Goal: Task Accomplishment & Management: Manage account settings

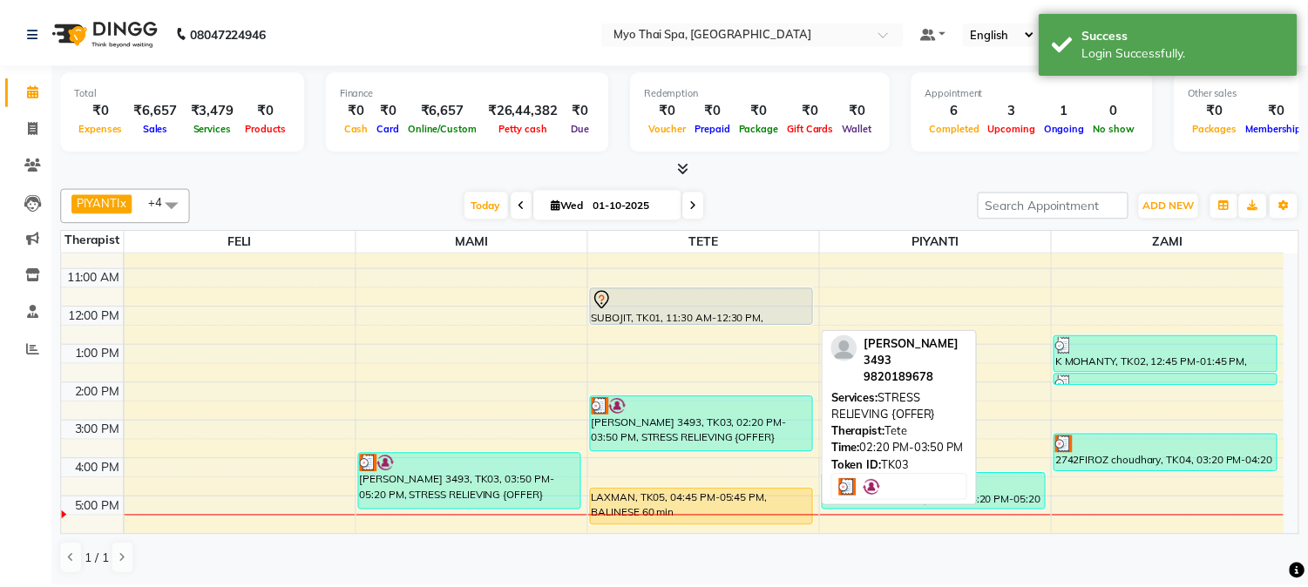
scroll to position [158, 0]
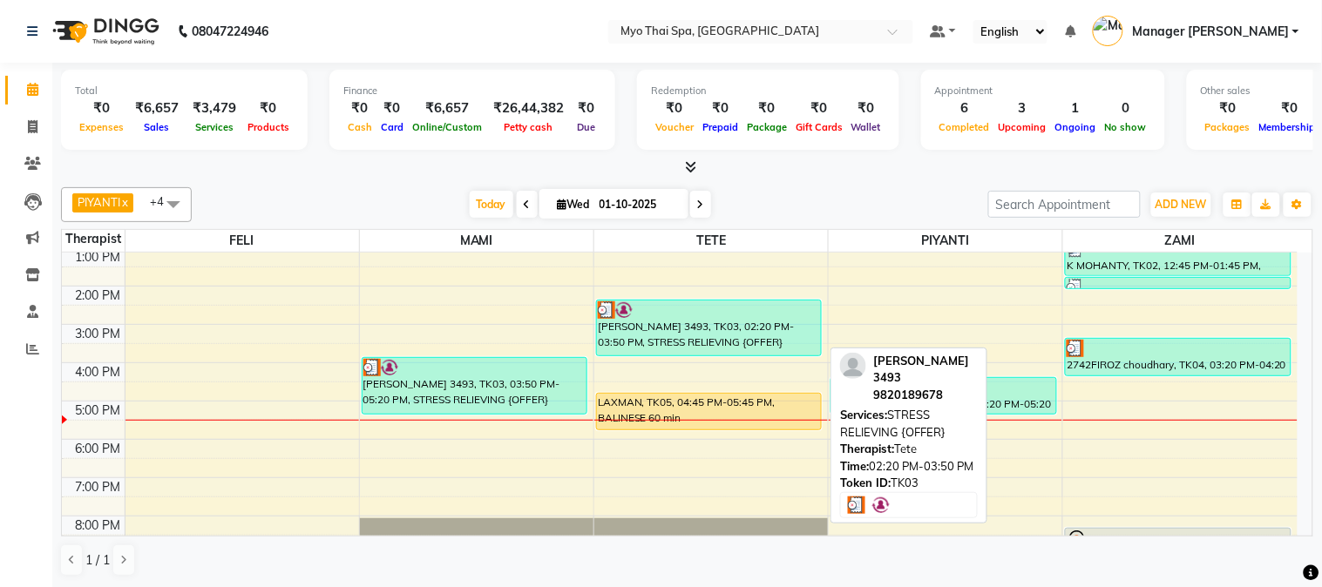
click at [709, 334] on div "[PERSON_NAME] 3493, TK03, 02:20 PM-03:50 PM, STRESS RELIEVING {OFFER}" at bounding box center [709, 328] width 224 height 55
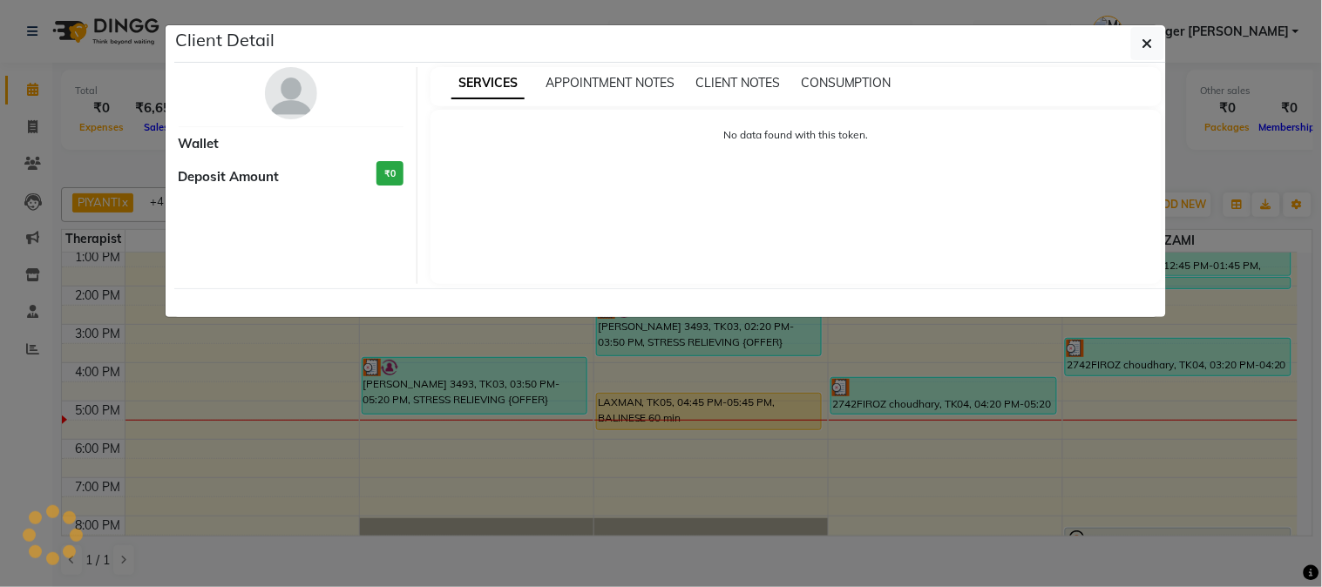
select select "3"
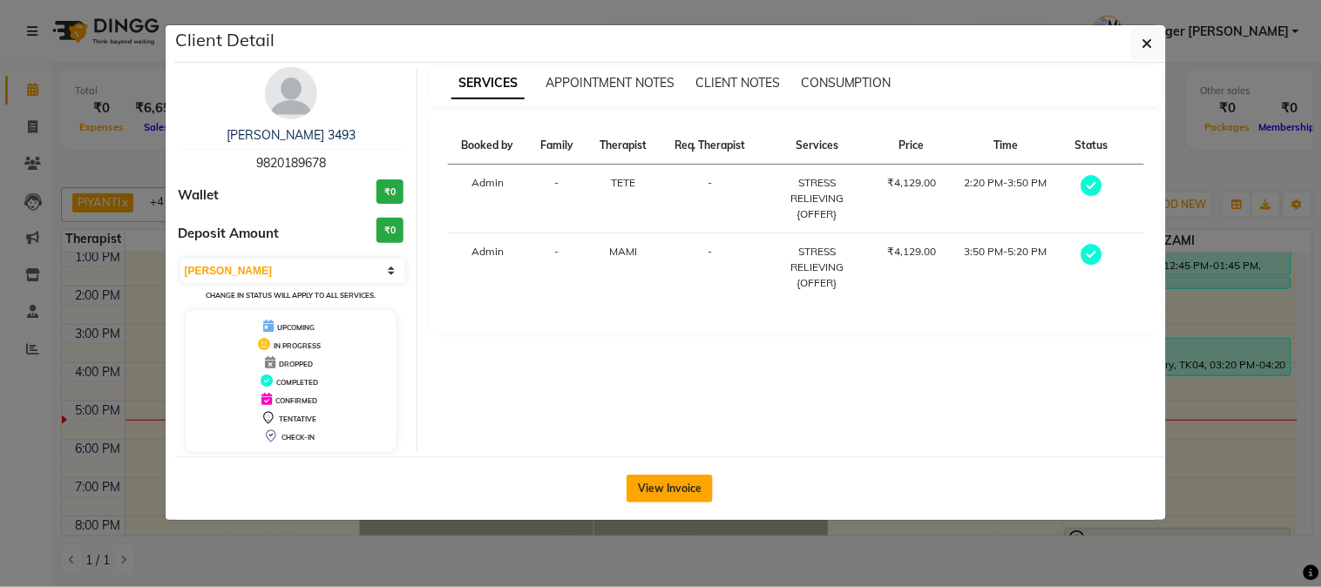
click at [682, 483] on button "View Invoice" at bounding box center [670, 489] width 86 height 28
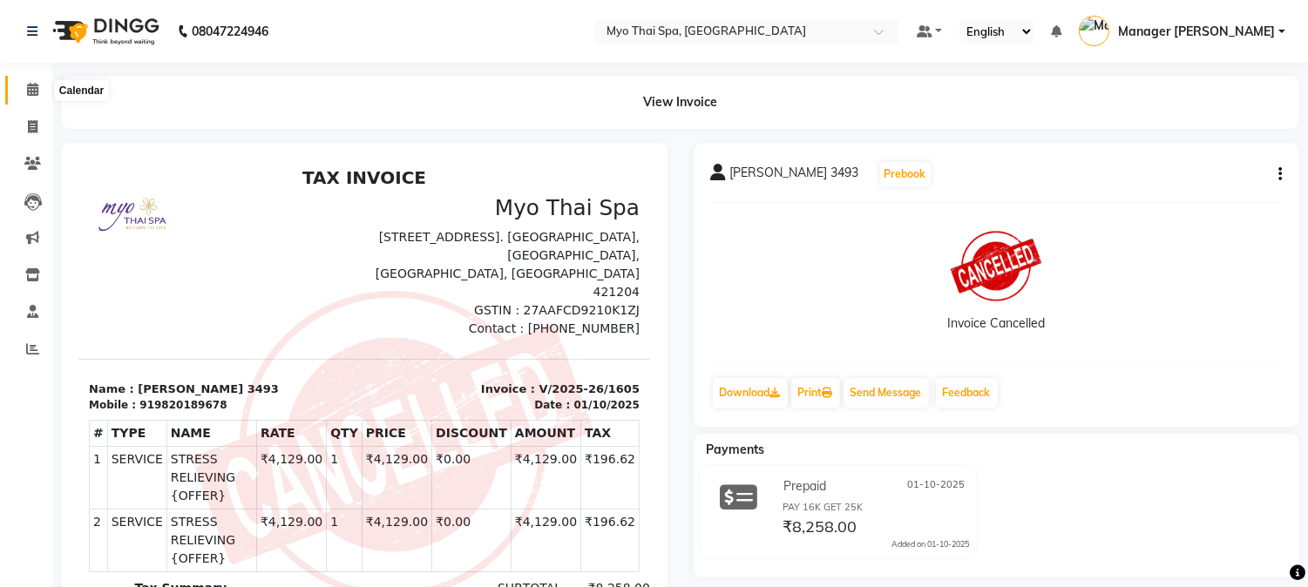
click at [36, 94] on icon at bounding box center [32, 89] width 11 height 13
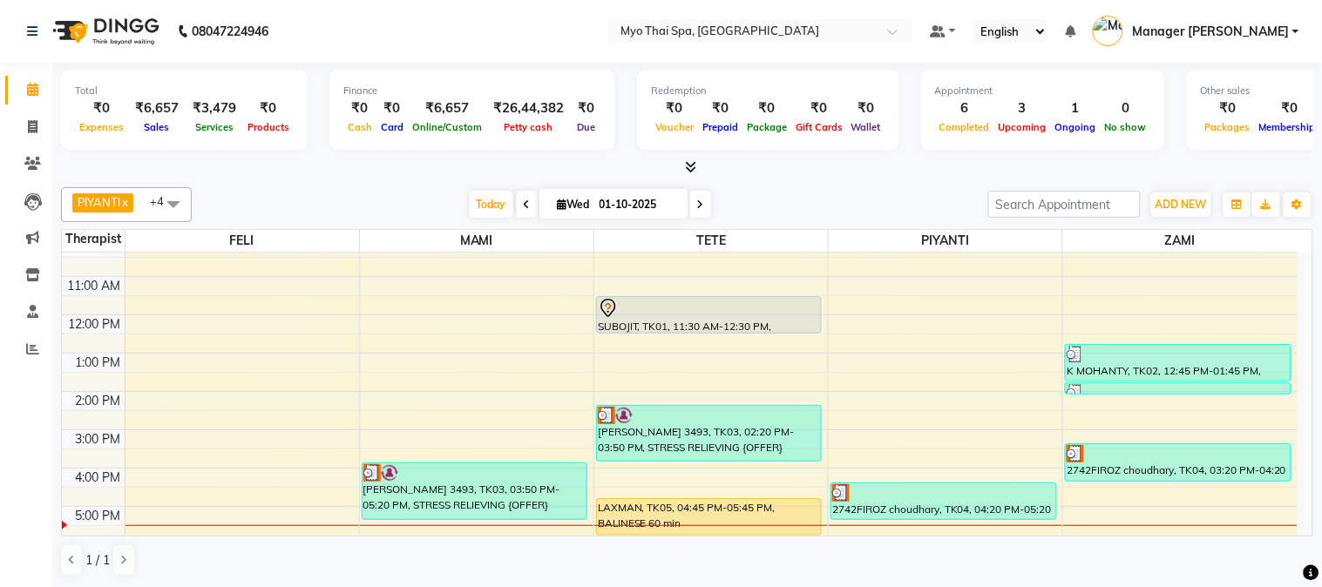
scroll to position [97, 0]
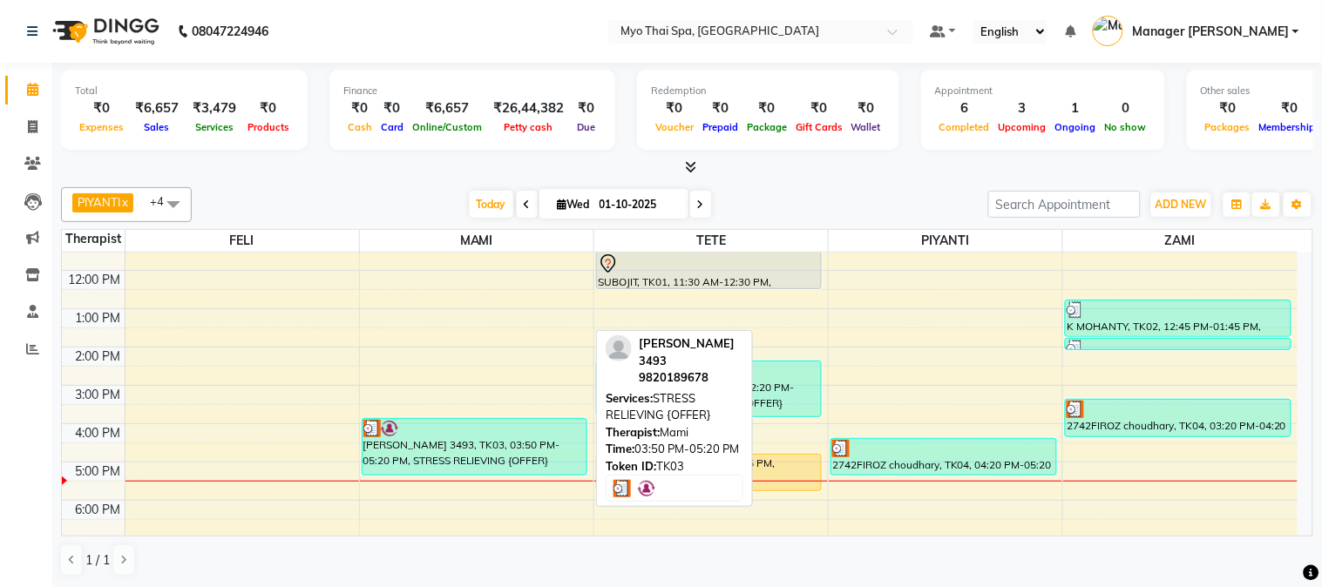
click at [472, 436] on div at bounding box center [474, 428] width 222 height 17
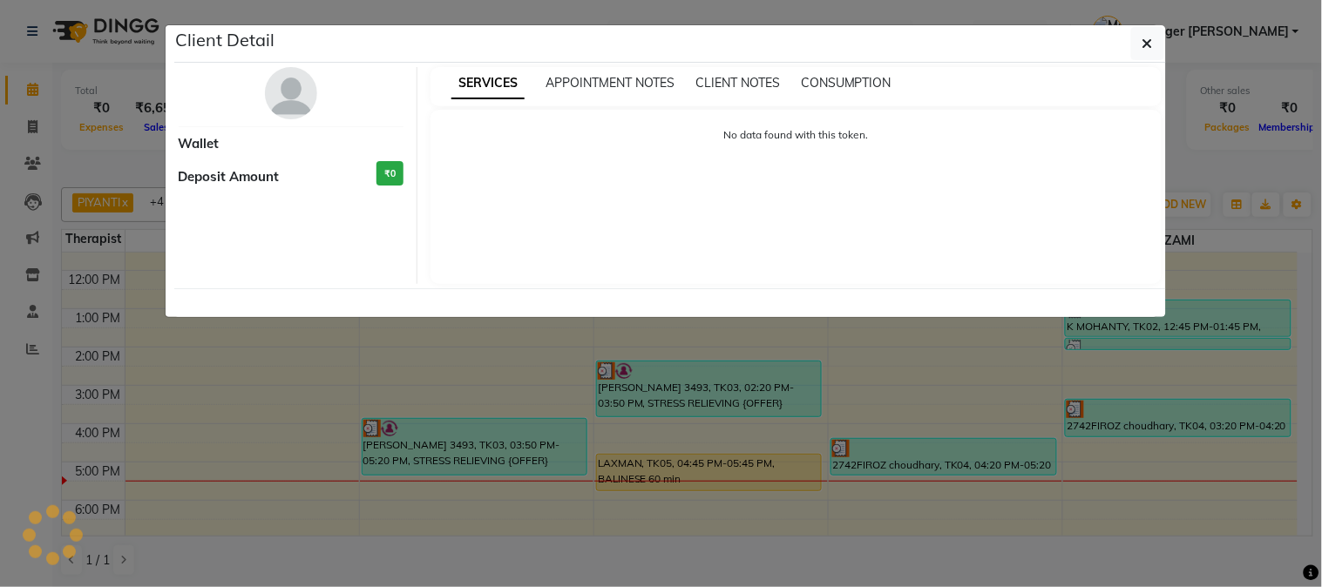
select select "3"
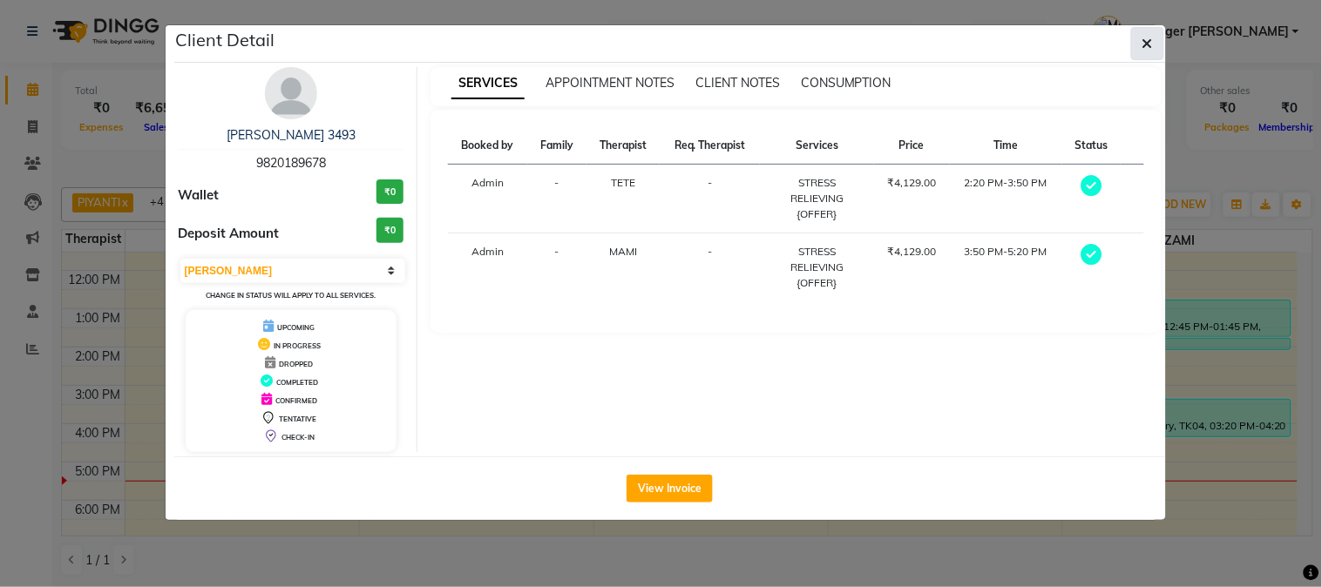
click at [1156, 48] on button "button" at bounding box center [1147, 43] width 33 height 33
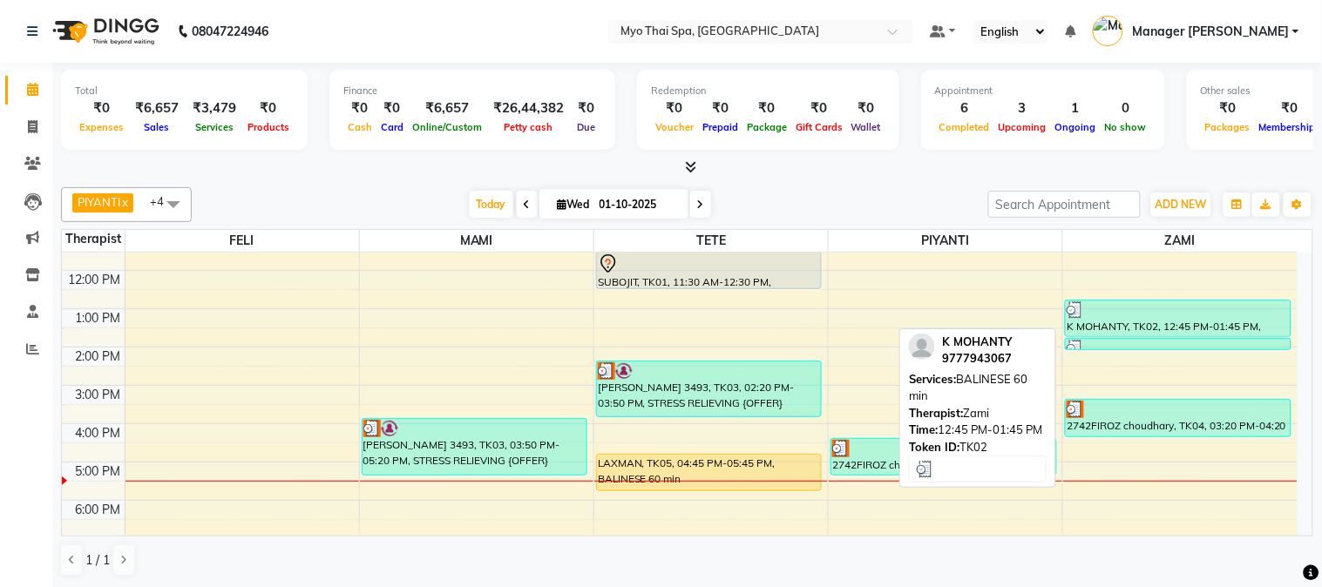
click at [1121, 324] on div "K MOHANTY, TK02, 12:45 PM-01:45 PM, BALINESE 60 min" at bounding box center [1178, 319] width 225 height 36
select select "3"
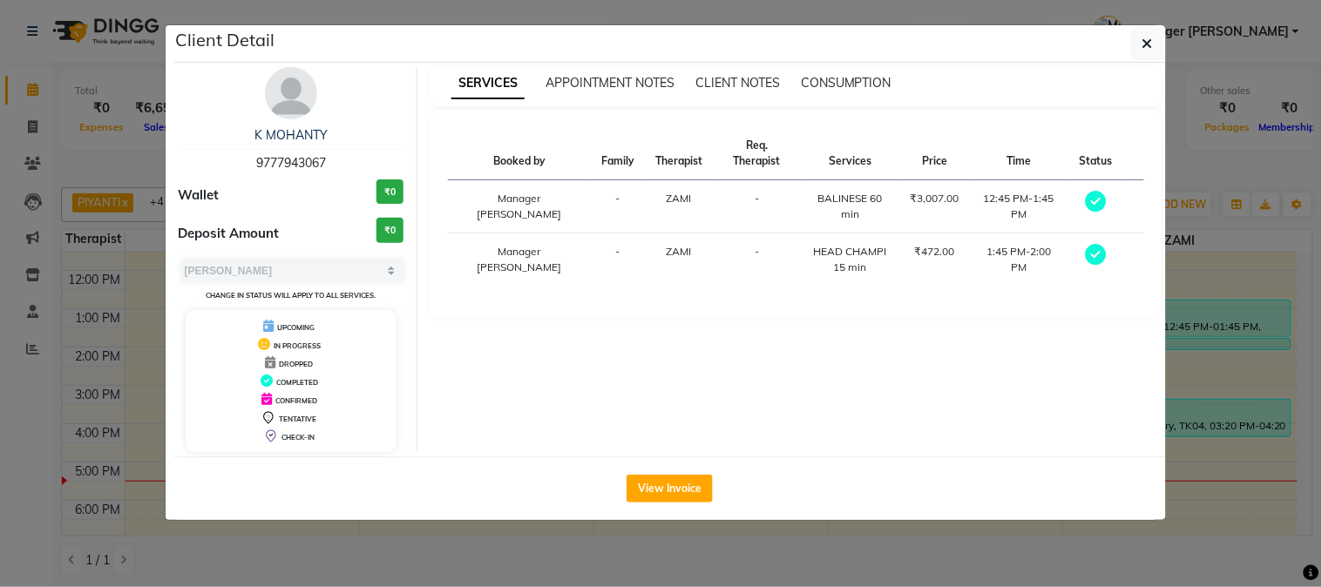
click at [1143, 25] on div "Client Detail" at bounding box center [670, 43] width 992 height 37
click at [1144, 27] on button "button" at bounding box center [1147, 43] width 33 height 33
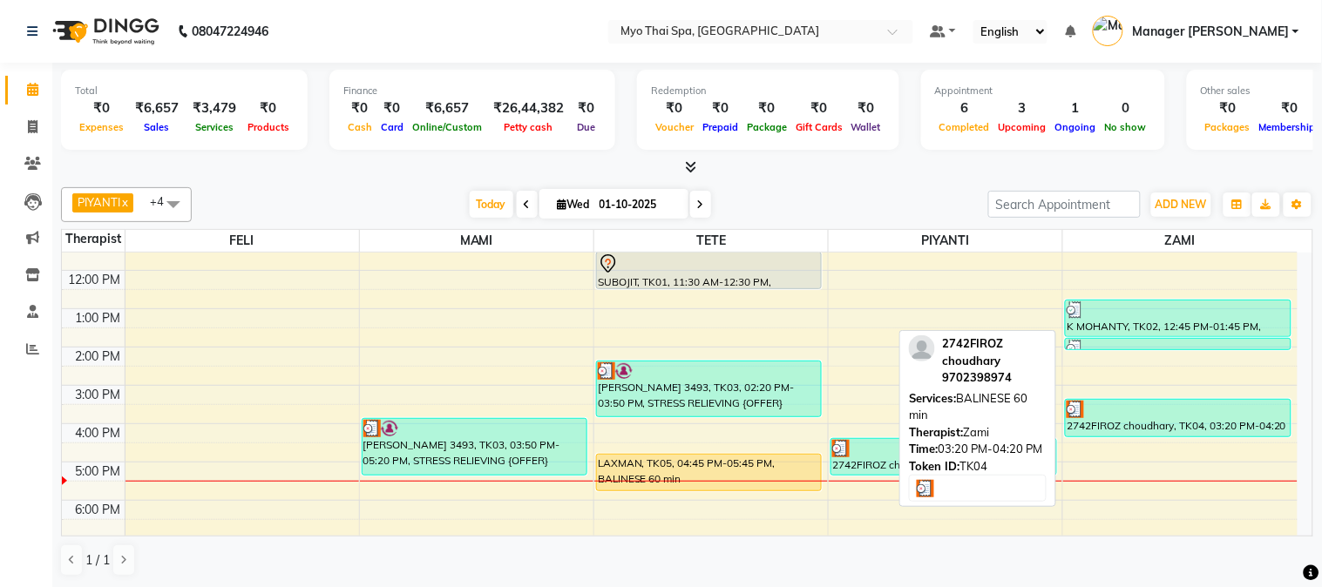
click at [1092, 418] on div "2742FIROZ choudhary, TK04, 03:20 PM-04:20 PM, BALINESE 60 min" at bounding box center [1178, 418] width 225 height 37
select select "3"
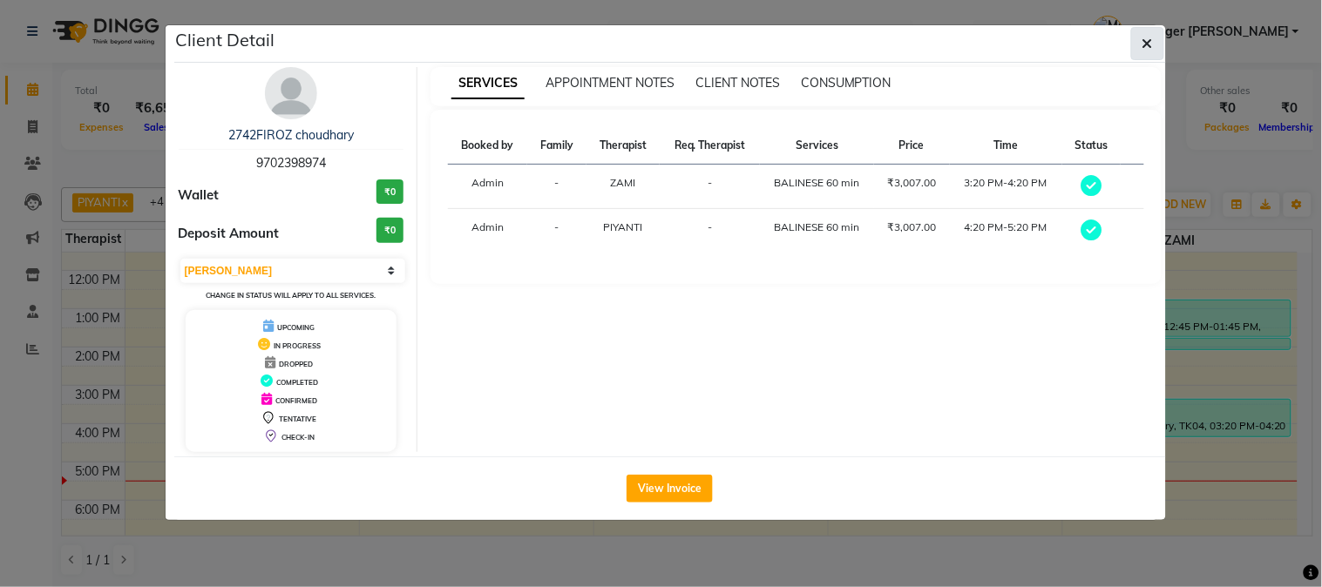
click at [1139, 31] on button "button" at bounding box center [1147, 43] width 33 height 33
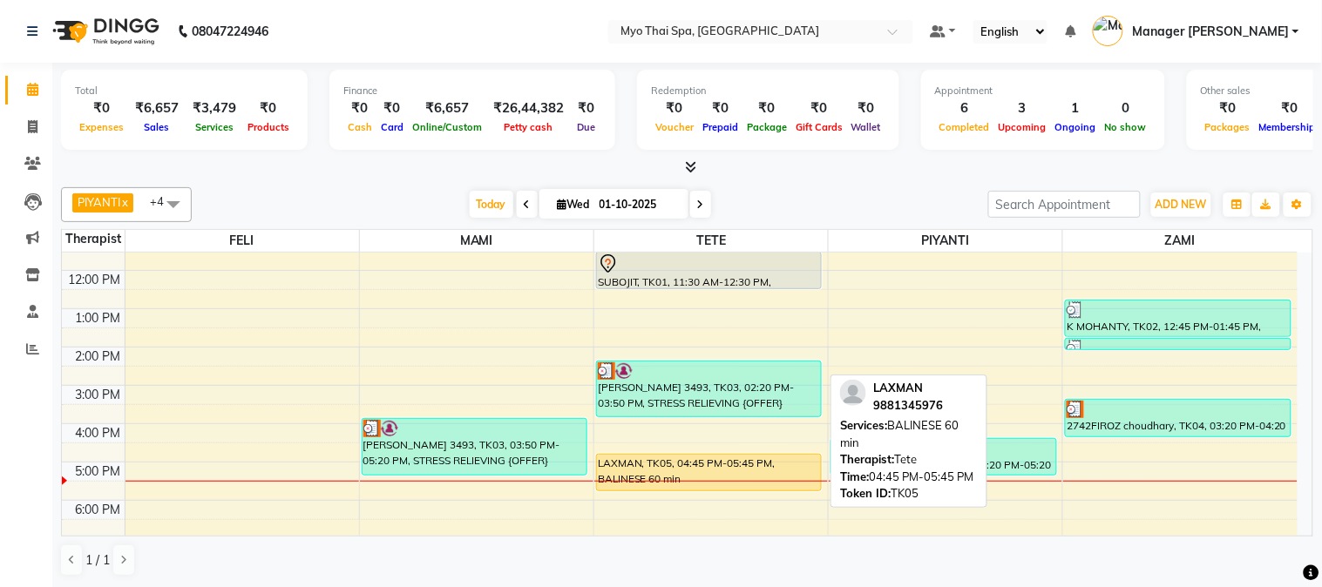
scroll to position [193, 0]
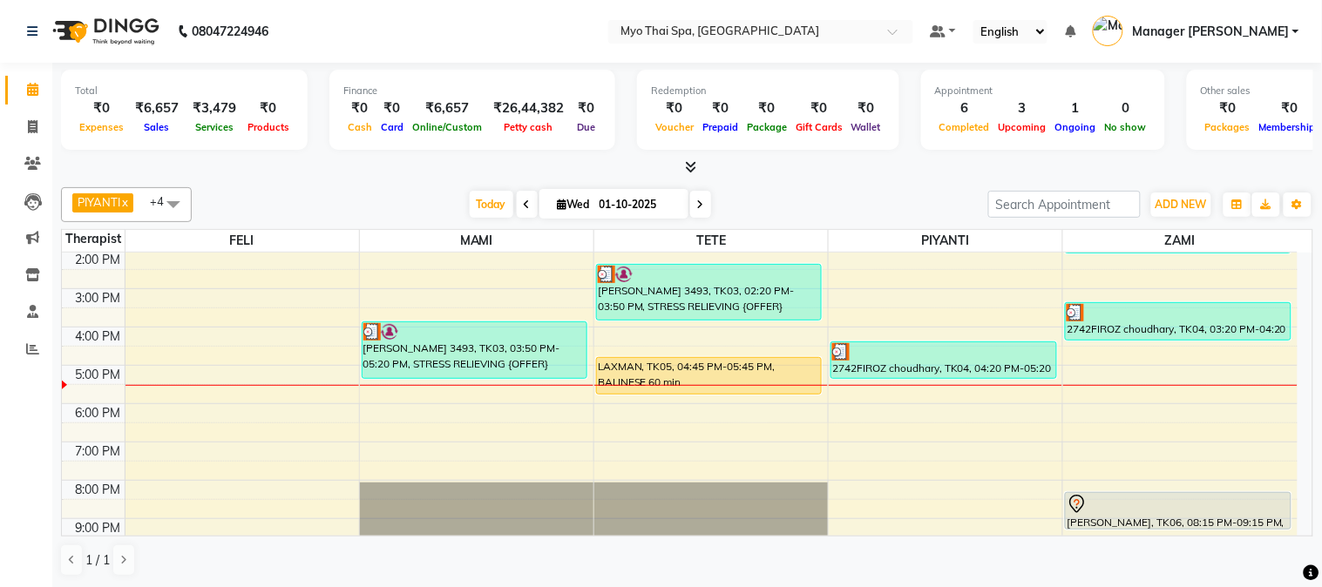
click at [170, 192] on span at bounding box center [173, 203] width 35 height 33
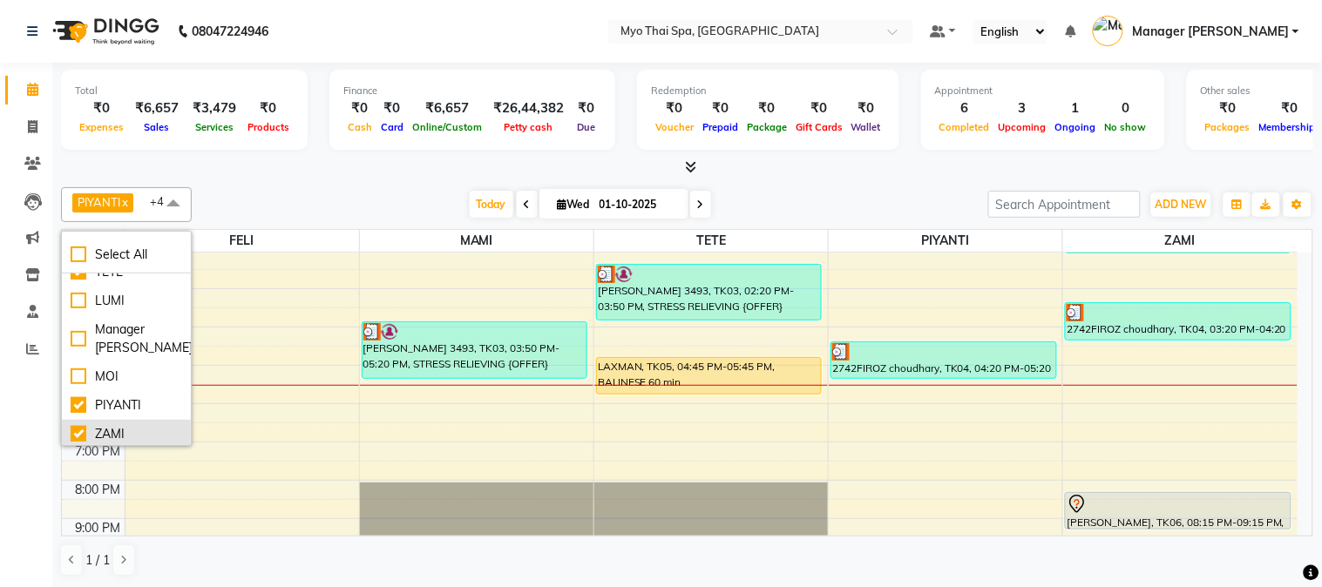
scroll to position [123, 0]
click at [77, 373] on div "MOI" at bounding box center [127, 374] width 112 height 18
checkbox input "true"
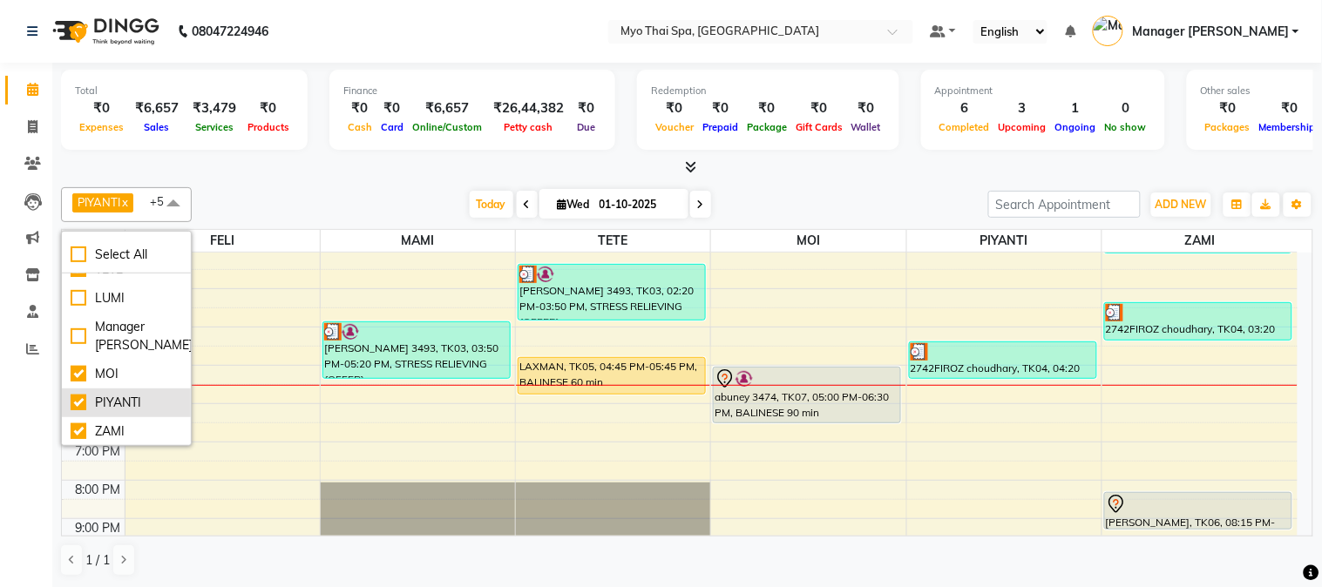
click at [76, 401] on div "PIYANTI" at bounding box center [127, 403] width 112 height 18
checkbox input "false"
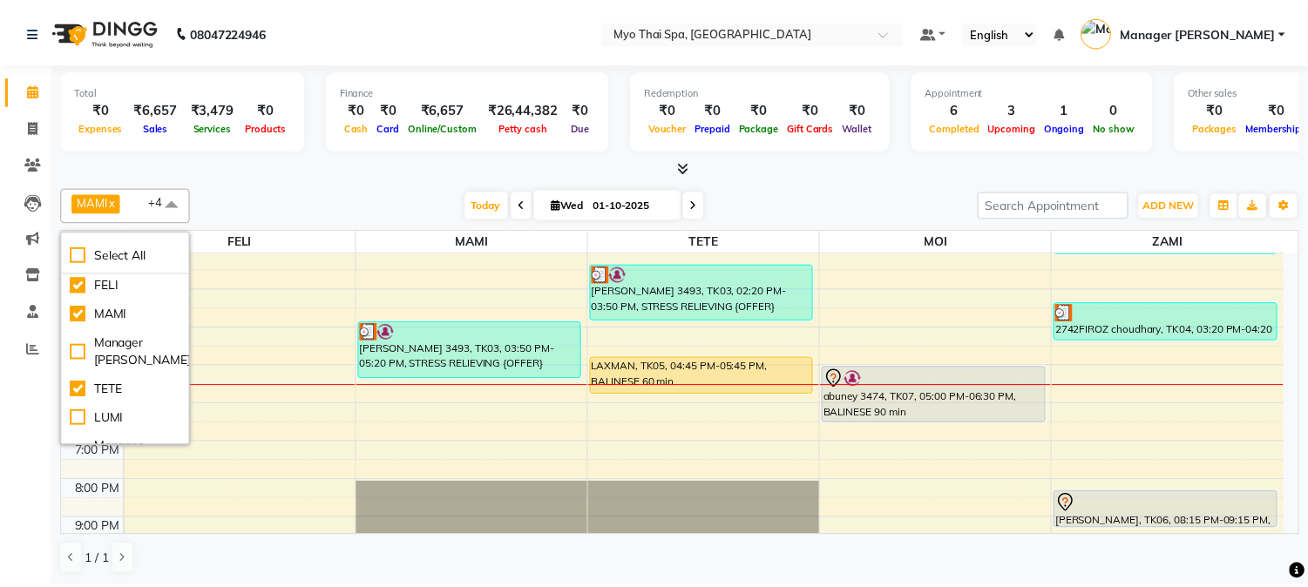
scroll to position [0, 0]
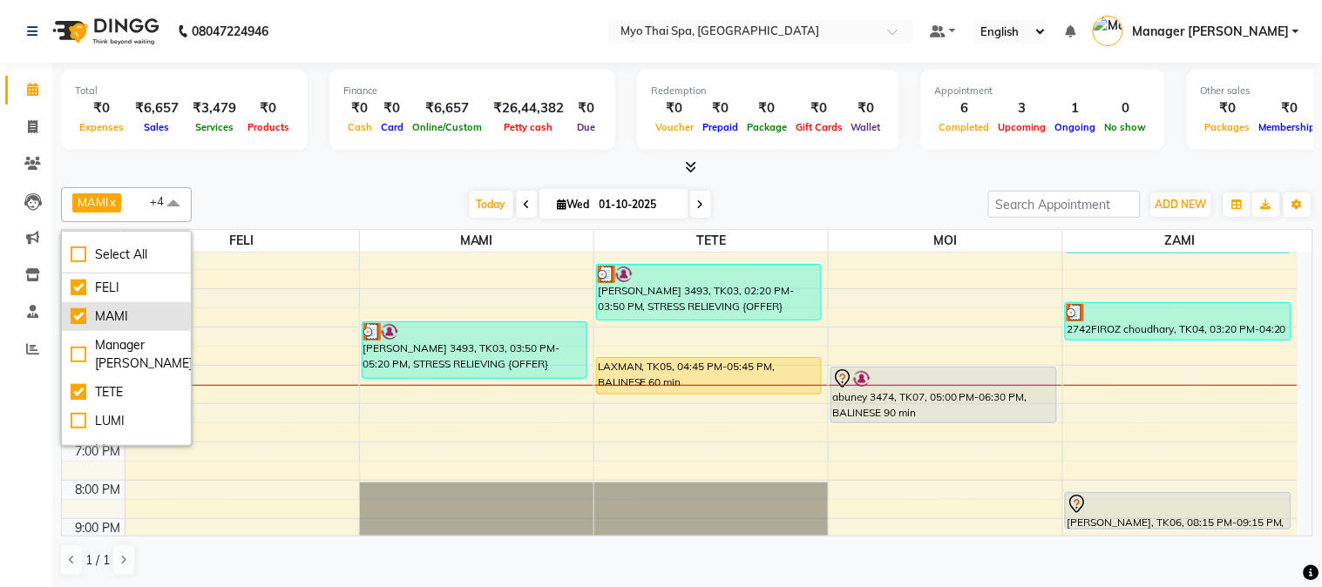
click at [80, 315] on div "MAMI" at bounding box center [127, 317] width 112 height 18
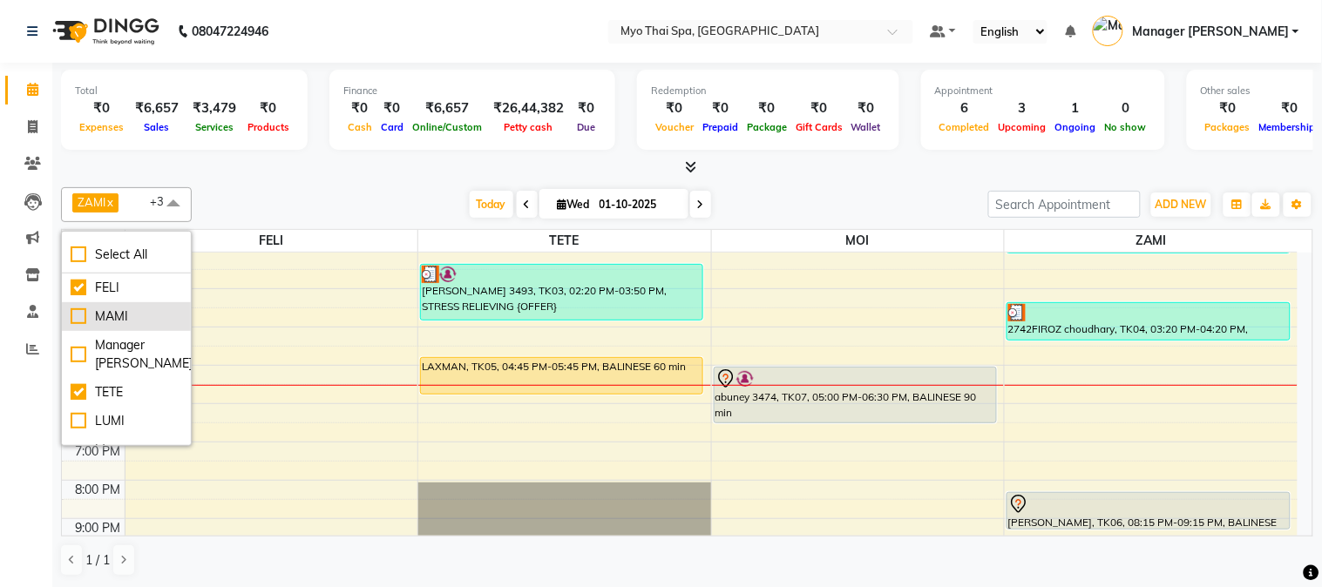
click at [78, 316] on div "MAMI" at bounding box center [127, 317] width 112 height 18
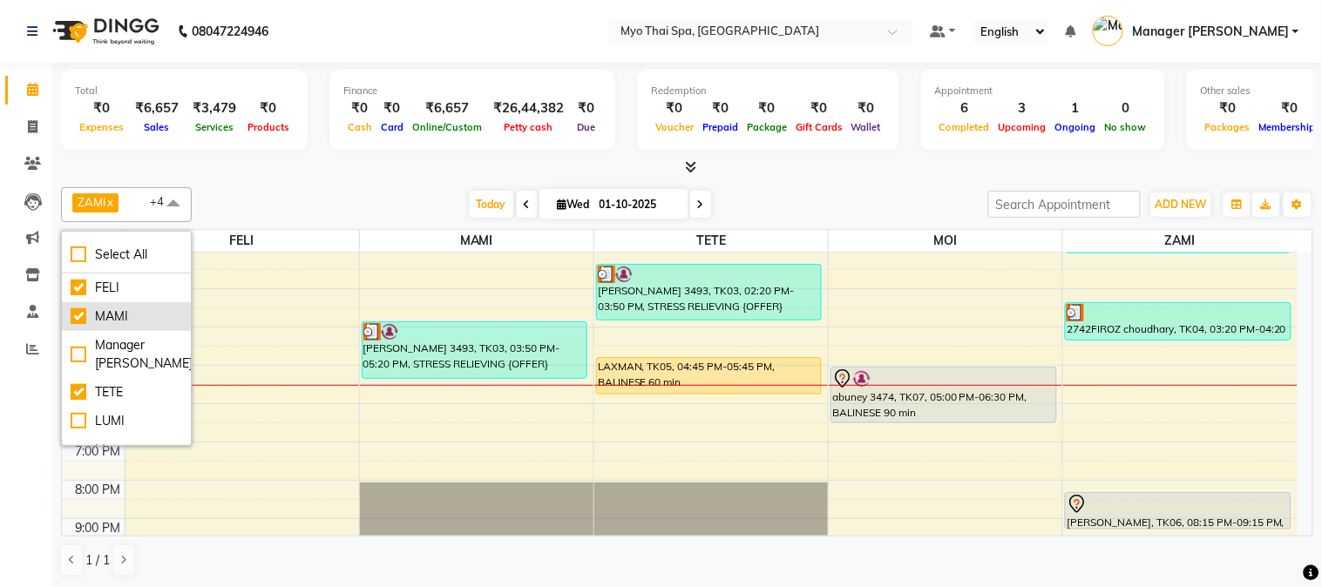
click at [78, 314] on div "MAMI" at bounding box center [127, 317] width 112 height 18
checkbox input "false"
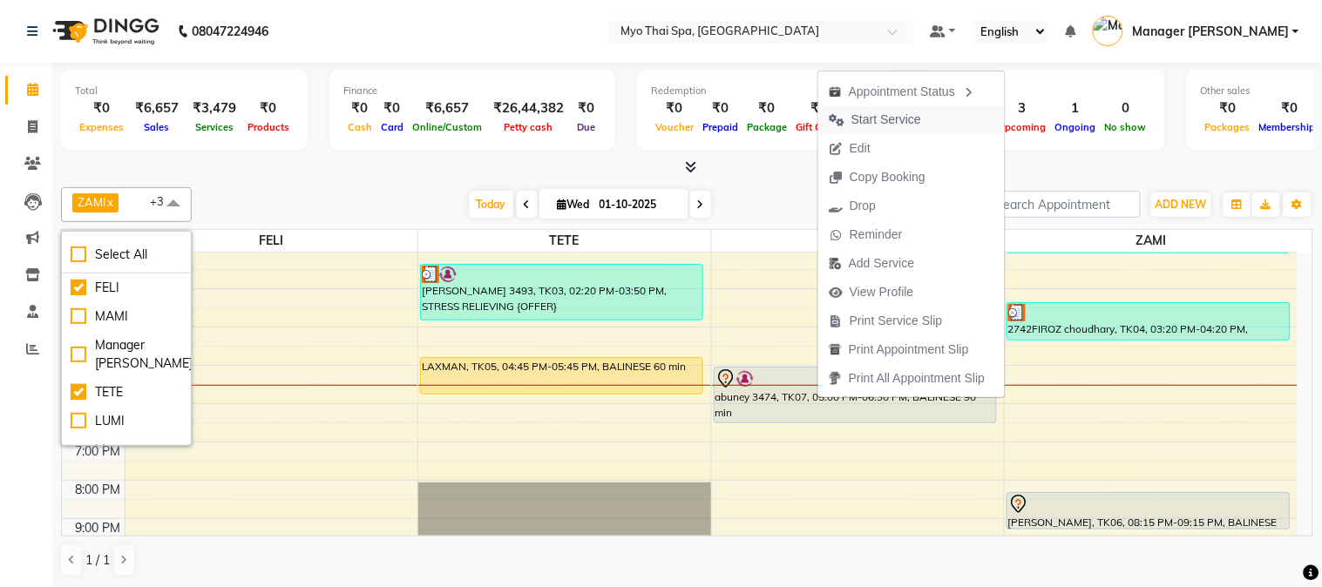
click at [861, 124] on span "Start Service" at bounding box center [887, 120] width 70 height 18
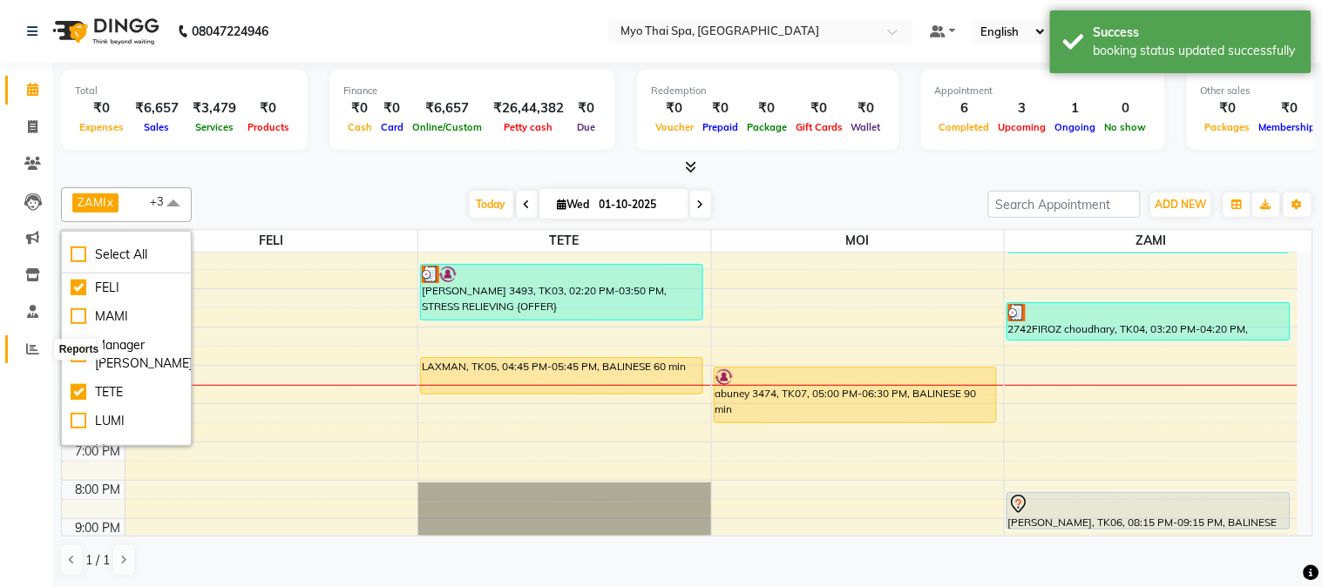
click at [29, 340] on span at bounding box center [32, 350] width 31 height 20
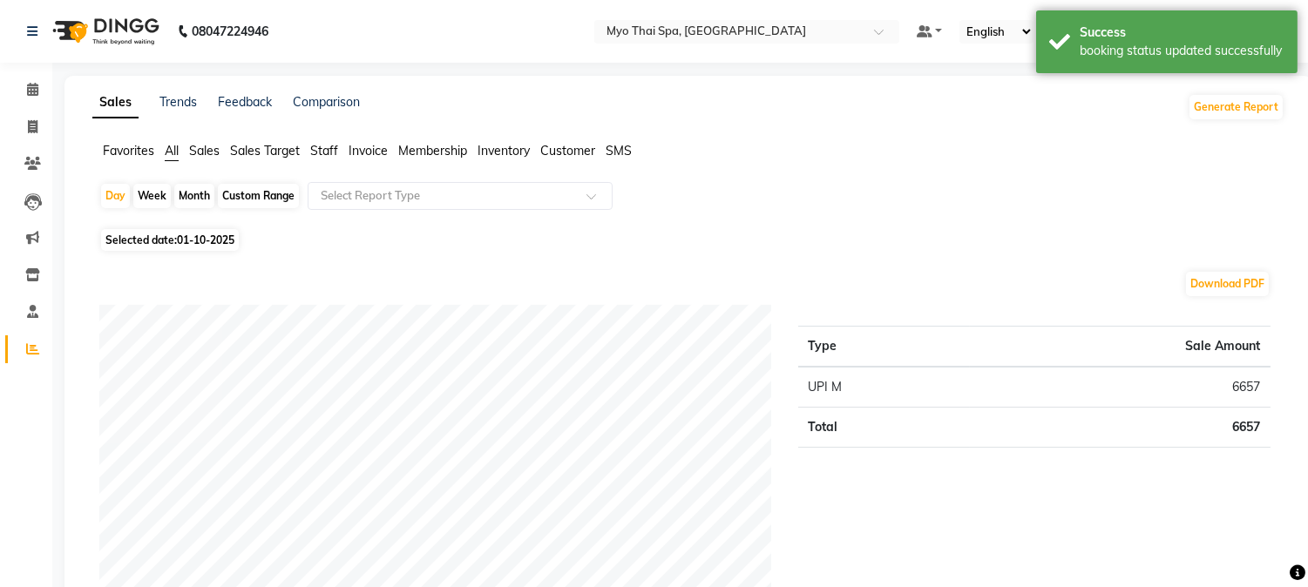
click at [573, 155] on span "Customer" at bounding box center [567, 151] width 55 height 16
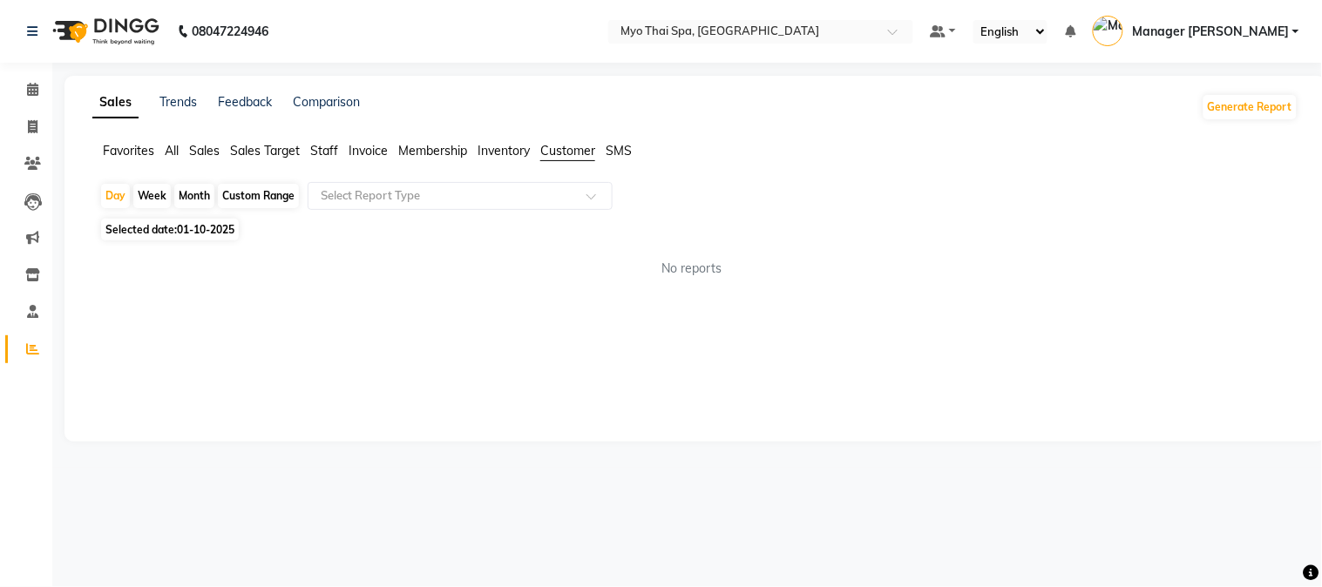
click at [198, 161] on div "Favorites All Sales Sales Target Staff Invoice Membership Inventory Customer SMS" at bounding box center [695, 158] width 1232 height 33
click at [204, 157] on span "Sales" at bounding box center [204, 151] width 31 height 16
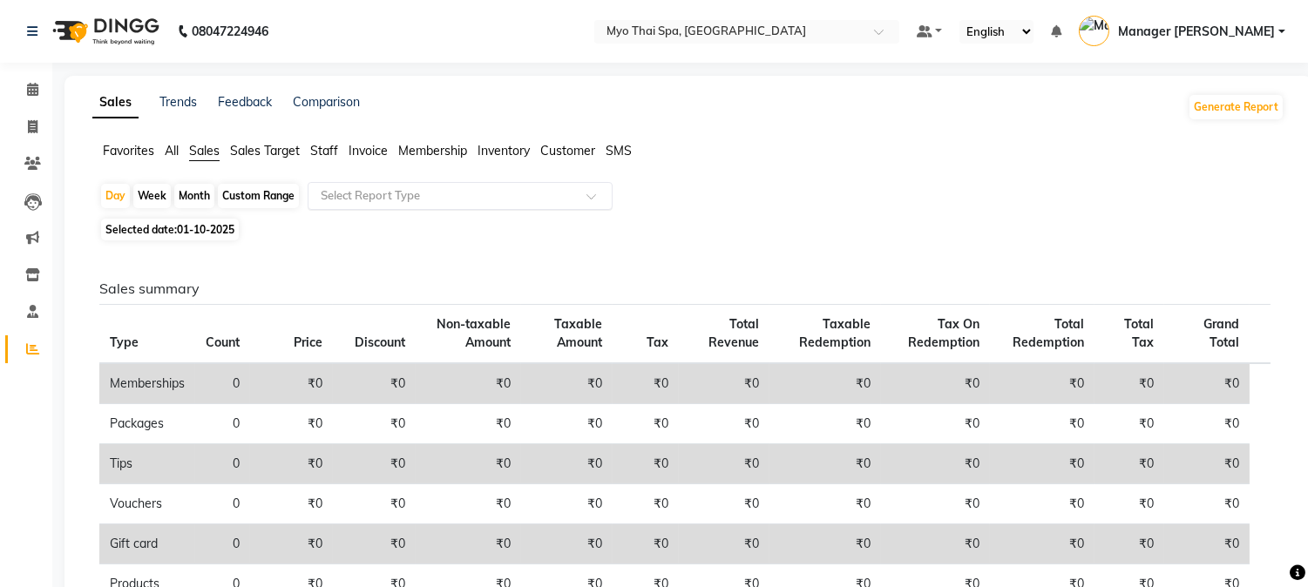
click at [565, 190] on input "text" at bounding box center [442, 195] width 251 height 17
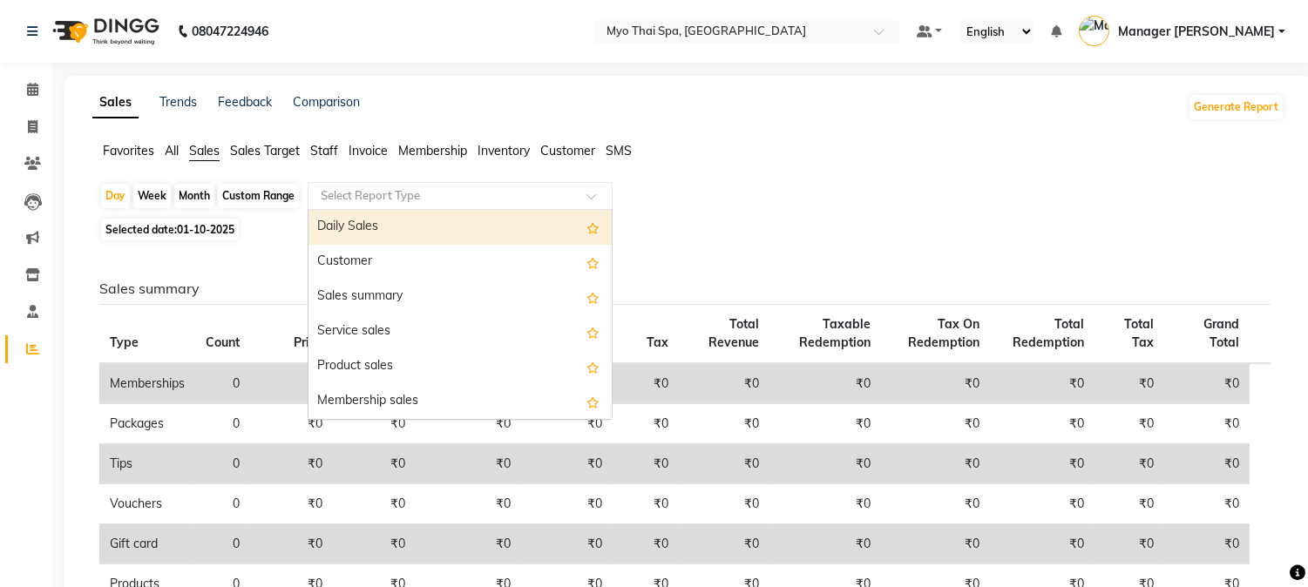
click at [386, 220] on div "Daily Sales" at bounding box center [460, 227] width 303 height 35
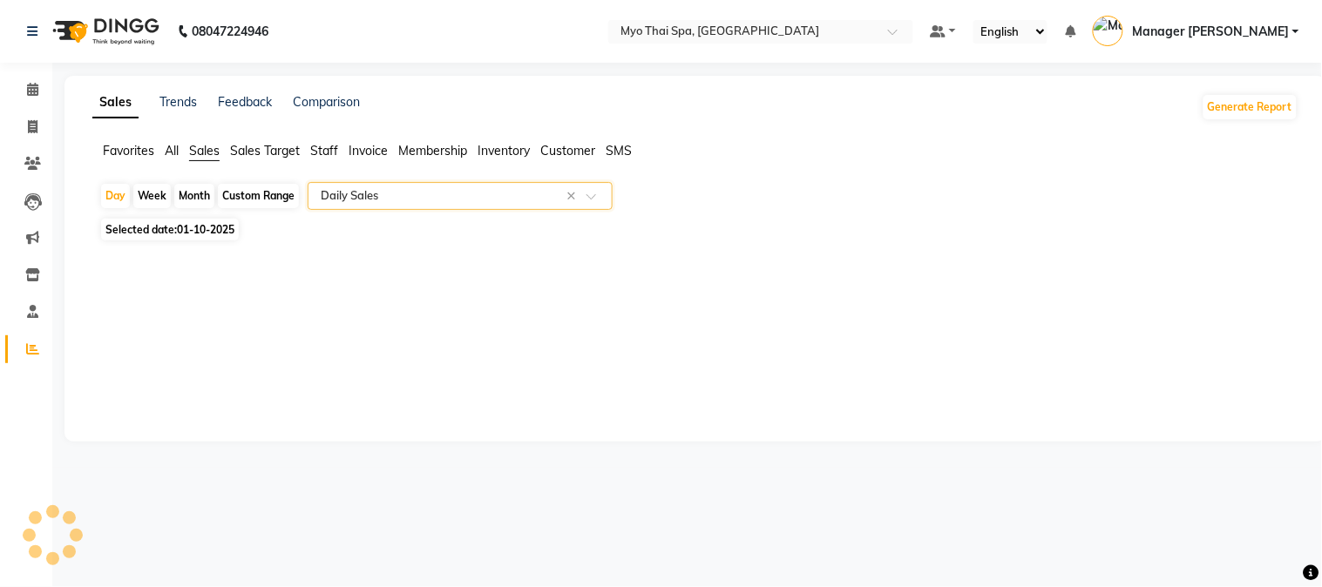
select select "full_report"
select select "csv"
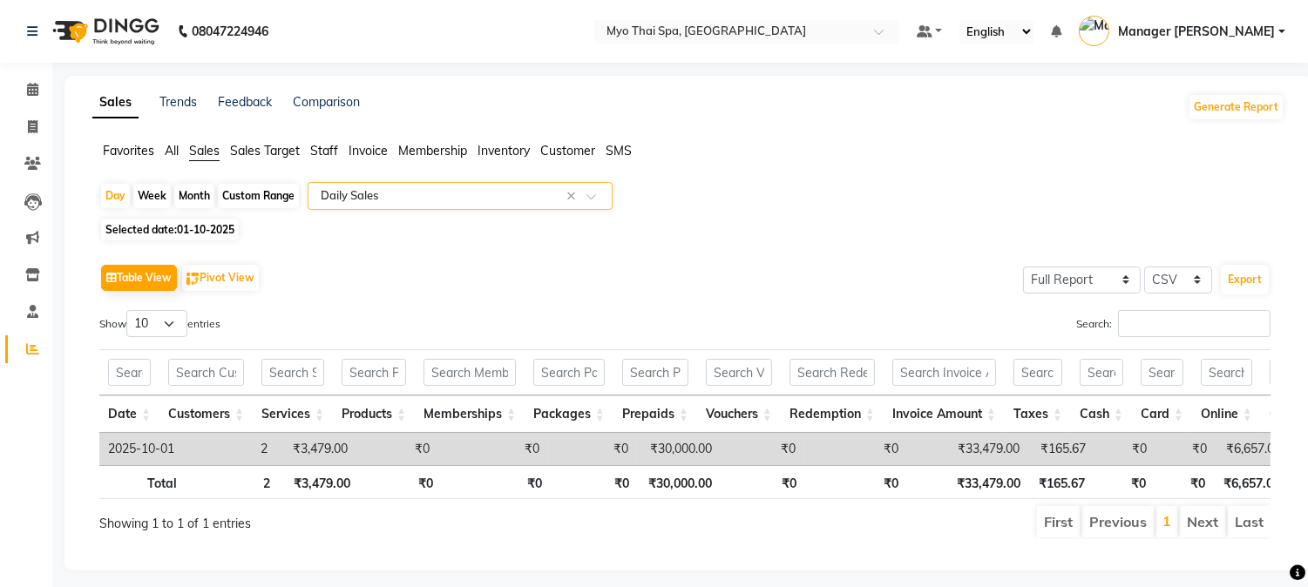
click at [192, 220] on span "Selected date: 01-10-2025" at bounding box center [170, 230] width 138 height 22
select select "10"
select select "2025"
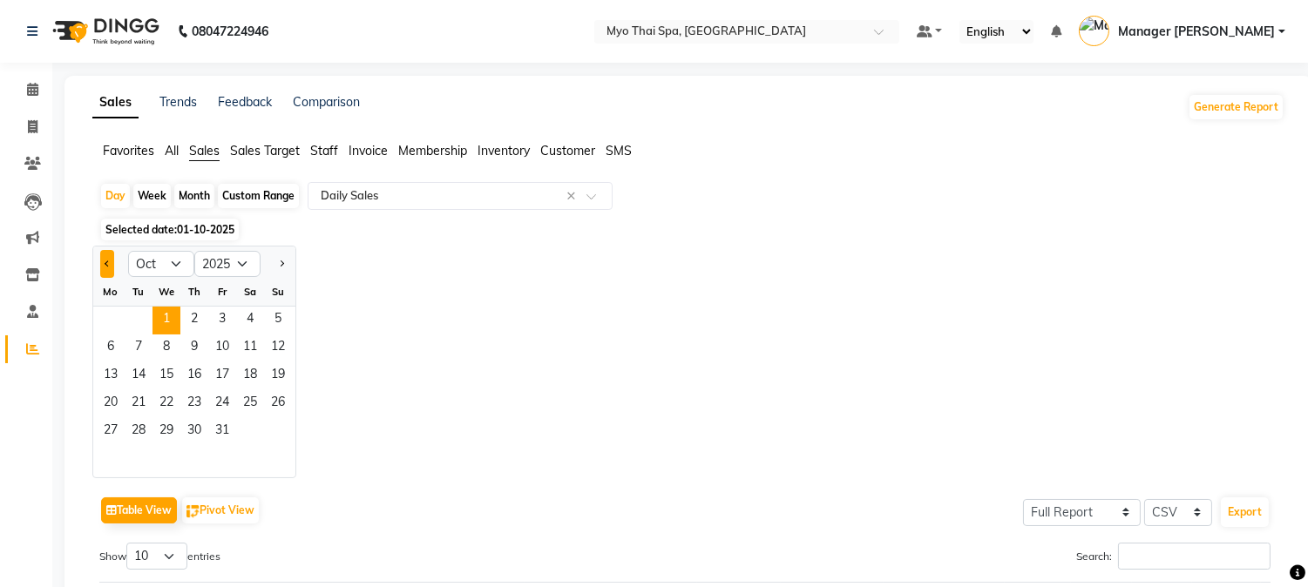
click at [111, 264] on button "Previous month" at bounding box center [107, 264] width 14 height 28
select select "9"
click at [99, 314] on span "1" at bounding box center [111, 321] width 28 height 28
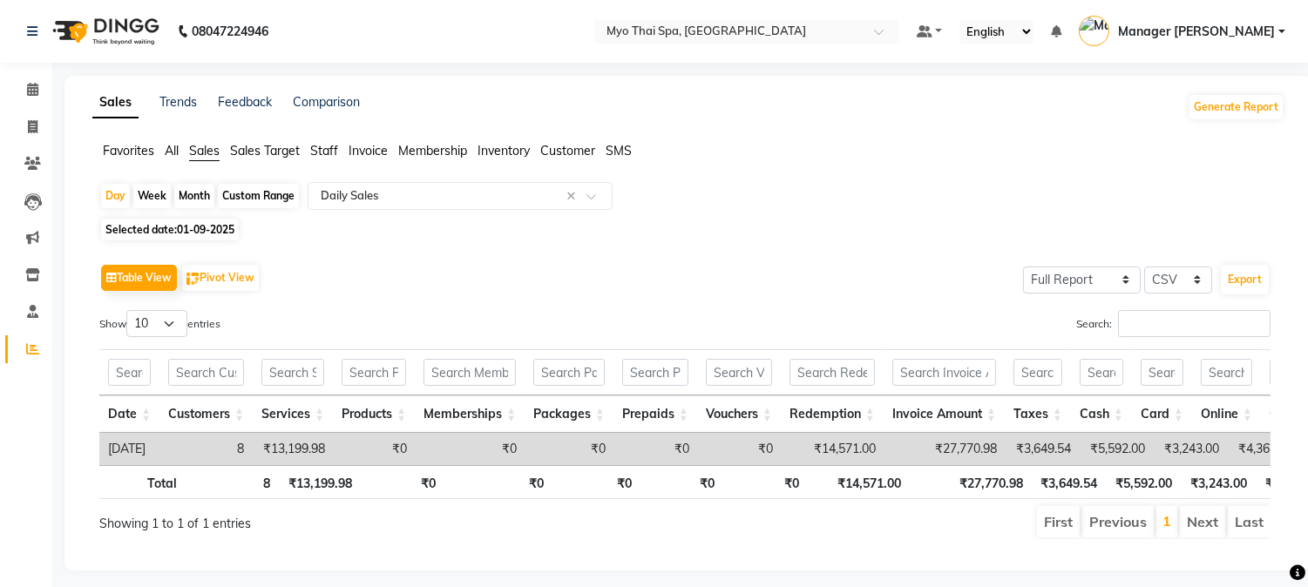
click at [131, 233] on span "Selected date: 01-09-2025" at bounding box center [170, 230] width 138 height 22
select select "9"
select select "2025"
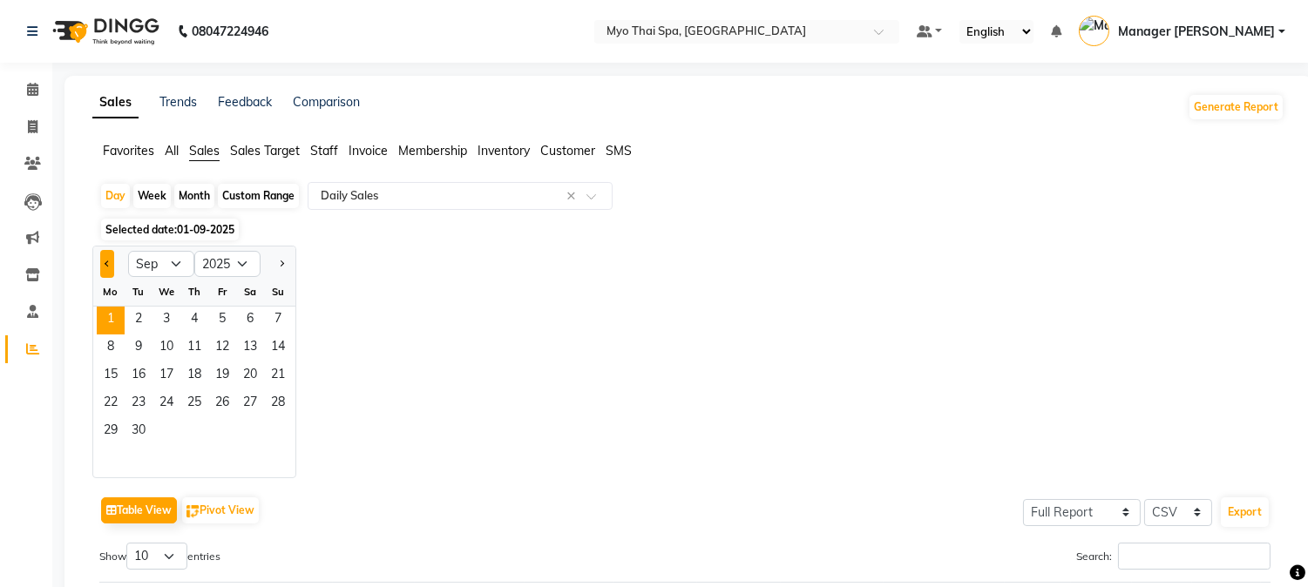
click at [107, 268] on button "Previous month" at bounding box center [107, 264] width 14 height 28
click at [274, 260] on div at bounding box center [278, 264] width 35 height 28
click at [289, 265] on div at bounding box center [278, 264] width 35 height 28
click at [282, 261] on span "Next month" at bounding box center [281, 264] width 6 height 6
click at [105, 258] on button "Previous month" at bounding box center [107, 264] width 14 height 28
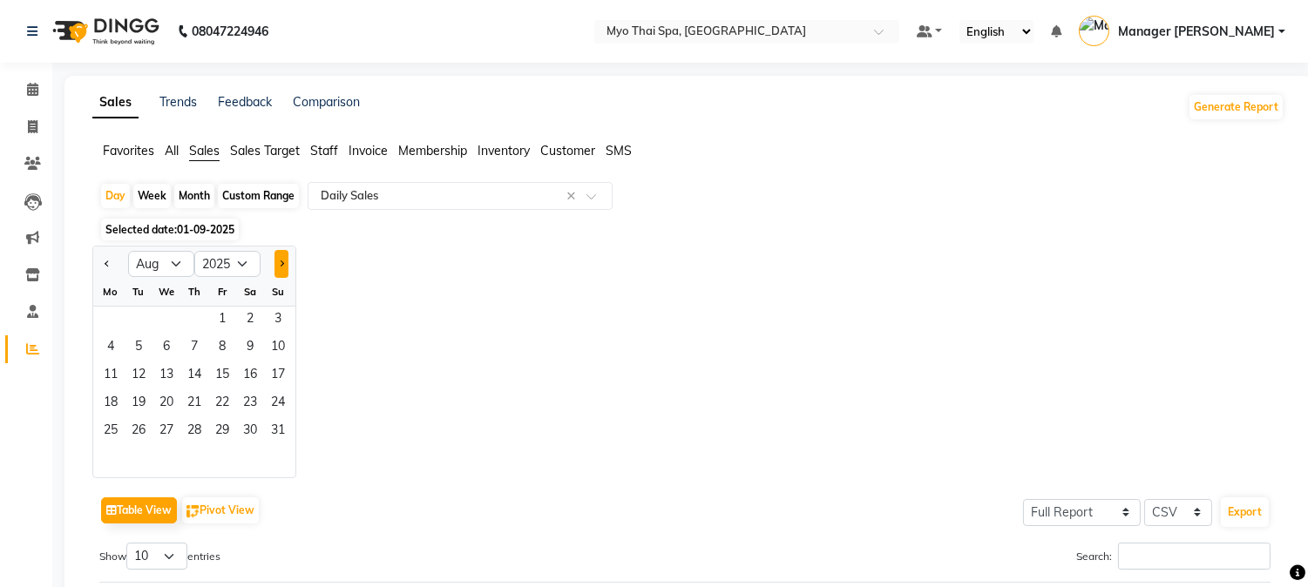
click at [282, 260] on button "Next month" at bounding box center [282, 264] width 14 height 28
select select "9"
click at [144, 422] on span "30" at bounding box center [139, 432] width 28 height 28
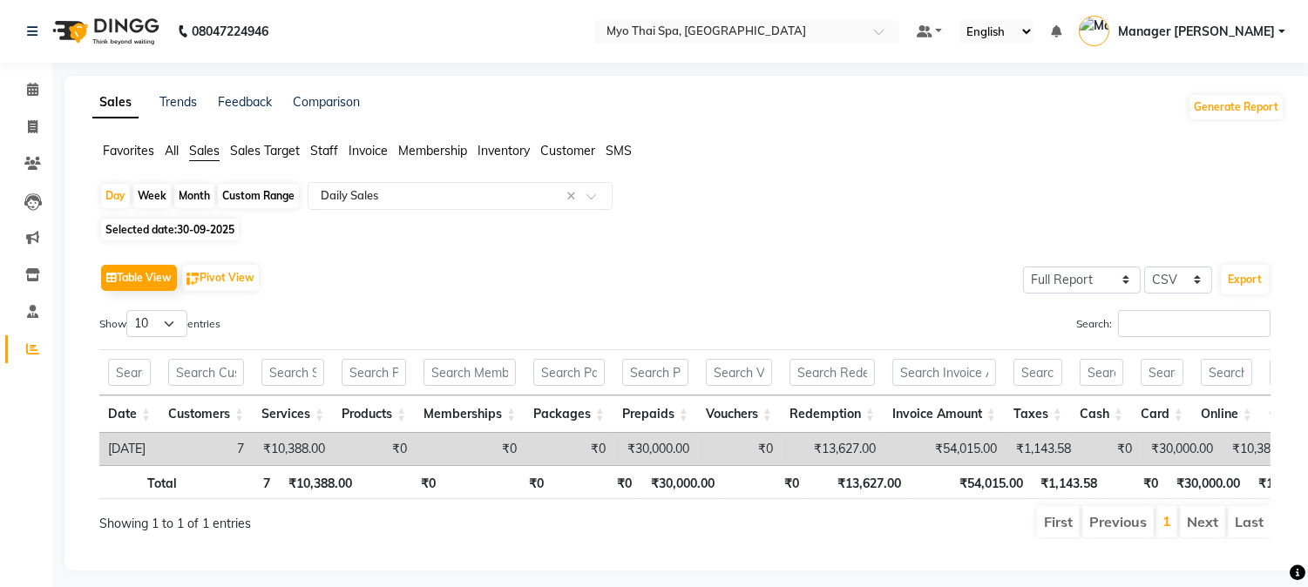
click at [177, 225] on span "Selected date: 30-09-2025" at bounding box center [170, 230] width 138 height 22
select select "9"
select select "2025"
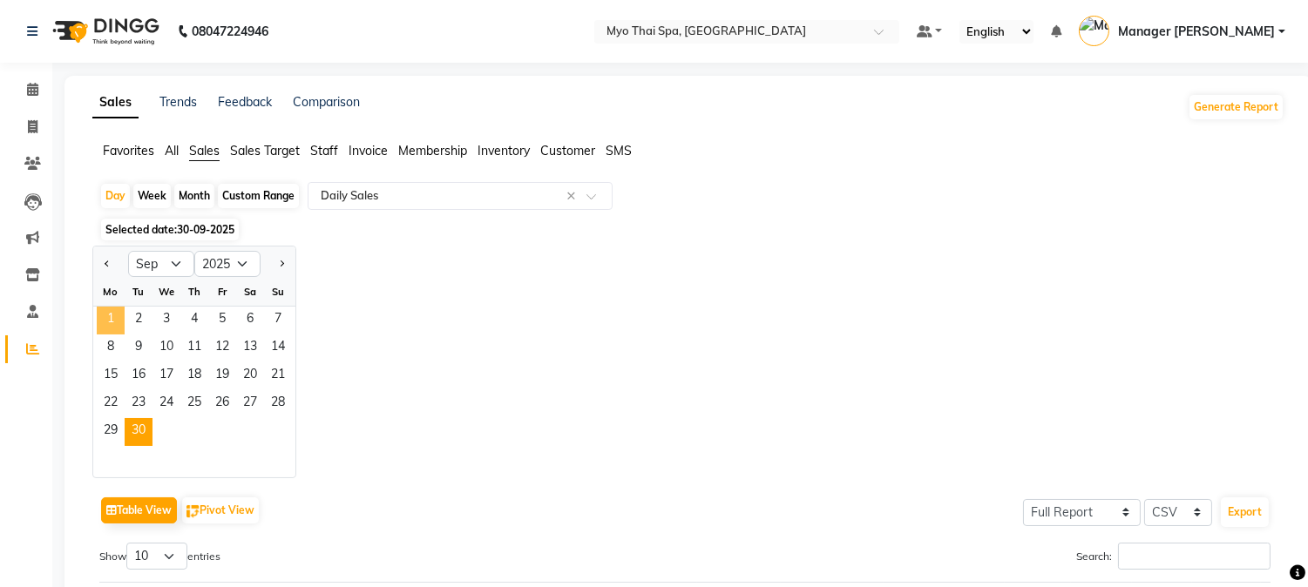
click at [97, 326] on span "1" at bounding box center [111, 321] width 28 height 28
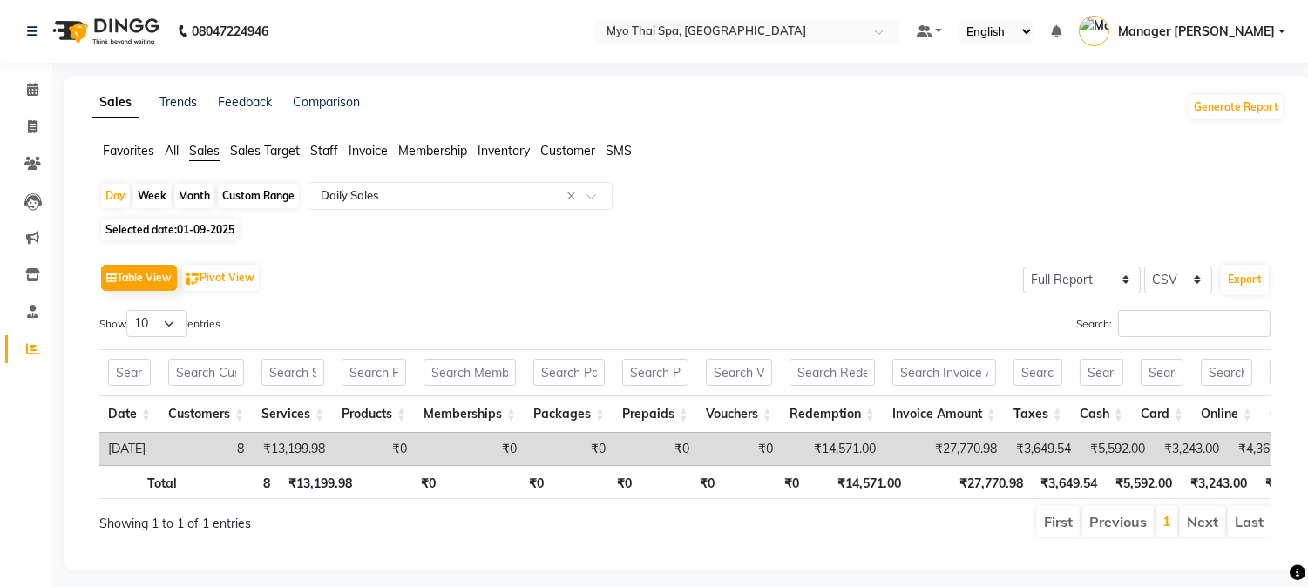
click at [198, 229] on span "01-09-2025" at bounding box center [206, 229] width 58 height 13
select select "9"
select select "2025"
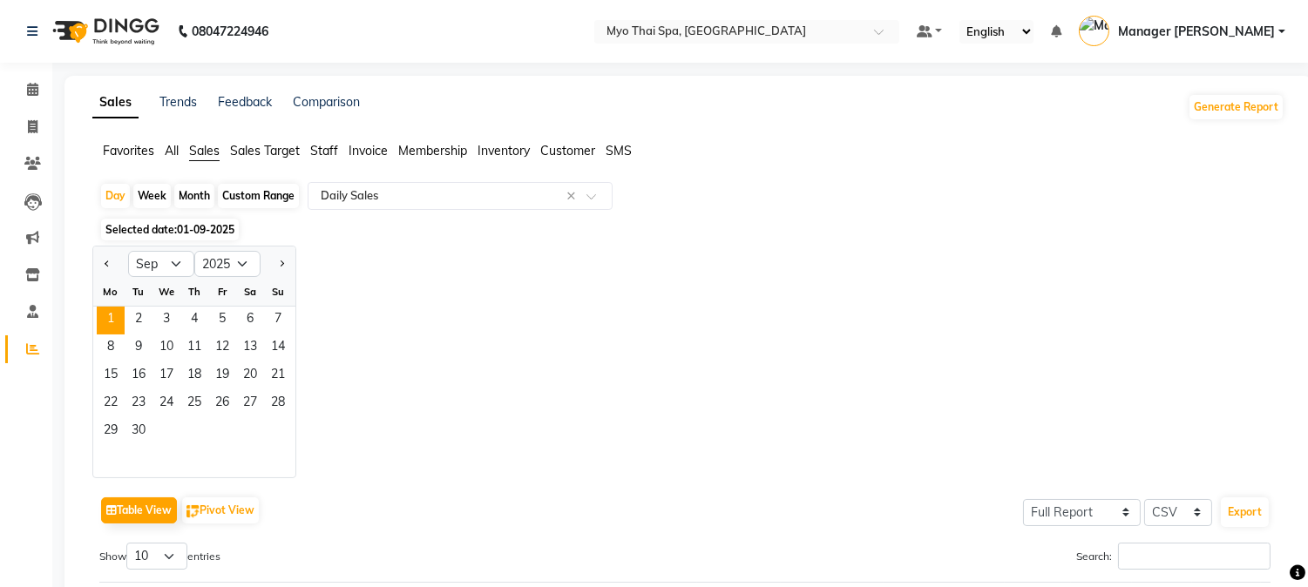
click at [280, 193] on div "Custom Range" at bounding box center [258, 196] width 81 height 24
select select "9"
select select "2025"
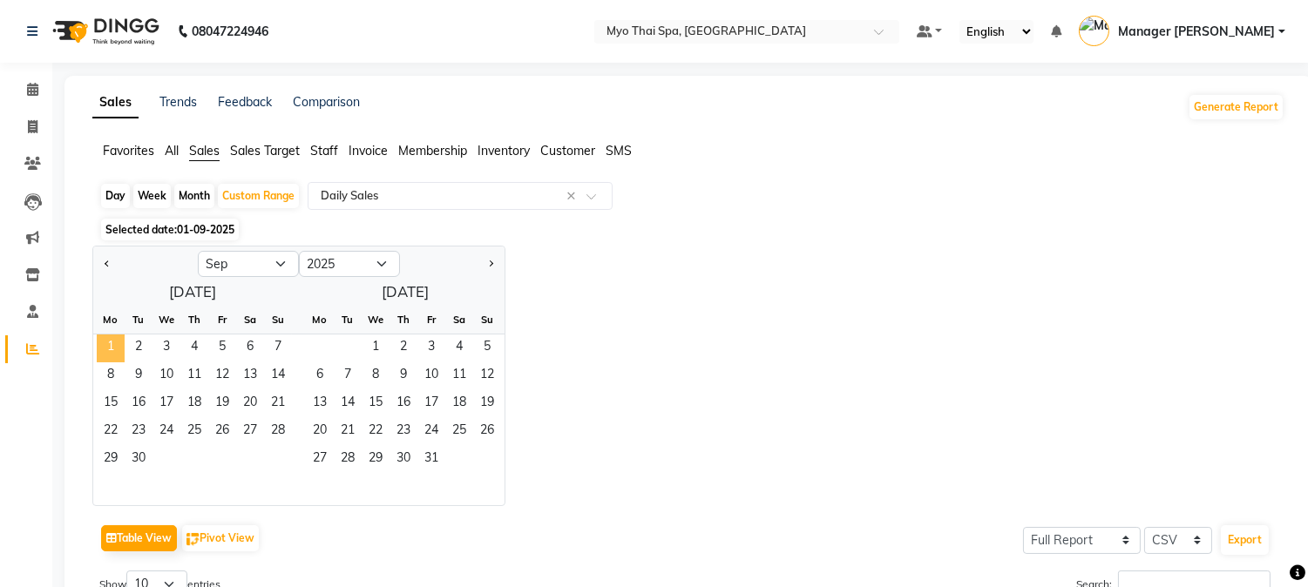
click at [111, 343] on span "1" at bounding box center [111, 349] width 28 height 28
click at [140, 454] on span "30" at bounding box center [139, 460] width 28 height 28
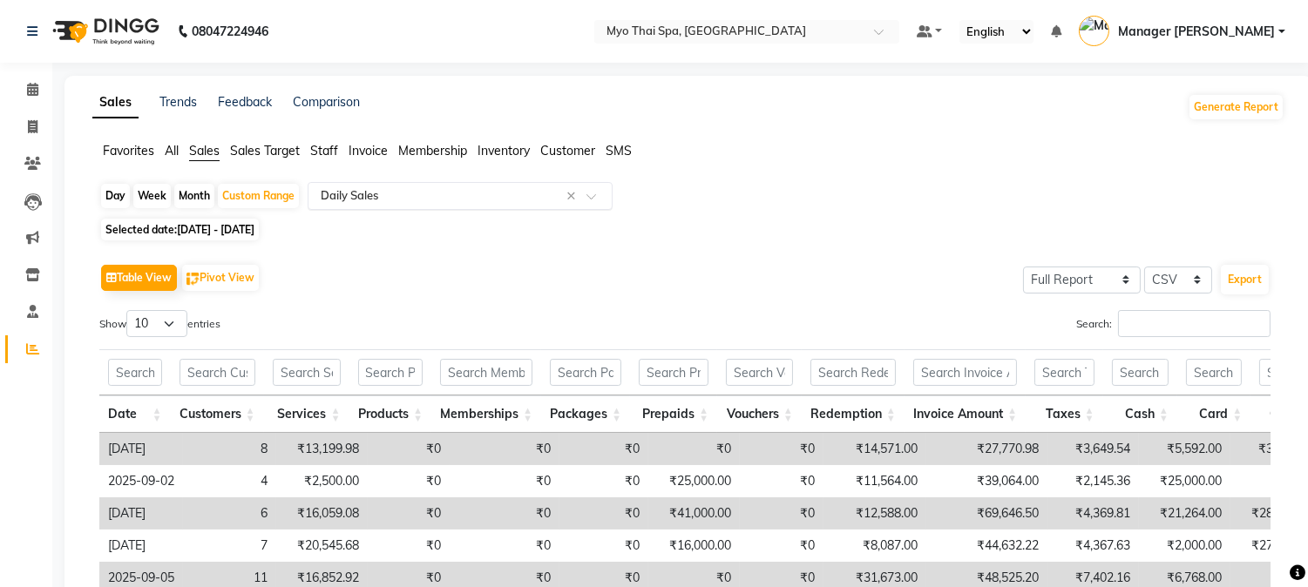
click at [571, 185] on div "Select Report Type × Daily Sales ×" at bounding box center [460, 196] width 305 height 28
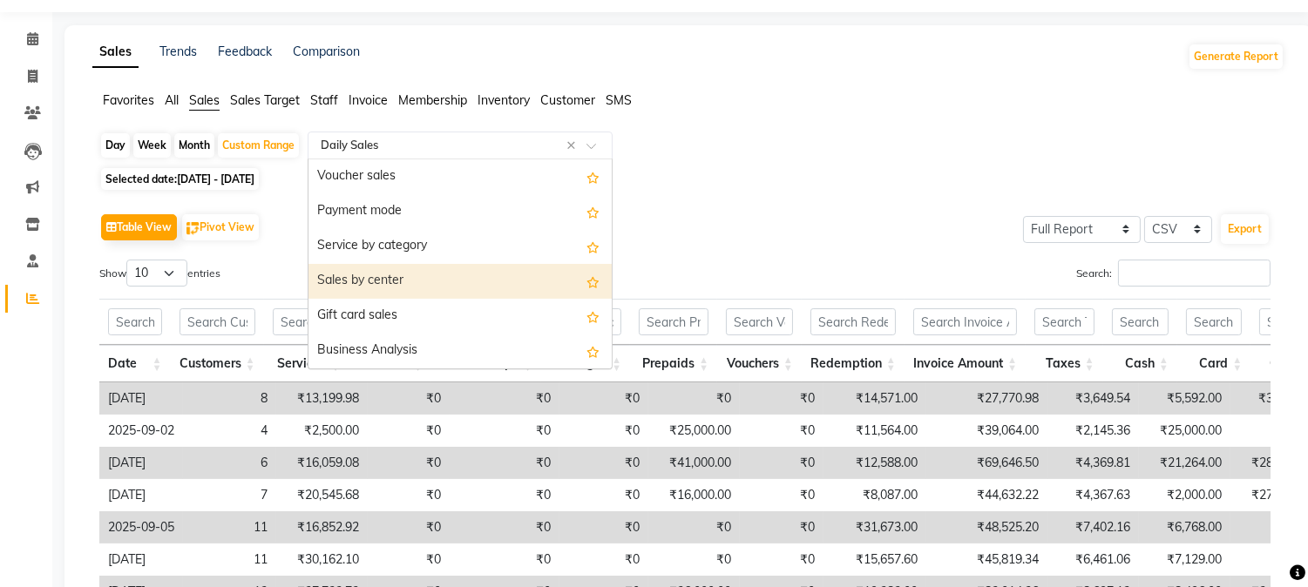
scroll to position [97, 0]
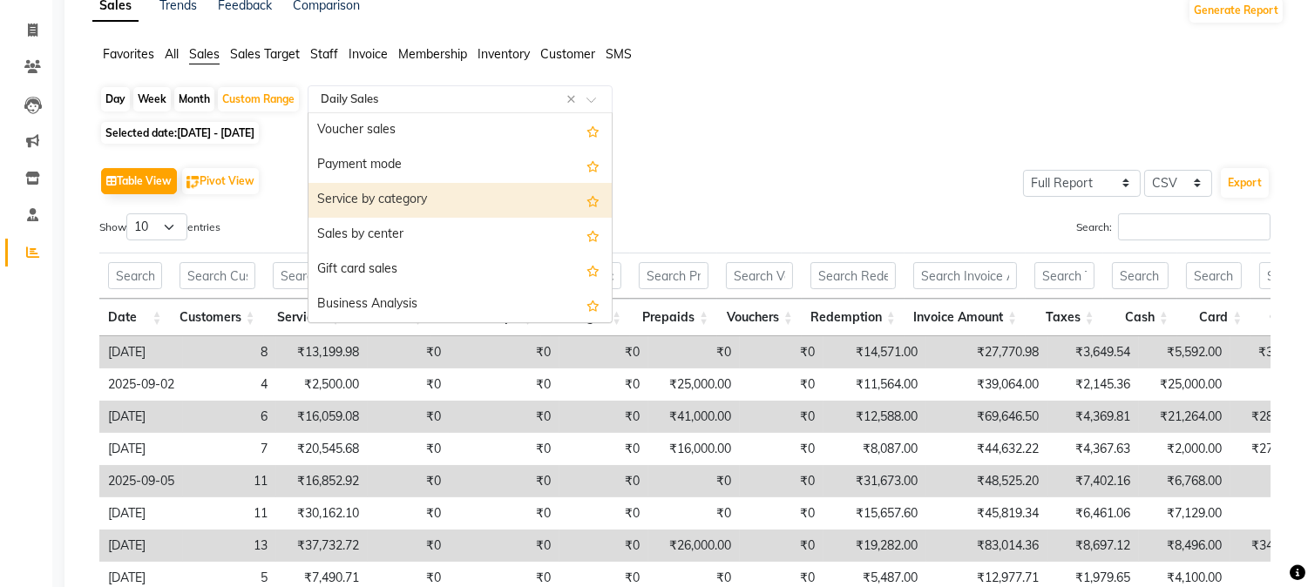
click at [431, 192] on div "Service by category" at bounding box center [460, 200] width 303 height 35
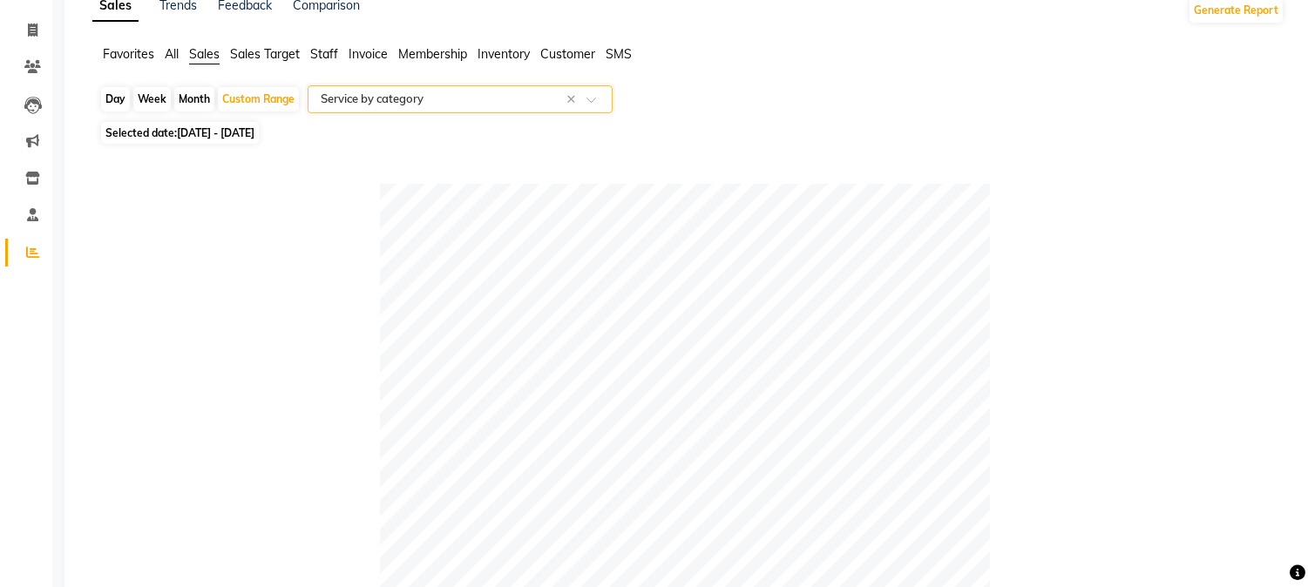
click at [582, 96] on div at bounding box center [460, 99] width 303 height 17
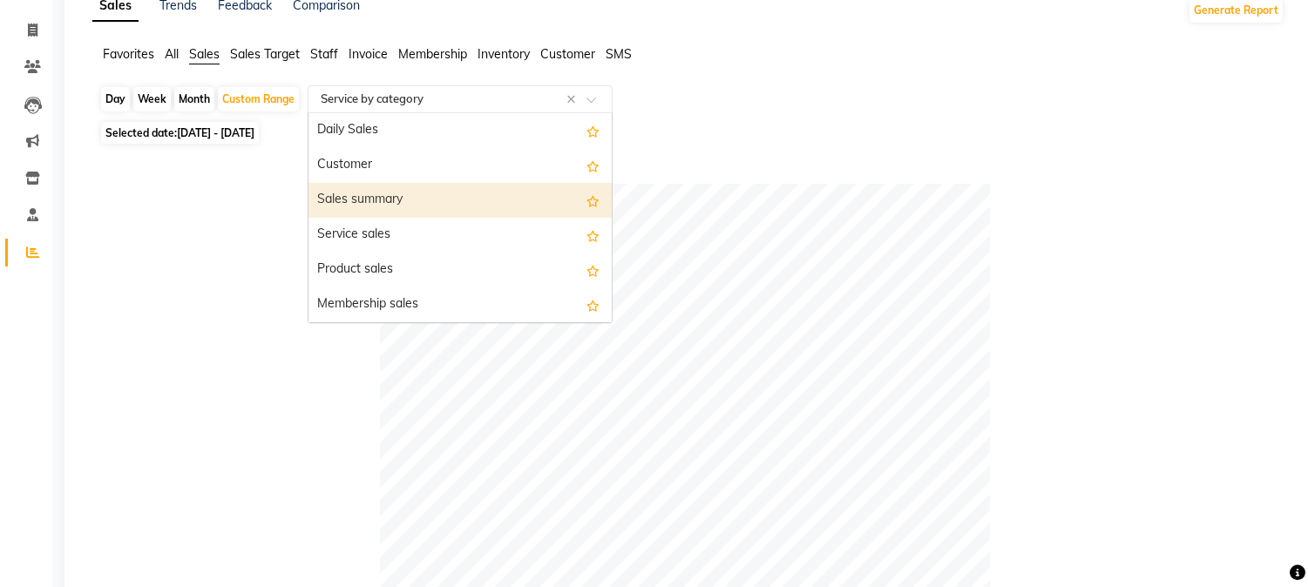
scroll to position [0, 0]
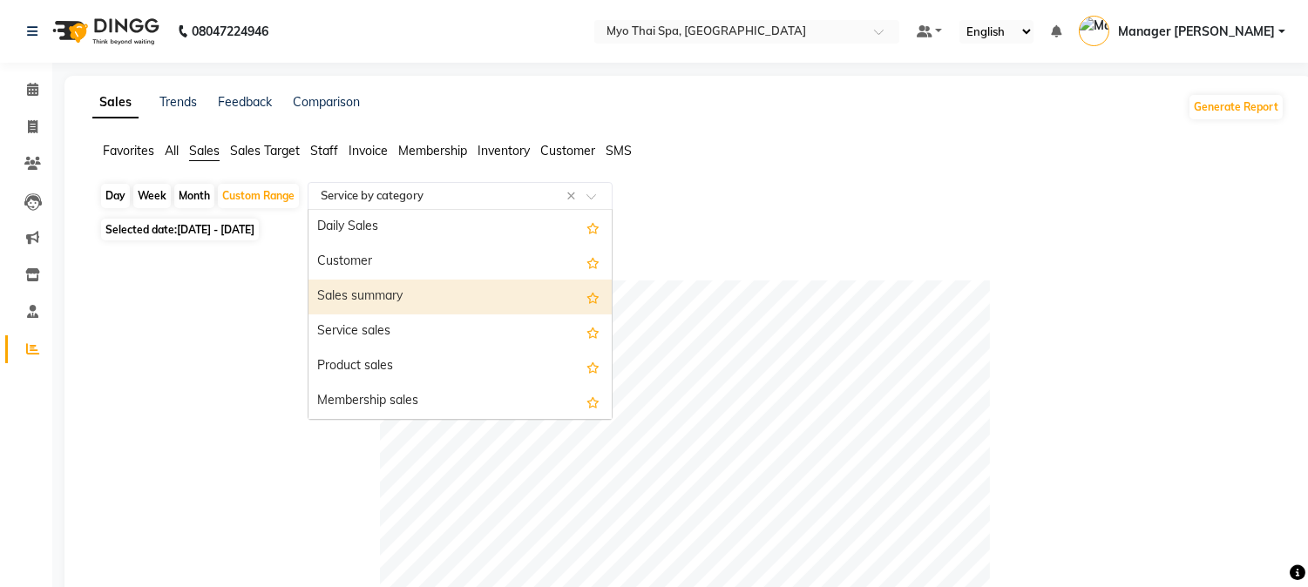
click at [401, 294] on div "Sales summary" at bounding box center [460, 297] width 303 height 35
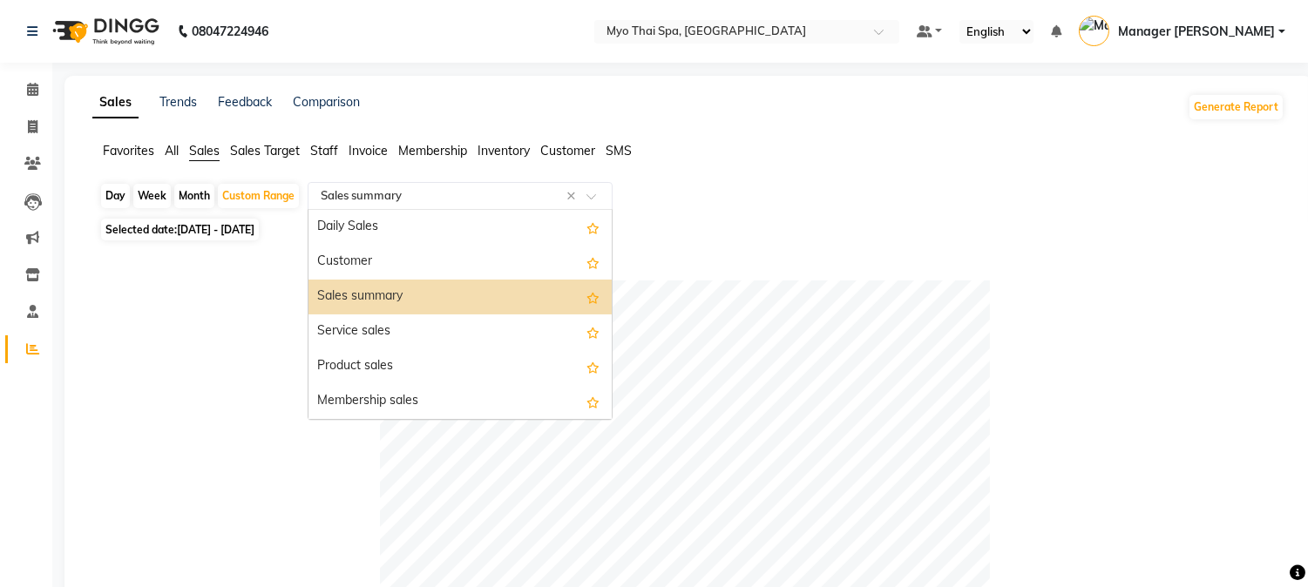
click at [587, 197] on span at bounding box center [598, 201] width 22 height 17
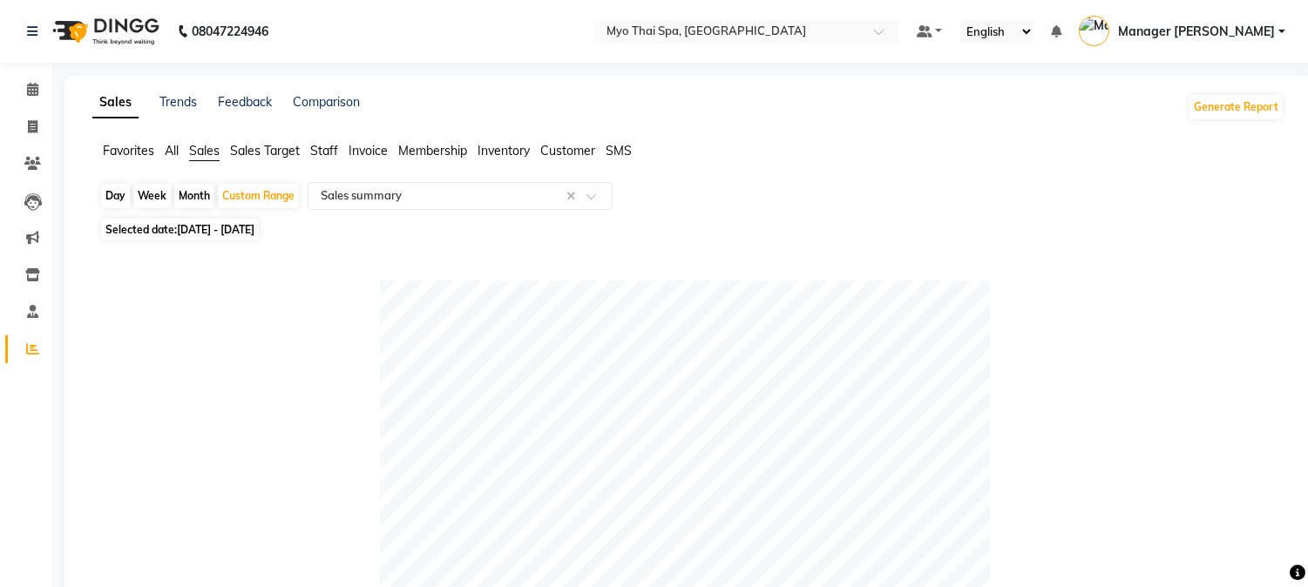
click at [355, 152] on span "Invoice" at bounding box center [368, 151] width 39 height 16
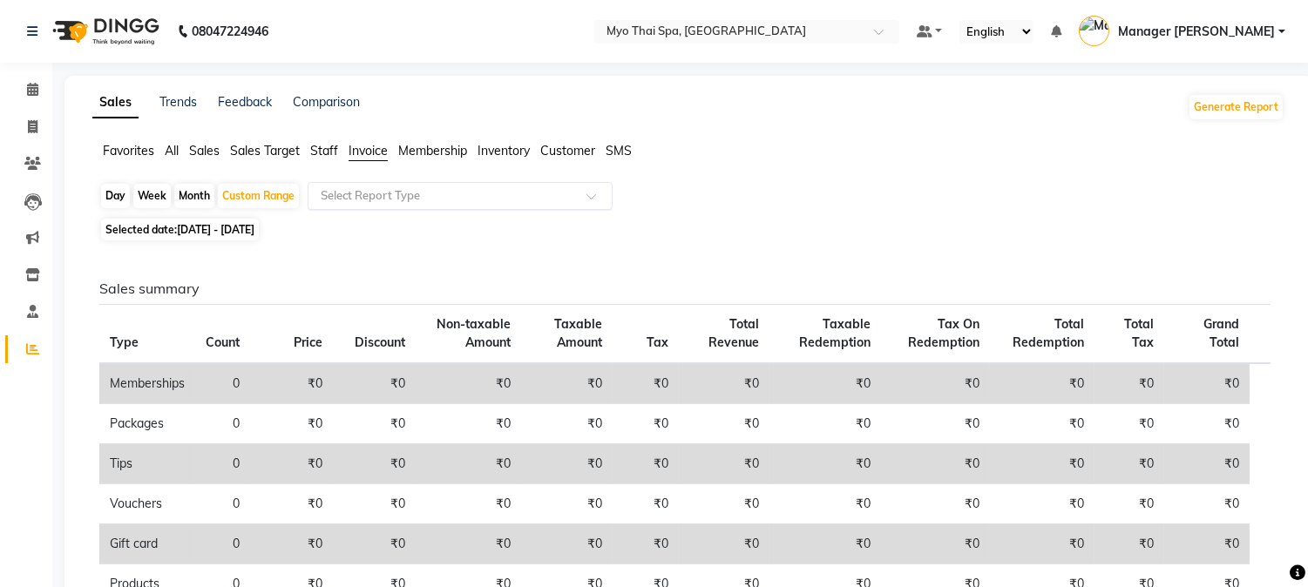
click at [584, 185] on div "Select Report Type" at bounding box center [460, 196] width 305 height 28
click at [822, 250] on div "Sales summary Type Count Price Discount Non-taxable Amount Taxable Amount Tax T…" at bounding box center [684, 580] width 1199 height 668
click at [270, 154] on span "Sales Target" at bounding box center [265, 151] width 70 height 16
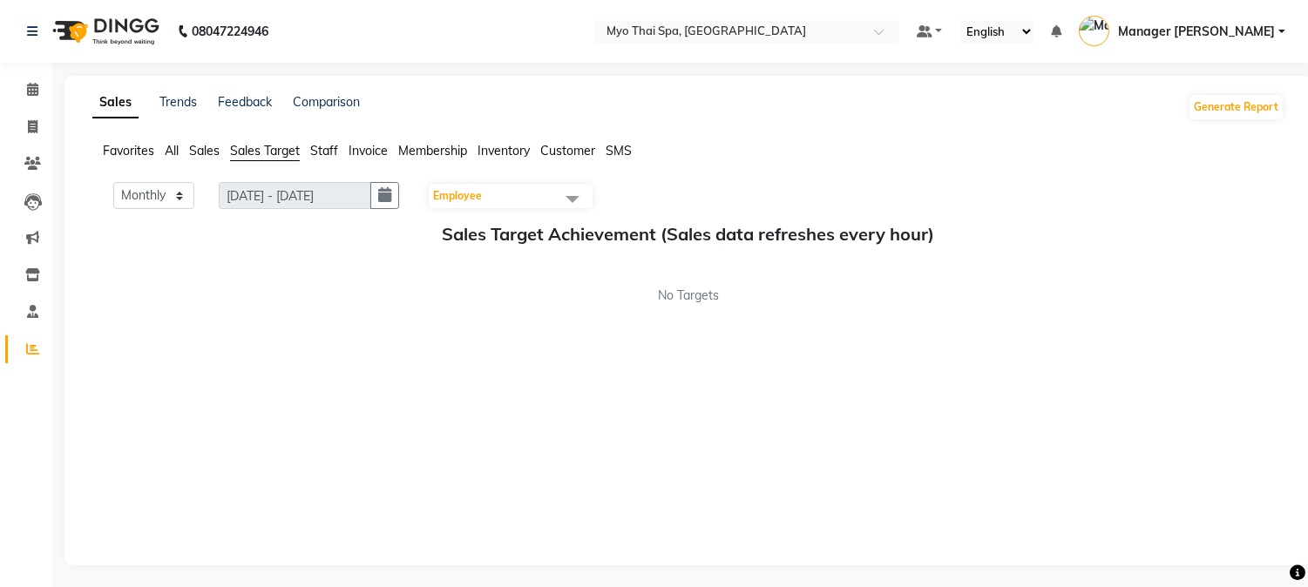
click at [174, 153] on span "All" at bounding box center [172, 151] width 14 height 16
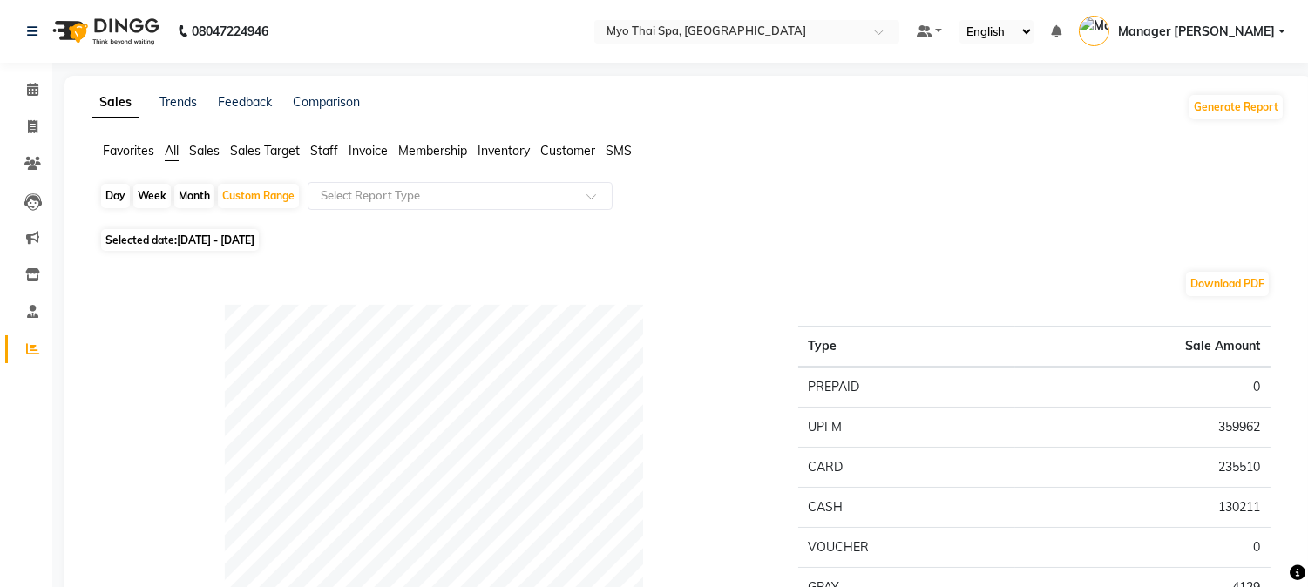
click at [108, 158] on span "Favorites" at bounding box center [128, 151] width 51 height 16
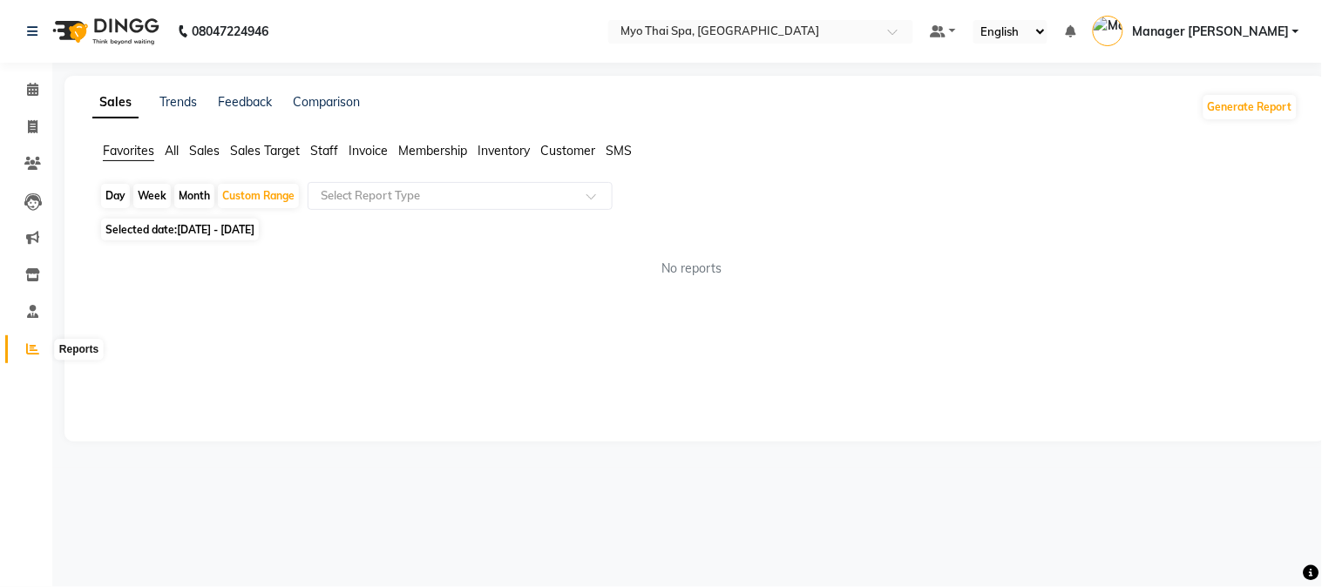
click at [36, 347] on icon at bounding box center [32, 349] width 13 height 13
click at [322, 150] on span "Staff" at bounding box center [324, 151] width 28 height 16
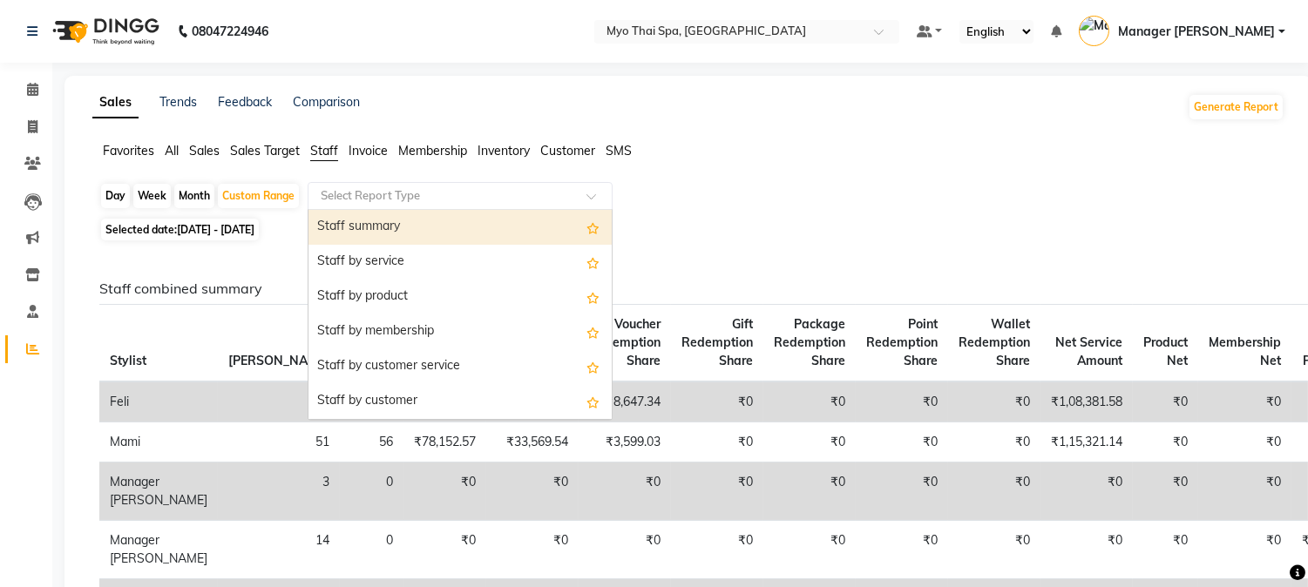
click at [584, 196] on div at bounding box center [460, 195] width 303 height 17
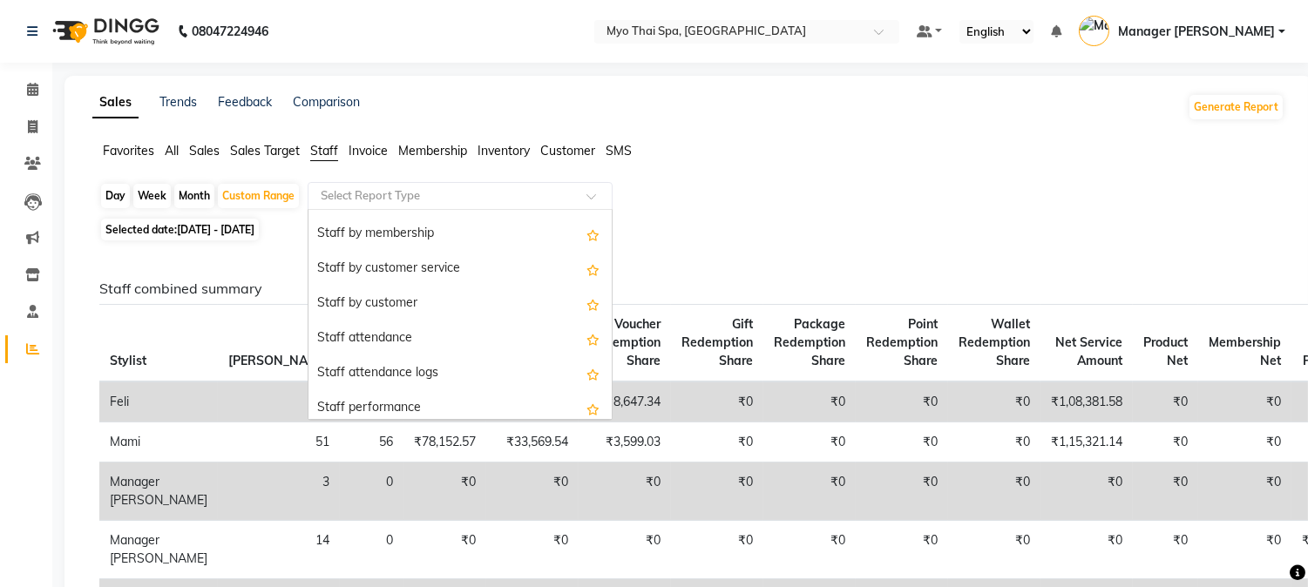
scroll to position [97, 0]
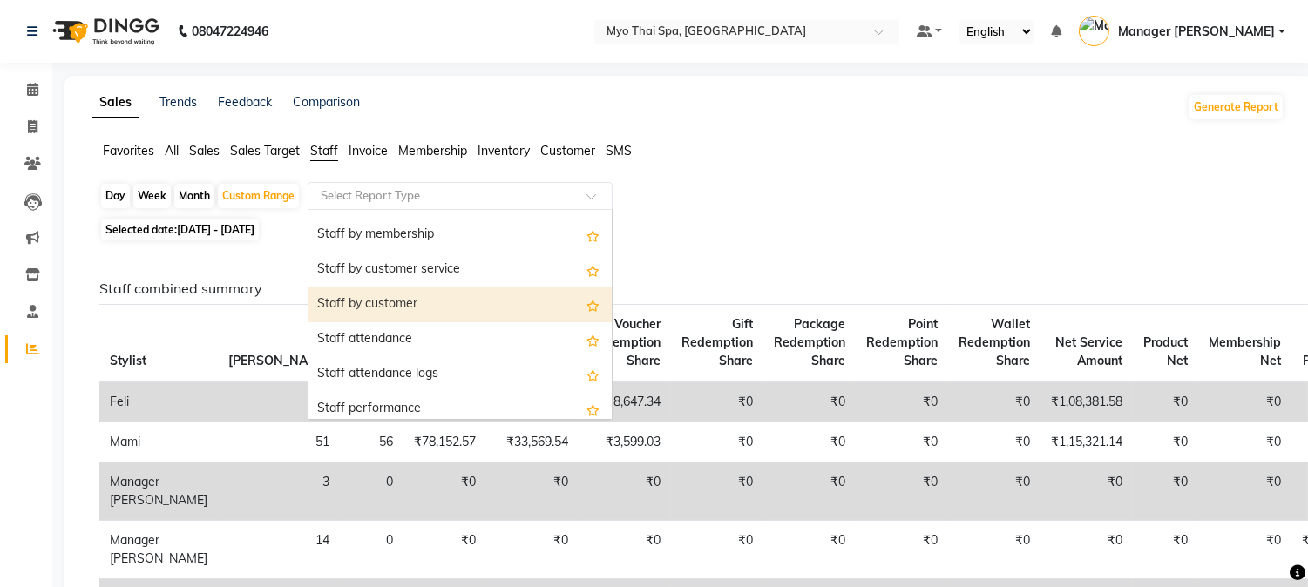
click at [419, 298] on div "Staff by customer" at bounding box center [460, 305] width 303 height 35
select select "full_report"
select select "csv"
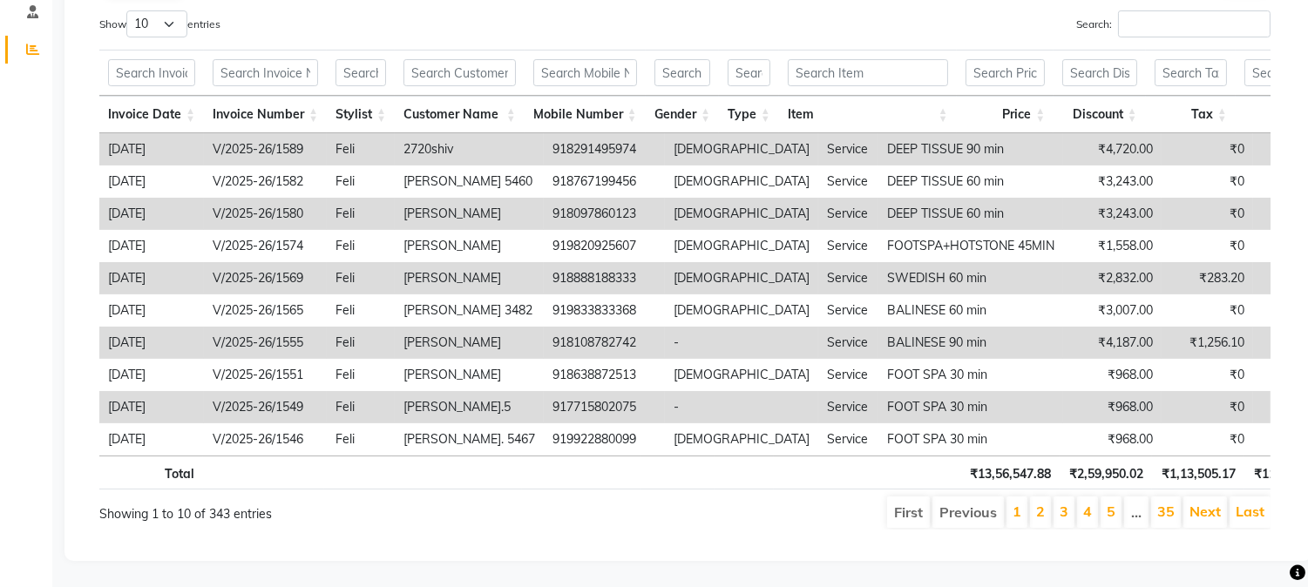
scroll to position [38, 0]
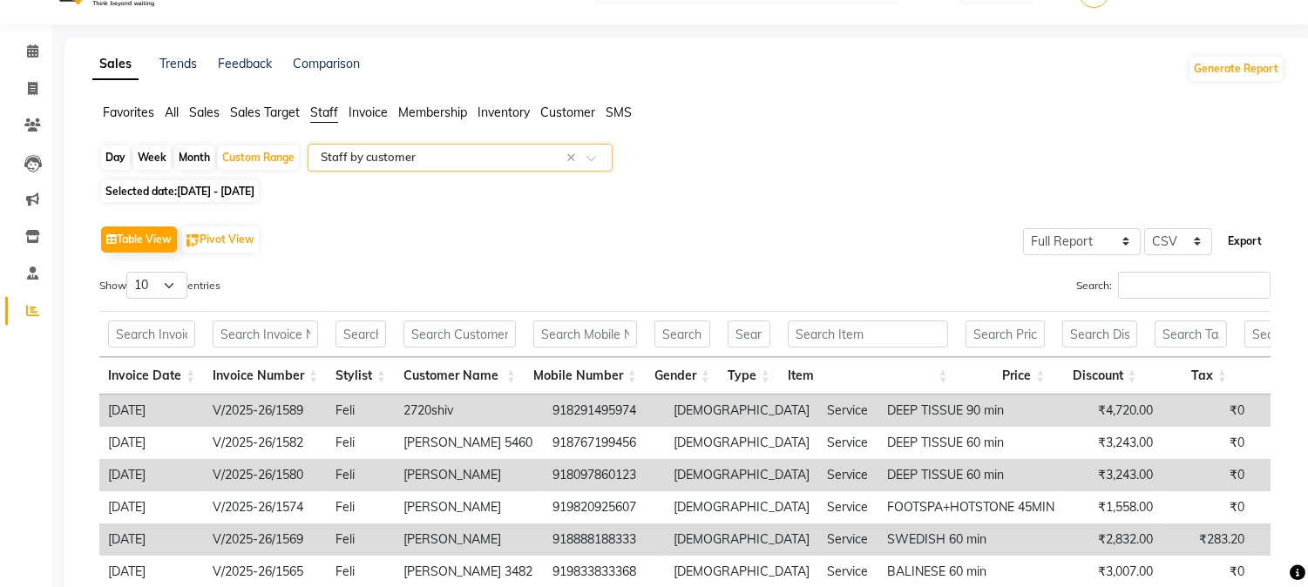
click at [1249, 236] on button "Export" at bounding box center [1245, 242] width 48 height 30
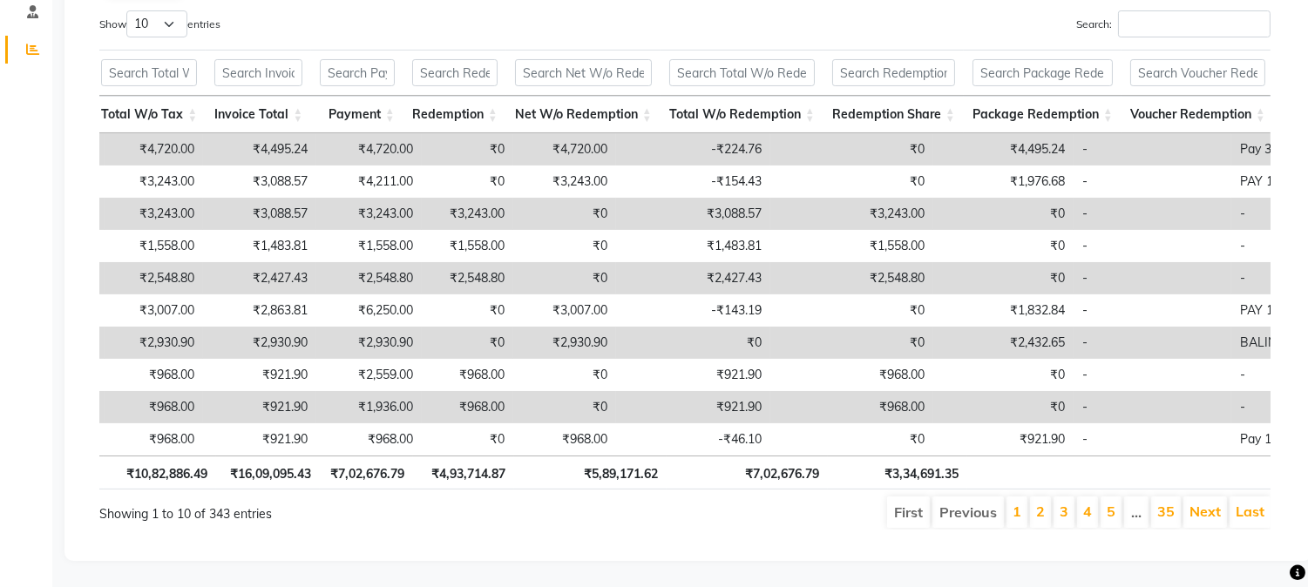
scroll to position [0, 1210]
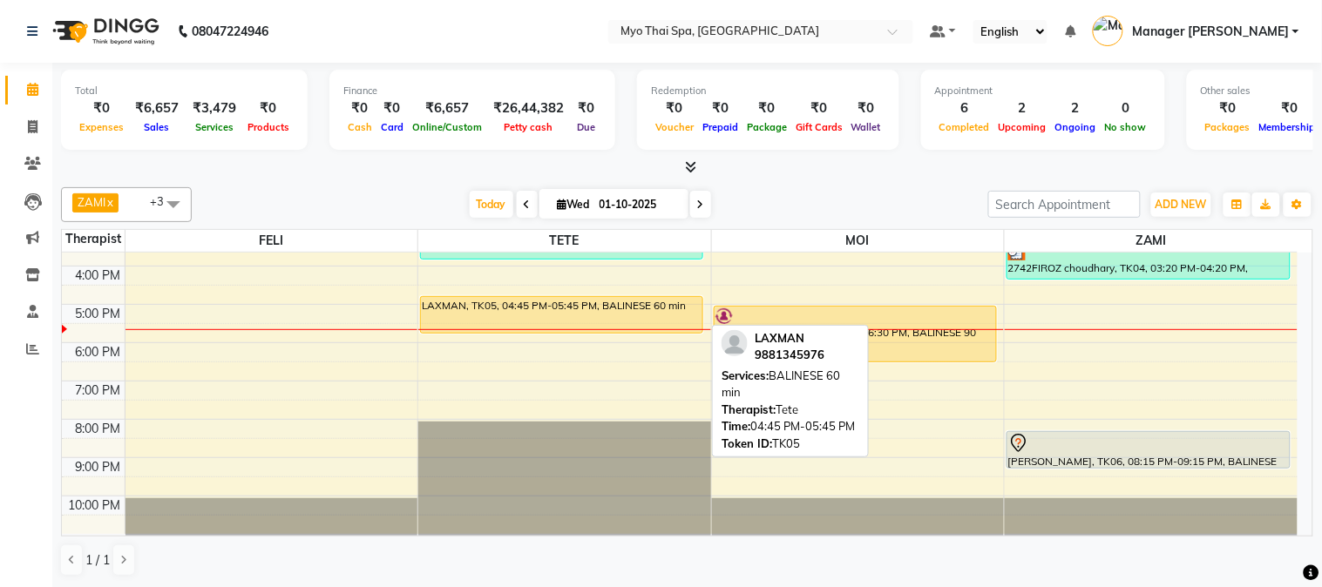
click at [475, 298] on div "LAXMAN, TK05, 04:45 PM-05:45 PM, BALINESE 60 min" at bounding box center [562, 315] width 282 height 36
select select "1"
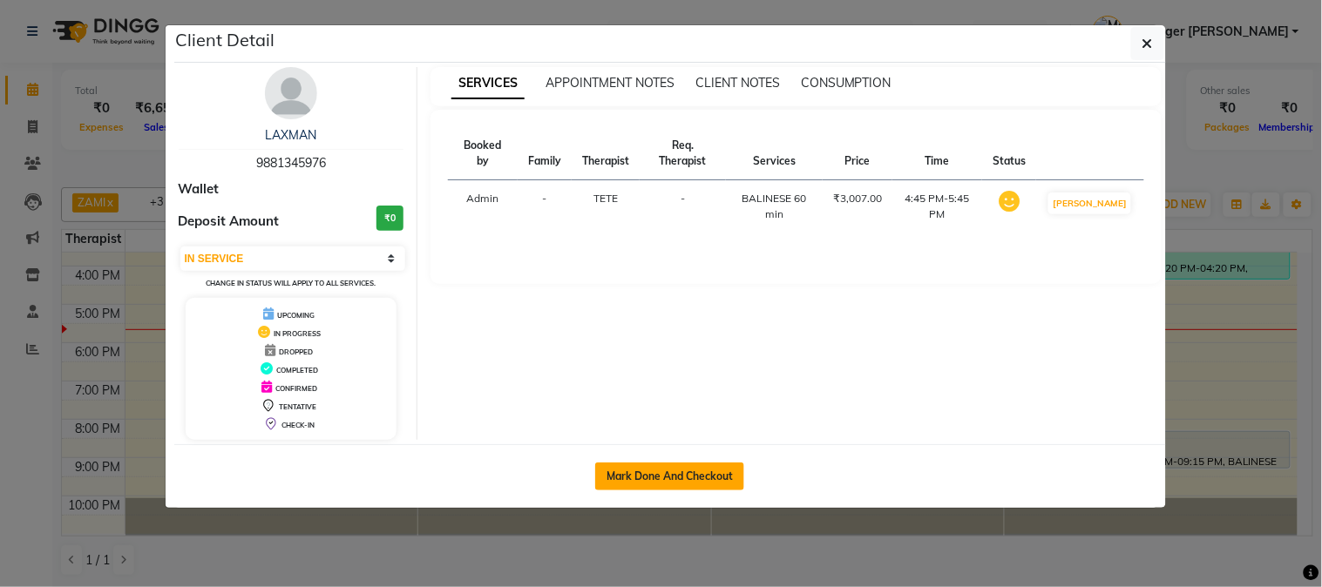
click at [671, 474] on button "Mark Done And Checkout" at bounding box center [669, 477] width 149 height 28
select select "service"
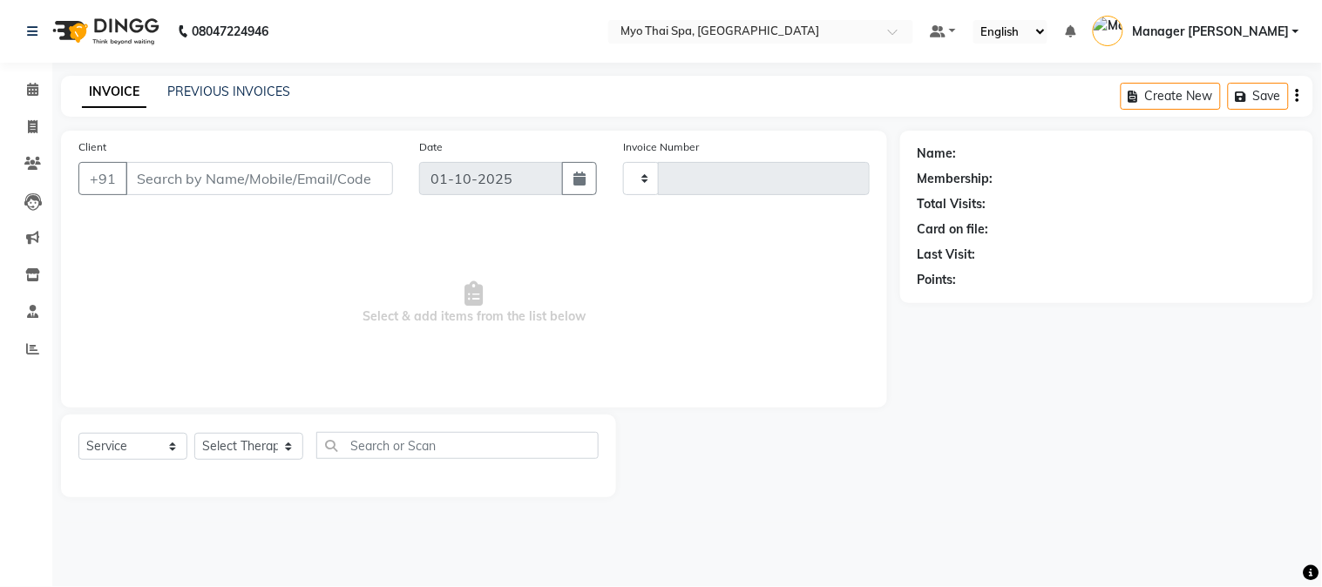
type input "1632"
select select "5086"
type input "9881345976"
select select "31939"
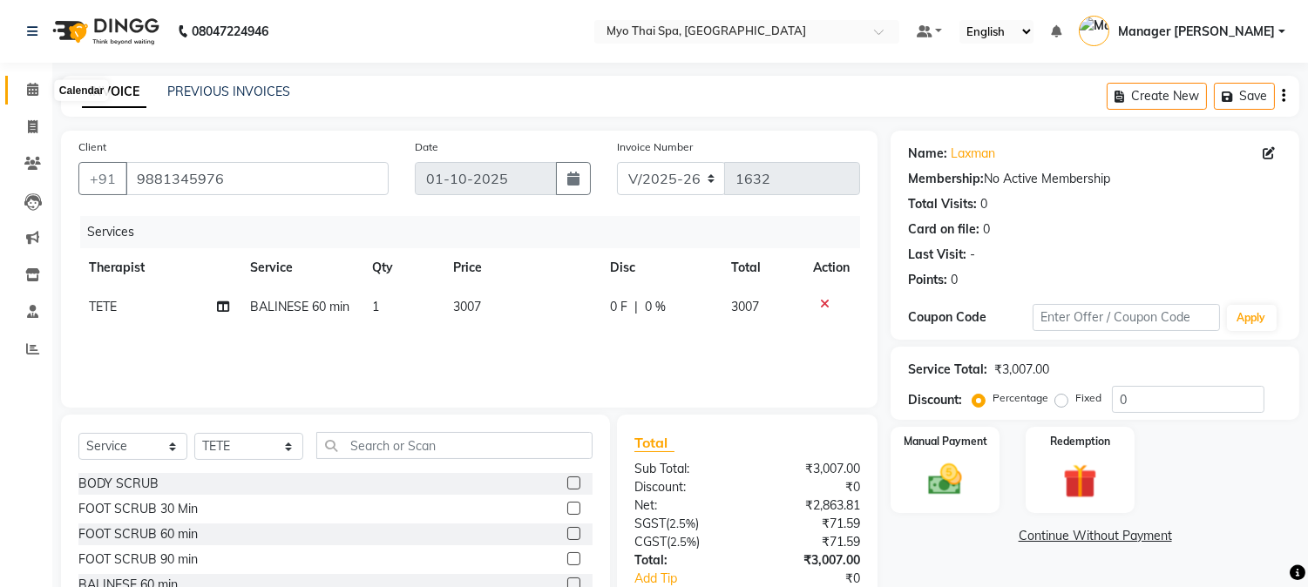
click at [33, 89] on icon at bounding box center [32, 89] width 11 height 13
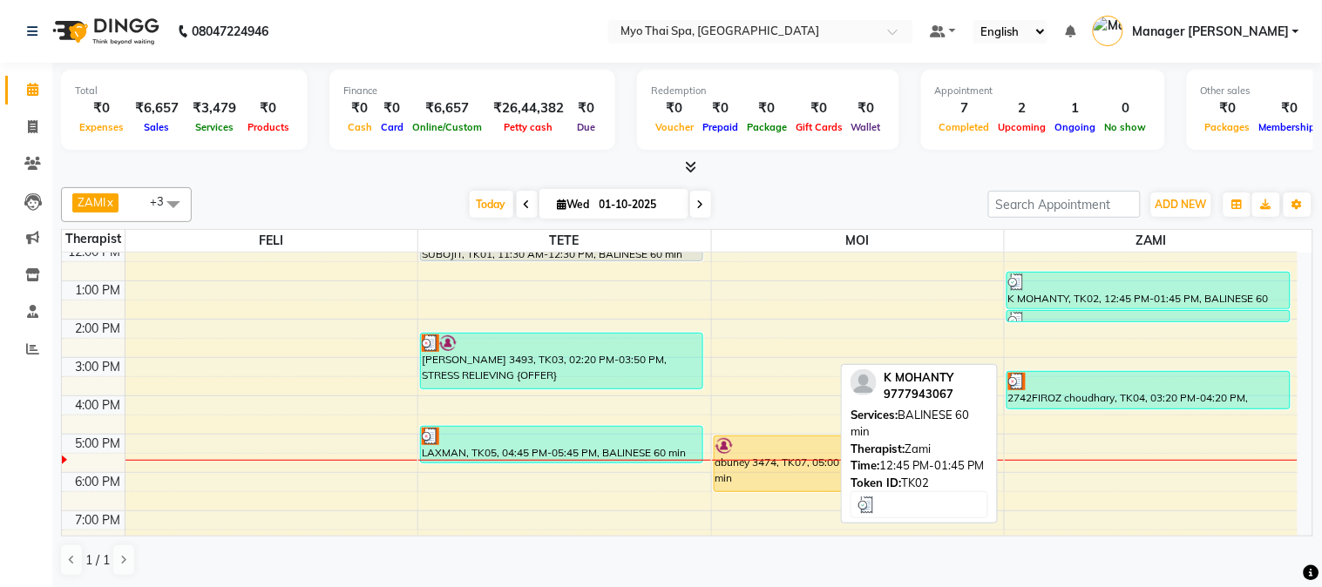
scroll to position [254, 0]
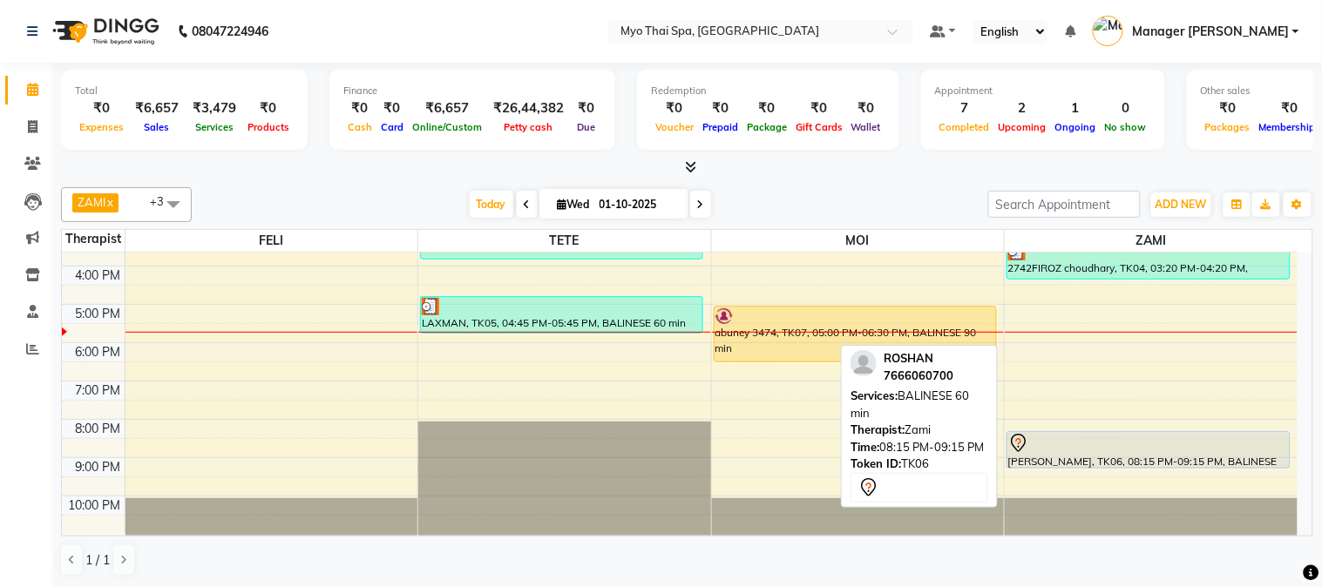
click at [1048, 451] on div at bounding box center [1148, 443] width 281 height 21
select select "7"
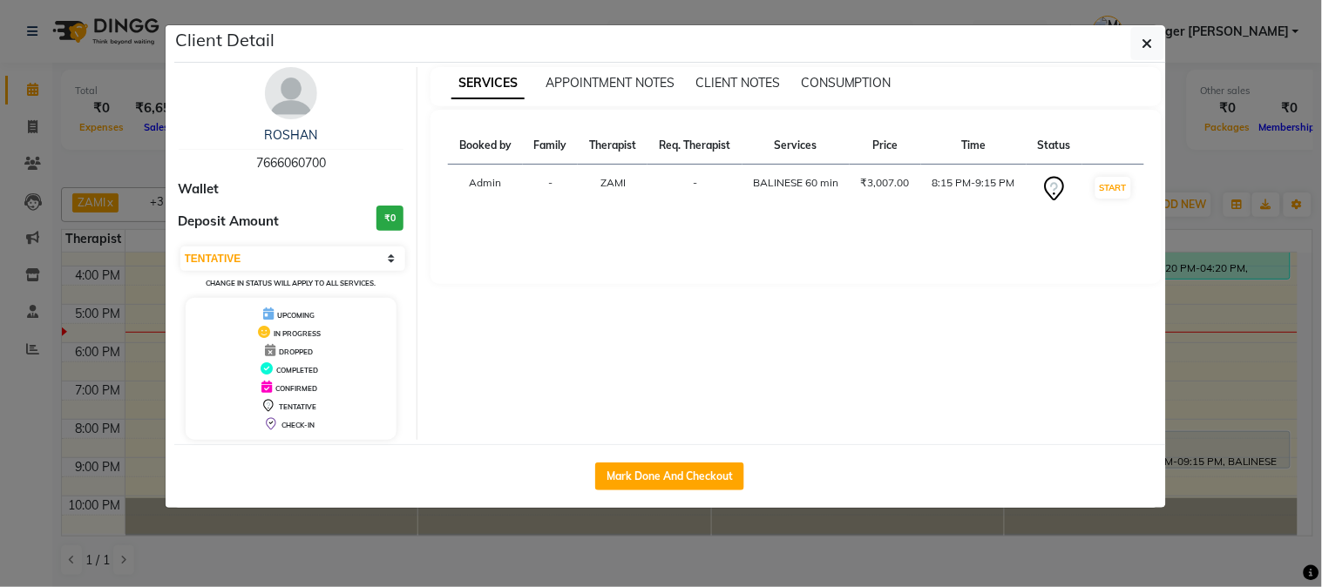
drag, startPoint x: 248, startPoint y: 159, endPoint x: 360, endPoint y: 159, distance: 111.6
click at [360, 159] on div "ROSHAN 7666060700" at bounding box center [292, 149] width 226 height 46
copy span "7666060700"
click at [1140, 40] on button "button" at bounding box center [1147, 43] width 33 height 33
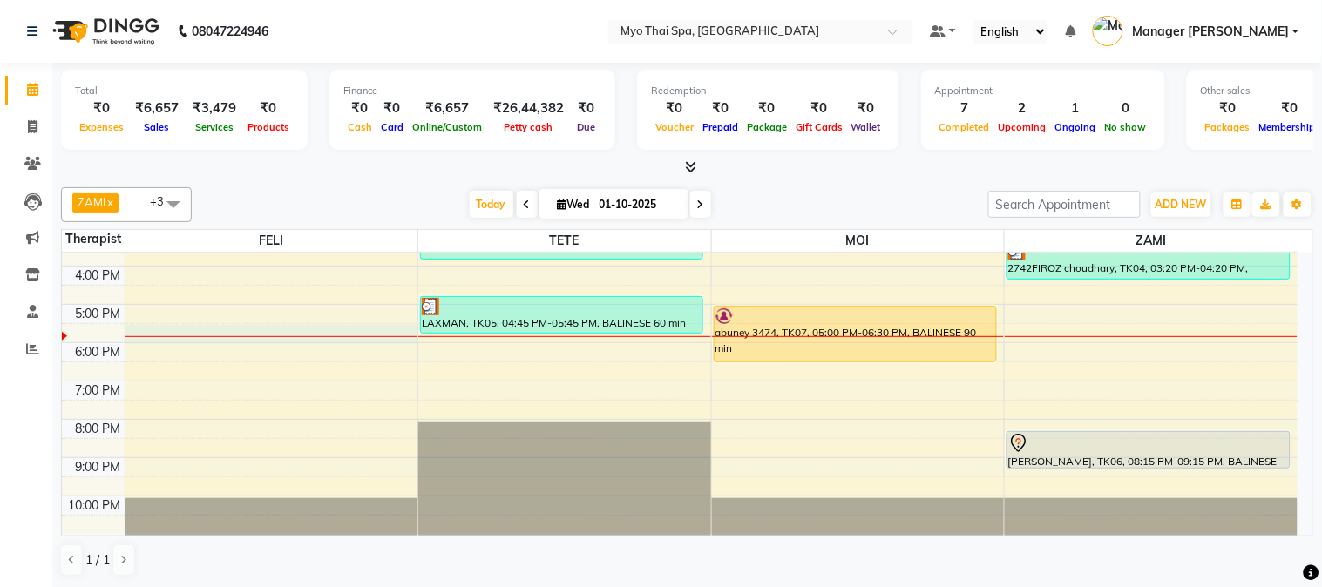
click at [221, 343] on div "9:00 AM 10:00 AM 11:00 AM 12:00 PM 1:00 PM 2:00 PM 3:00 PM 4:00 PM 5:00 PM 6:00…" at bounding box center [680, 266] width 1236 height 536
select select "42923"
select select "tentative"
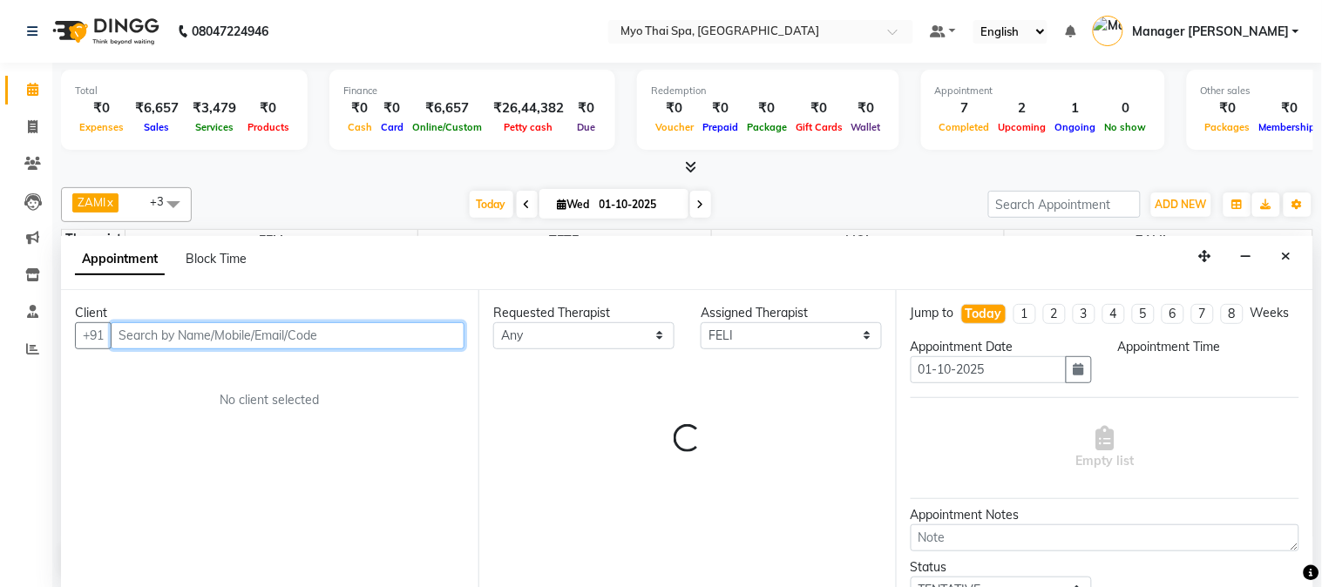
select select "1050"
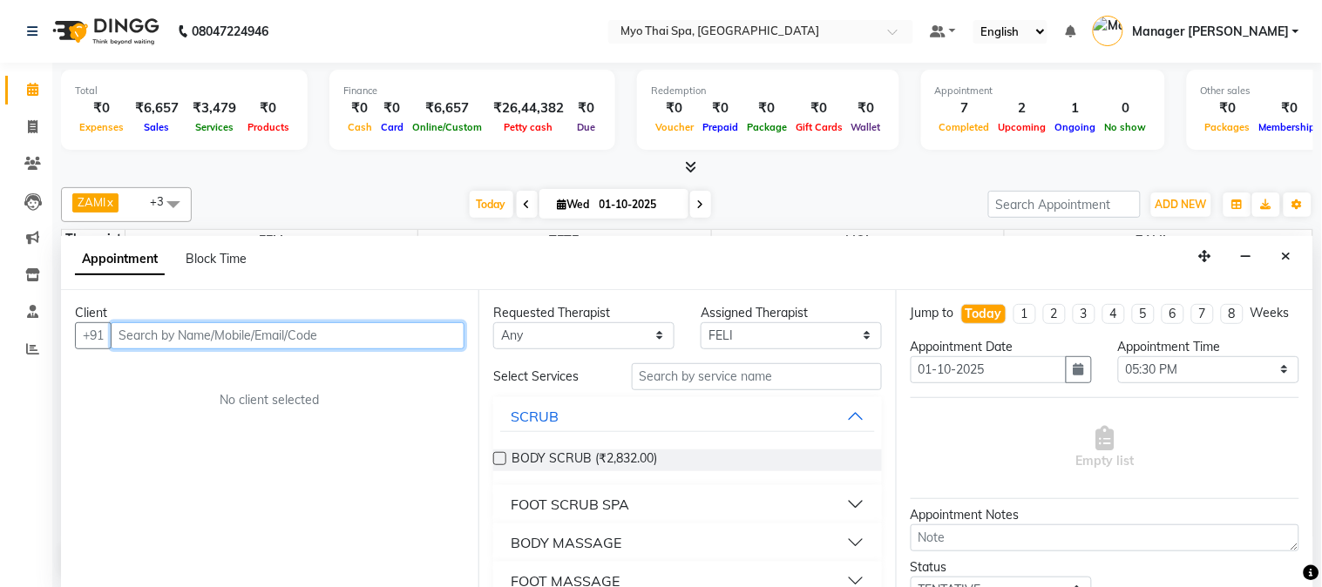
click at [235, 333] on input "text" at bounding box center [288, 335] width 354 height 27
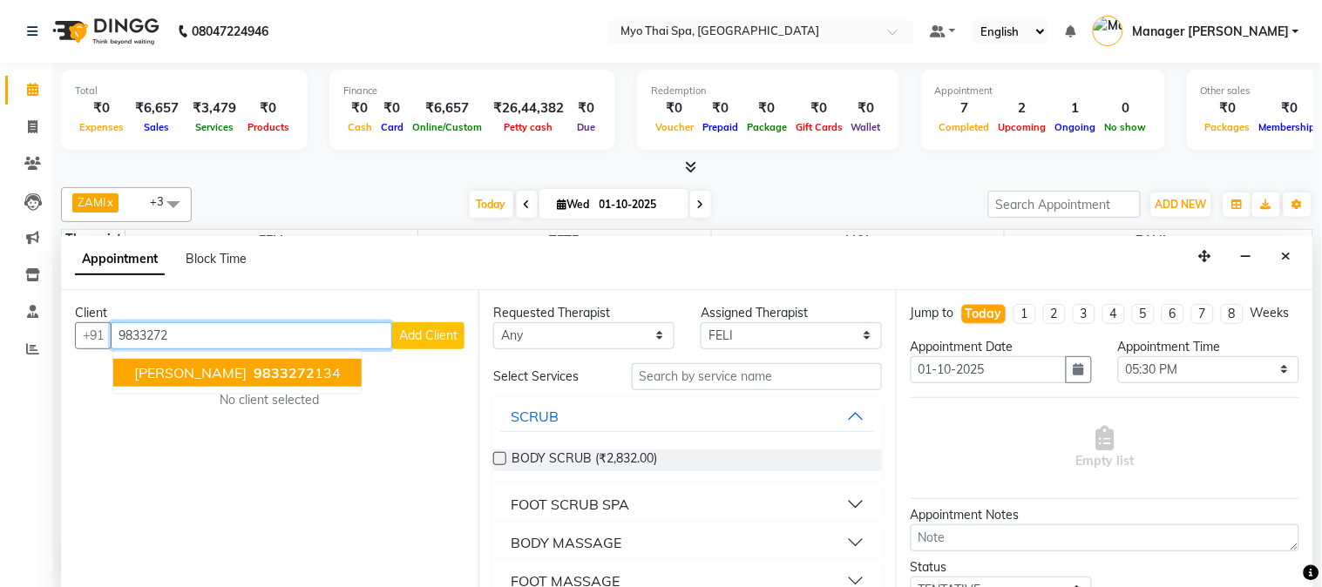
click at [187, 368] on span "[PERSON_NAME]" at bounding box center [190, 372] width 112 height 17
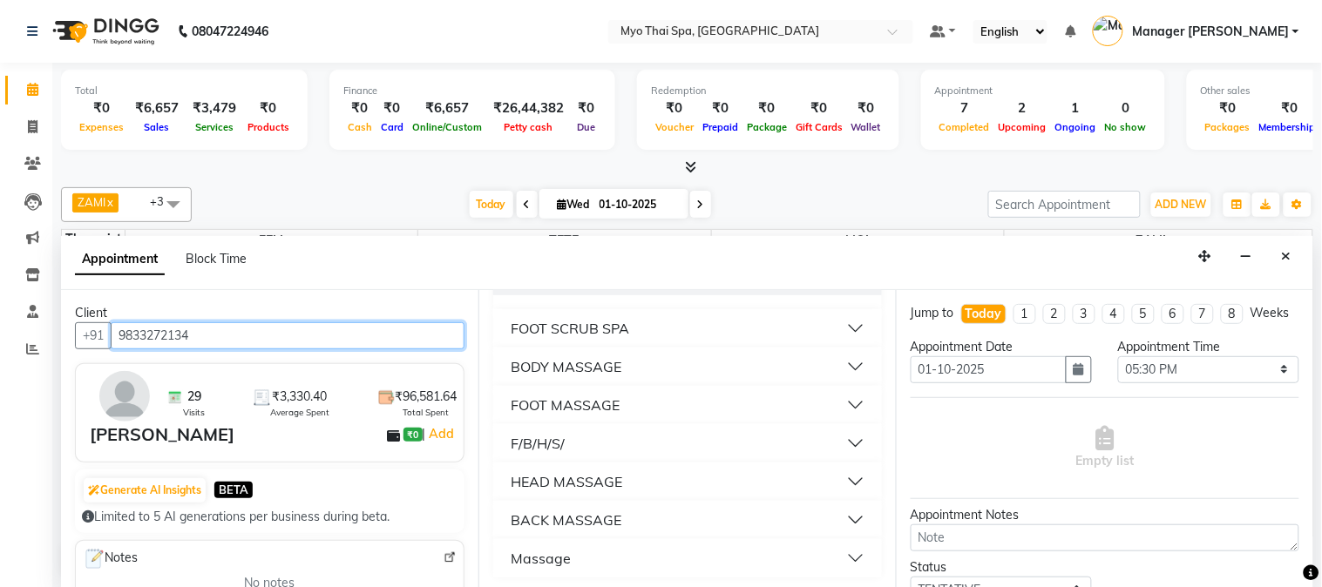
scroll to position [179, 0]
type input "9833272134"
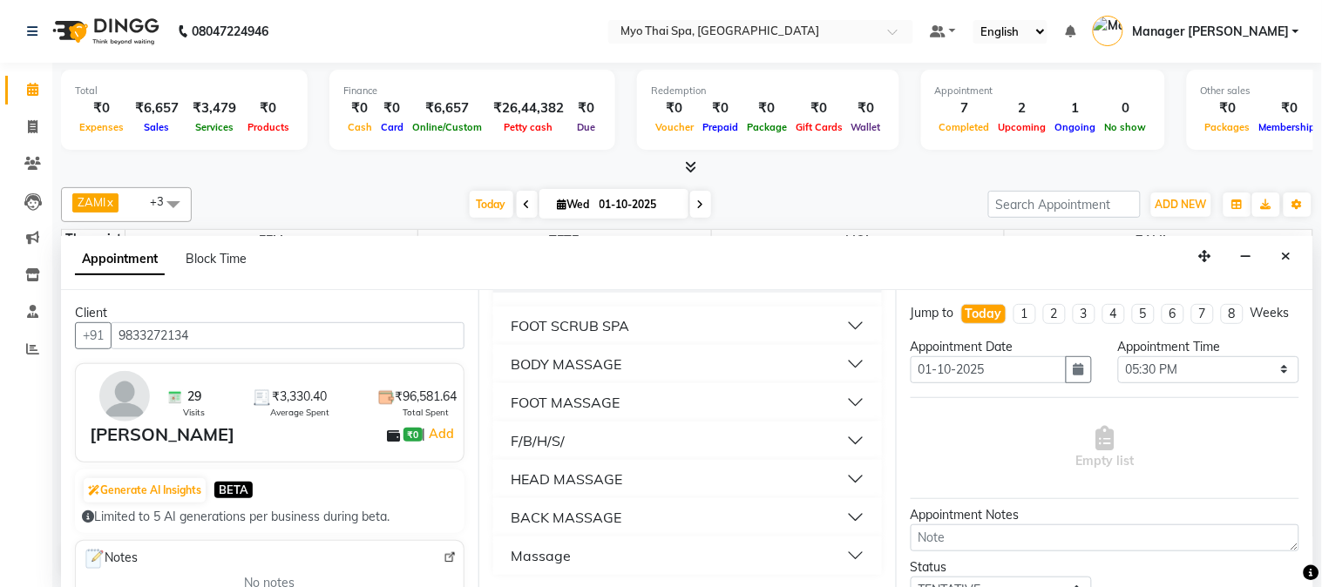
click at [546, 392] on div "FOOT MASSAGE" at bounding box center [565, 402] width 109 height 21
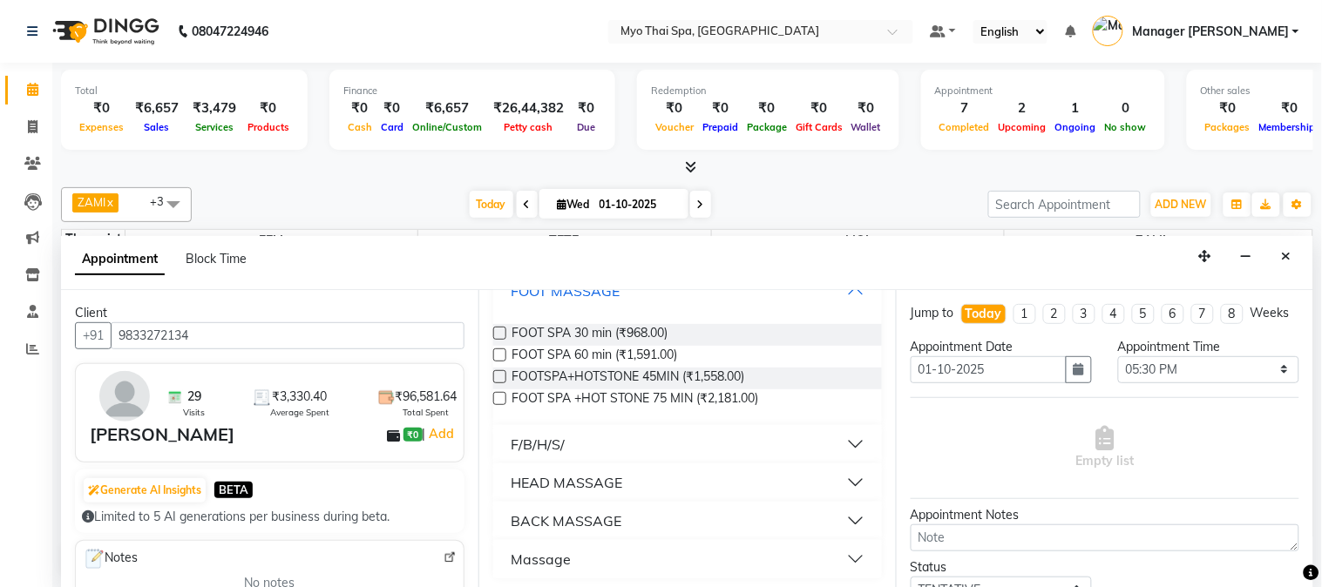
scroll to position [294, 0]
click at [594, 434] on button "F/B/H/S/" at bounding box center [687, 440] width 375 height 31
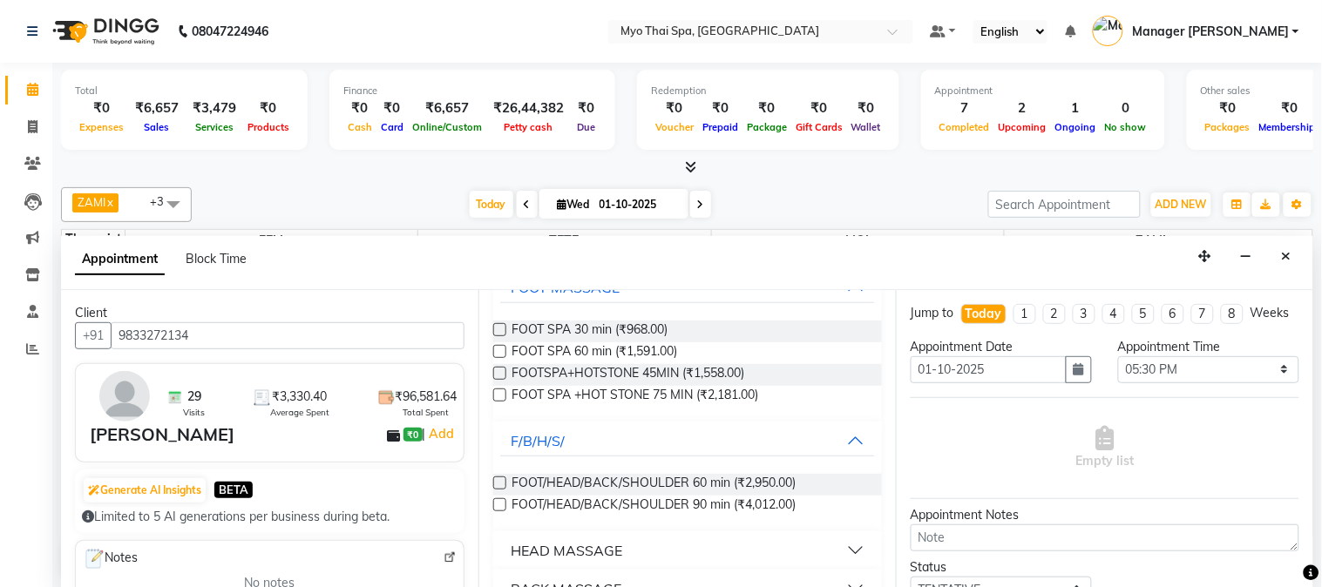
click at [498, 477] on label at bounding box center [499, 483] width 13 height 13
click at [498, 479] on input "checkbox" at bounding box center [498, 484] width 11 height 11
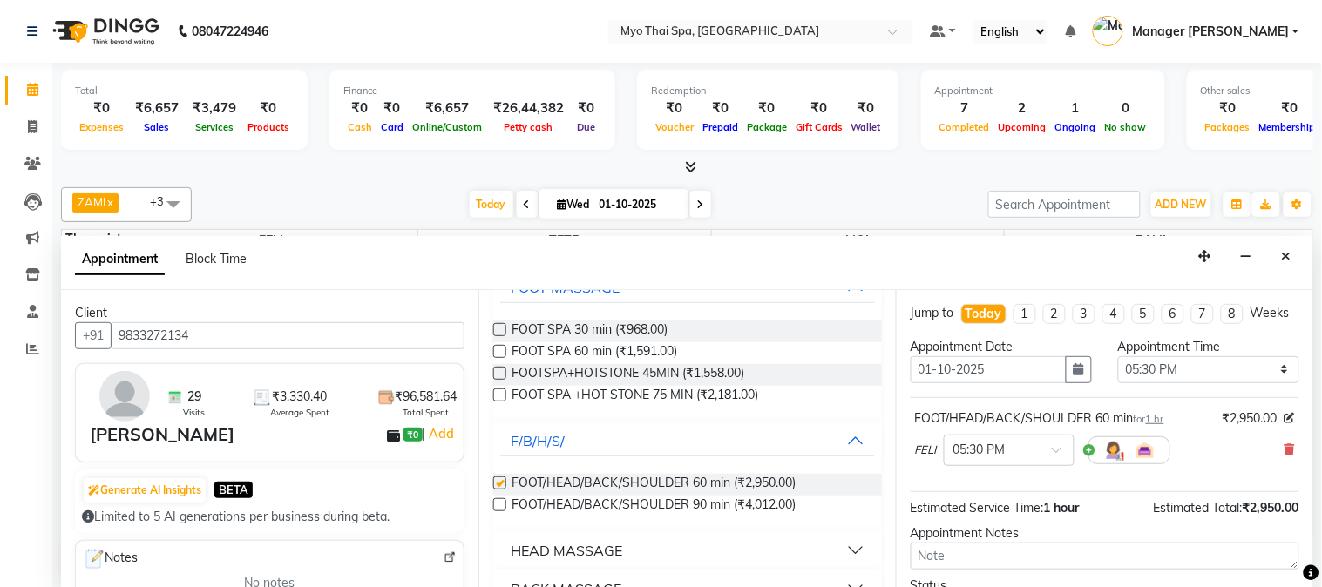
checkbox input "false"
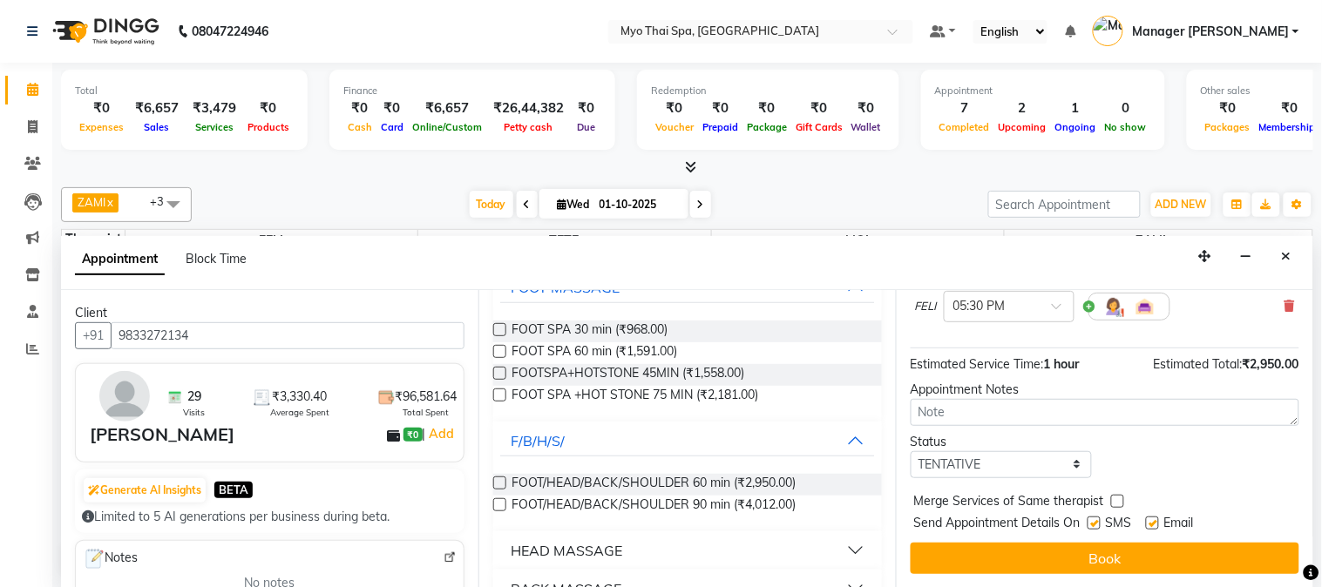
scroll to position [160, 0]
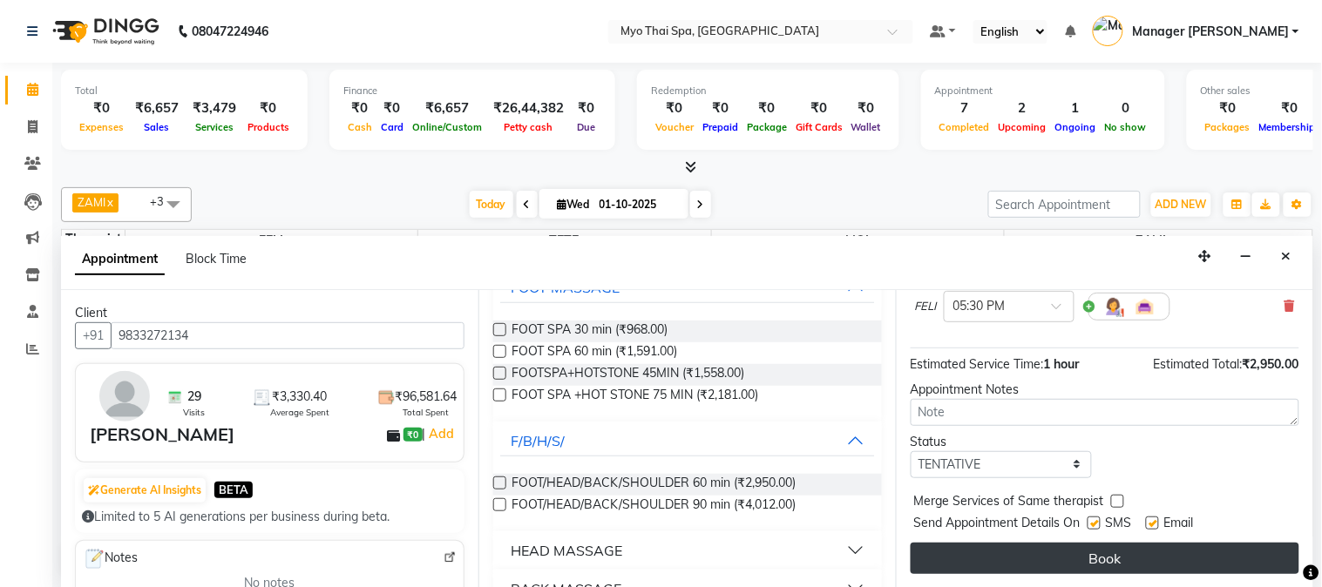
click at [1074, 550] on button "Book" at bounding box center [1105, 558] width 389 height 31
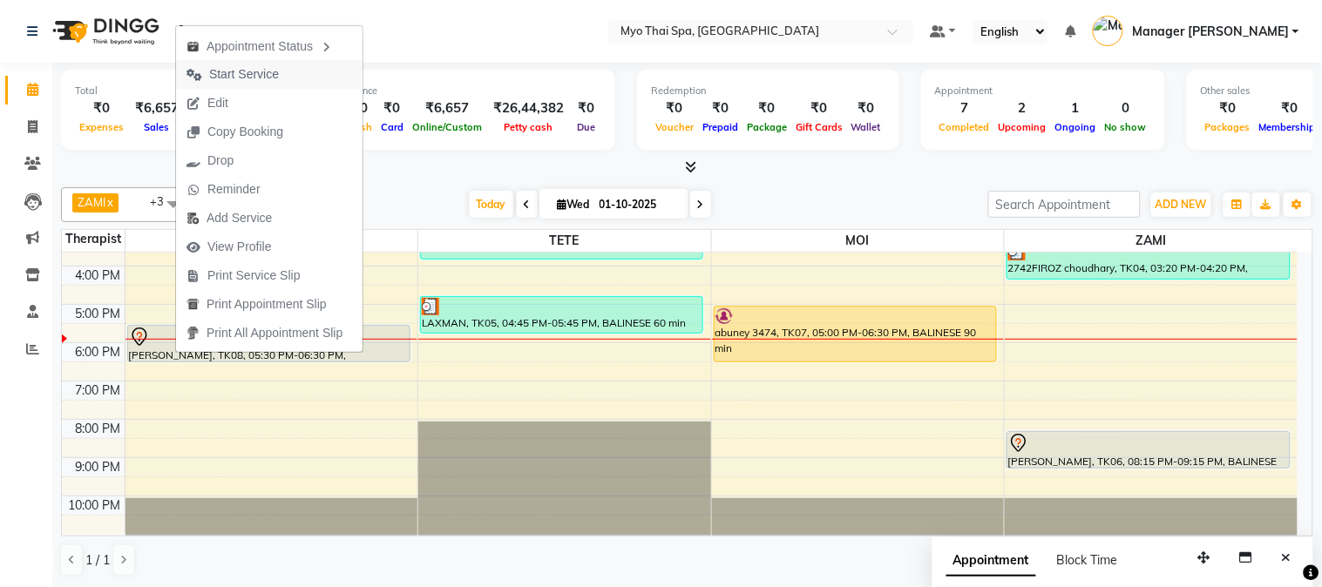
click at [235, 75] on span "Start Service" at bounding box center [244, 74] width 70 height 18
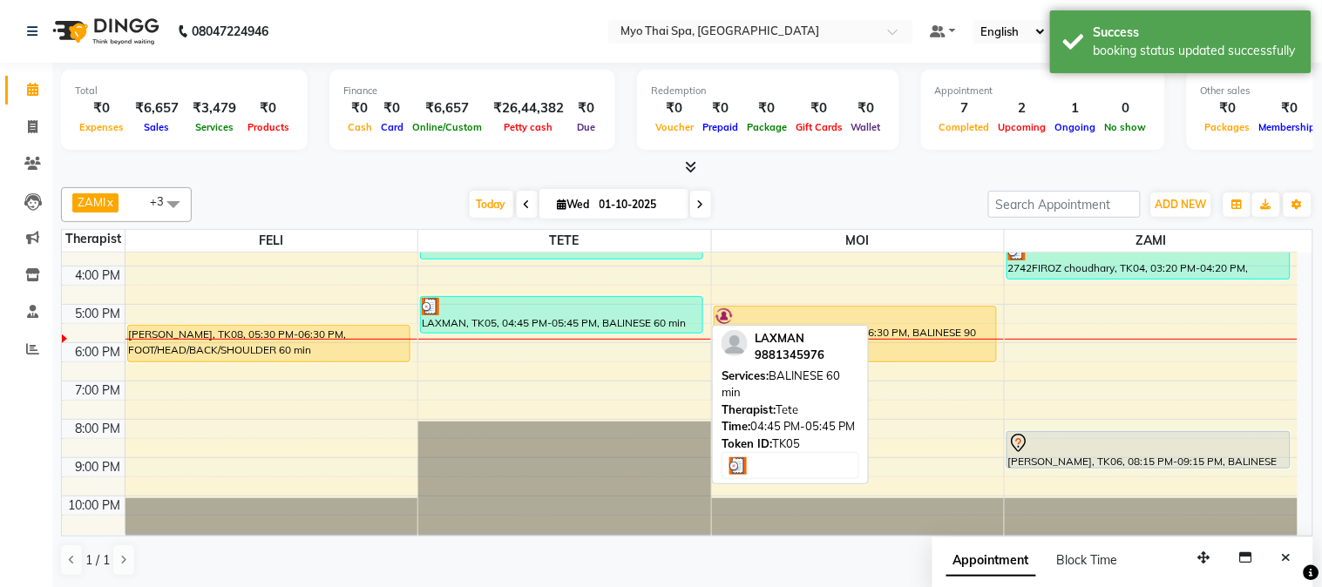
click at [551, 314] on div at bounding box center [562, 306] width 280 height 17
select select "3"
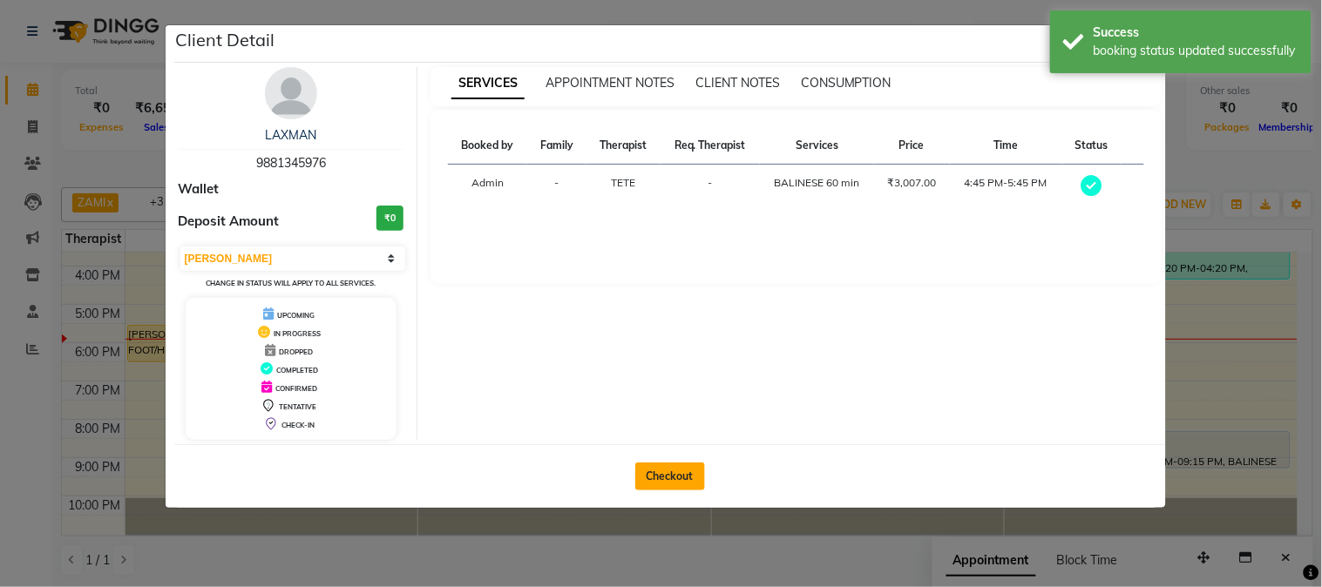
click at [665, 479] on button "Checkout" at bounding box center [670, 477] width 70 height 28
select select "service"
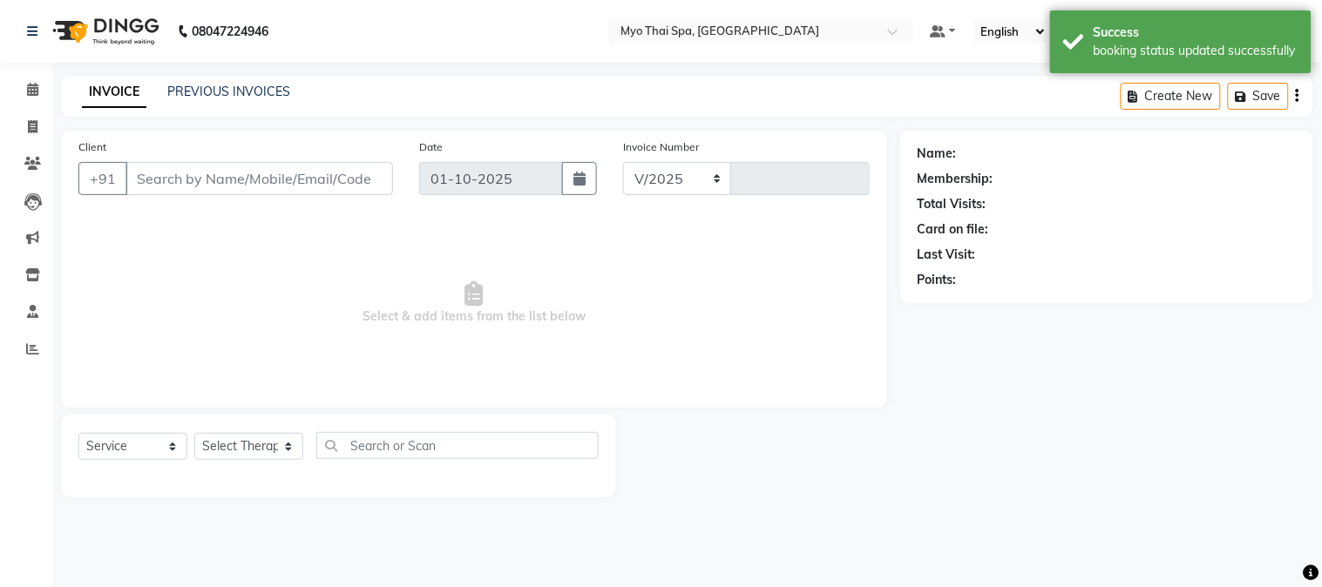
select select "5086"
type input "1632"
type input "9881345976"
select select "31939"
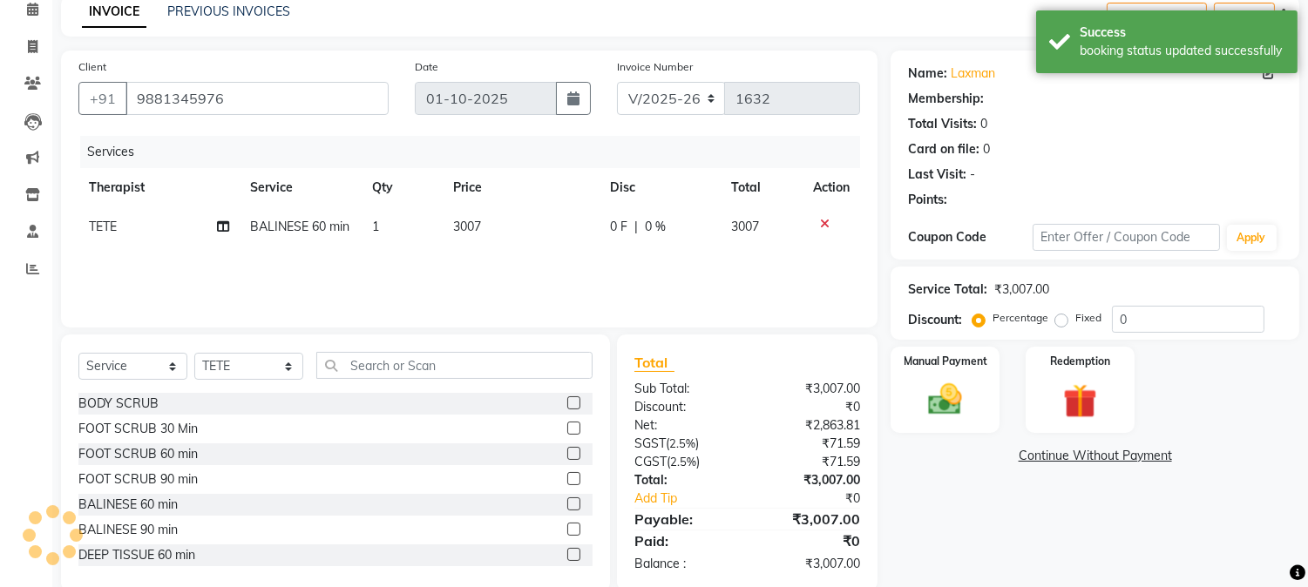
scroll to position [110, 0]
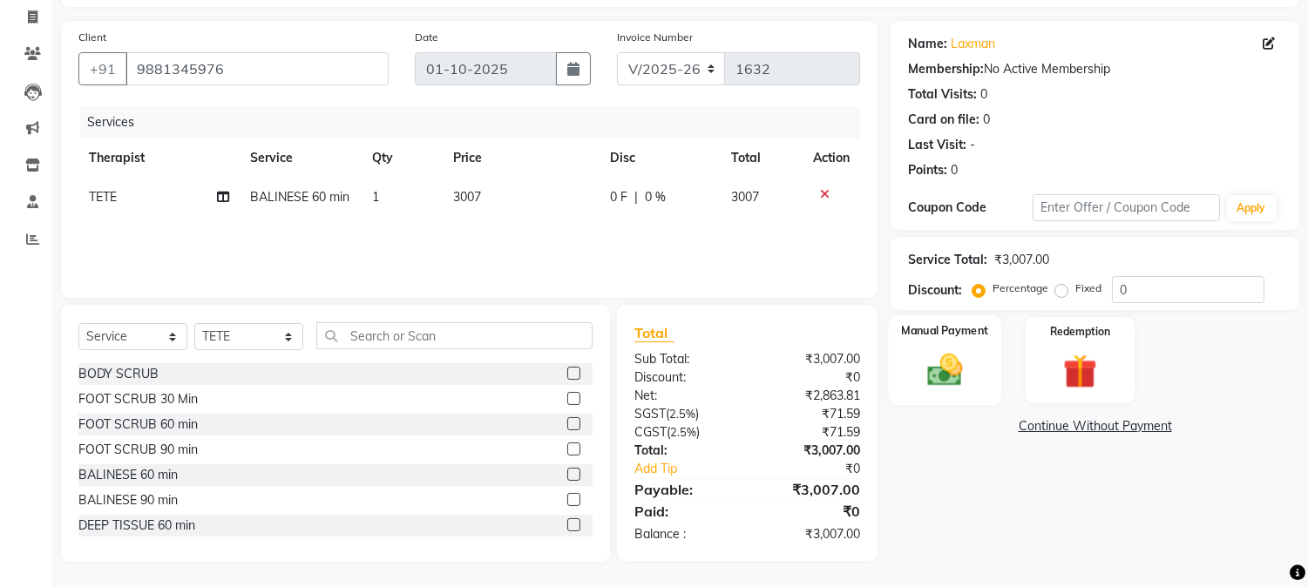
click at [948, 364] on img at bounding box center [946, 370] width 58 height 41
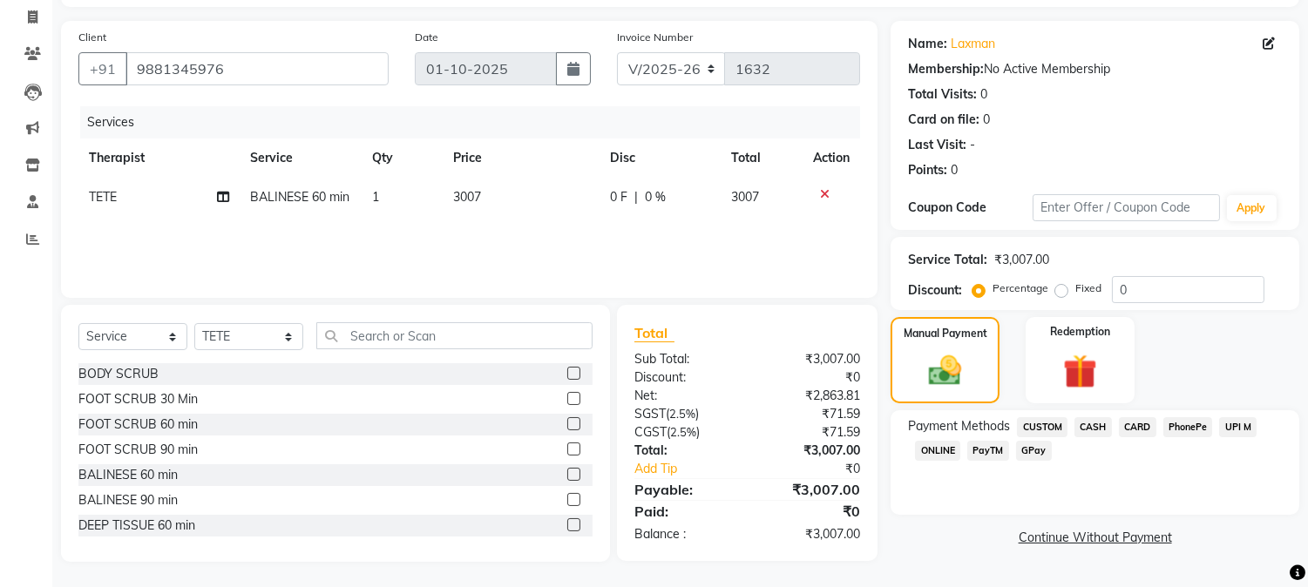
click at [1134, 425] on span "CARD" at bounding box center [1137, 427] width 37 height 20
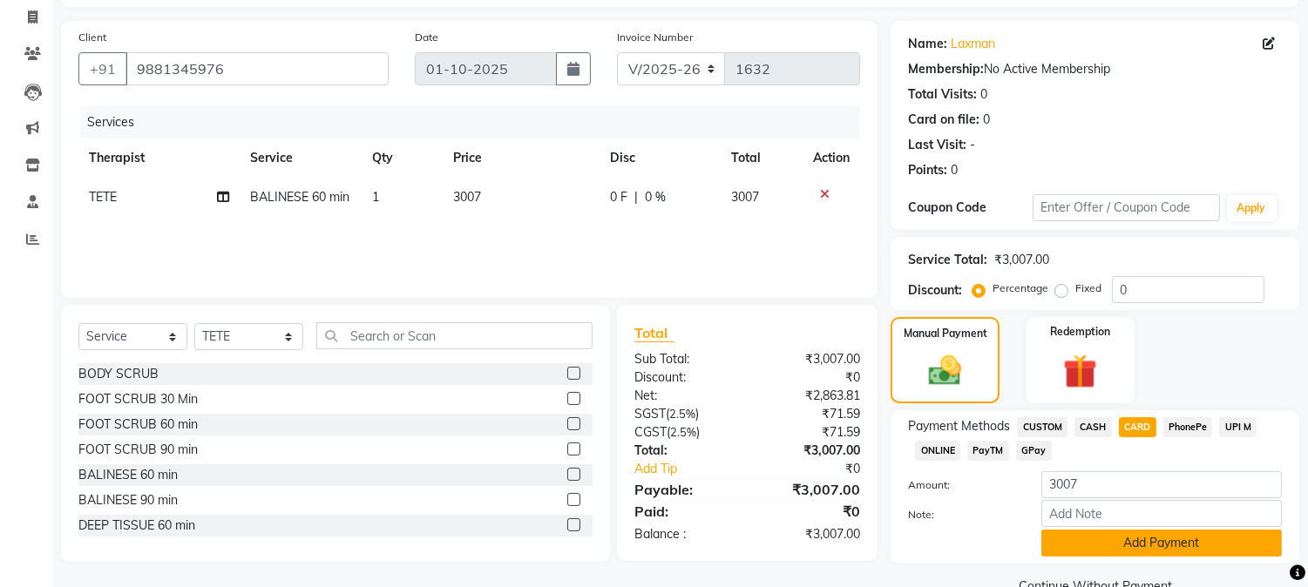
scroll to position [148, 0]
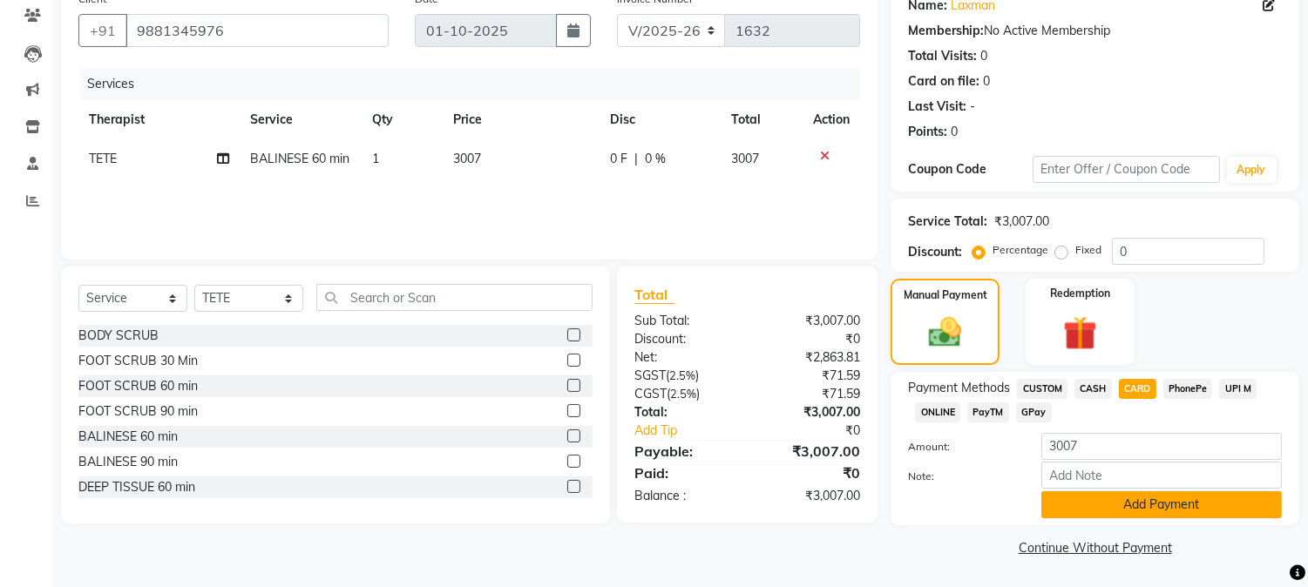
click at [1107, 506] on button "Add Payment" at bounding box center [1162, 505] width 241 height 27
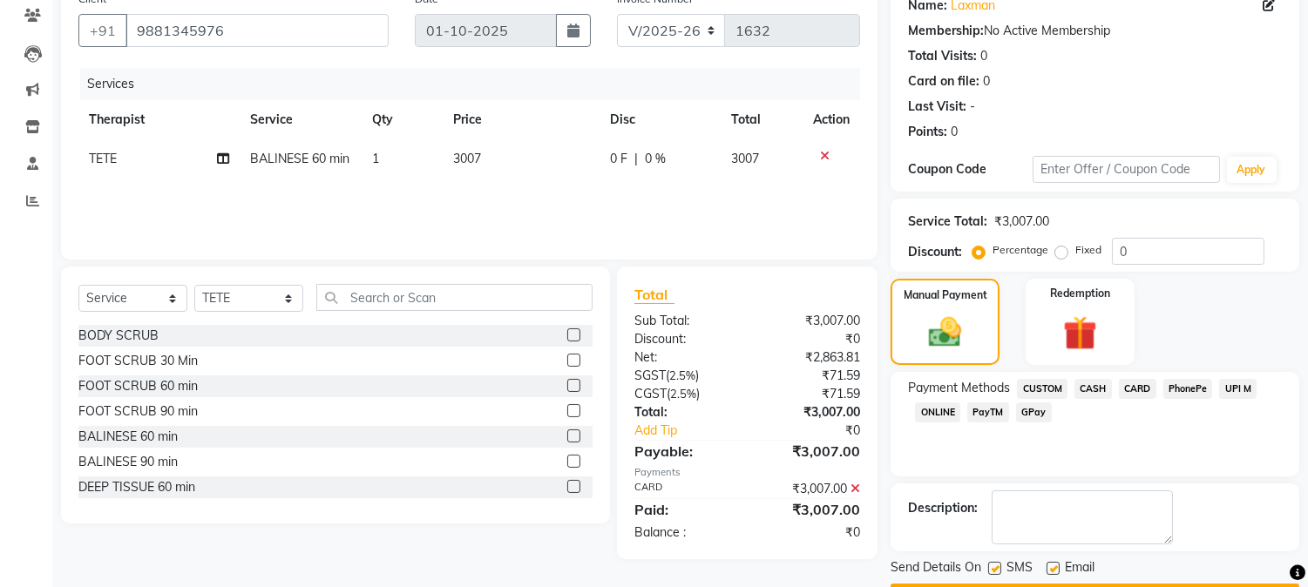
click at [1143, 393] on span "CARD" at bounding box center [1137, 389] width 37 height 20
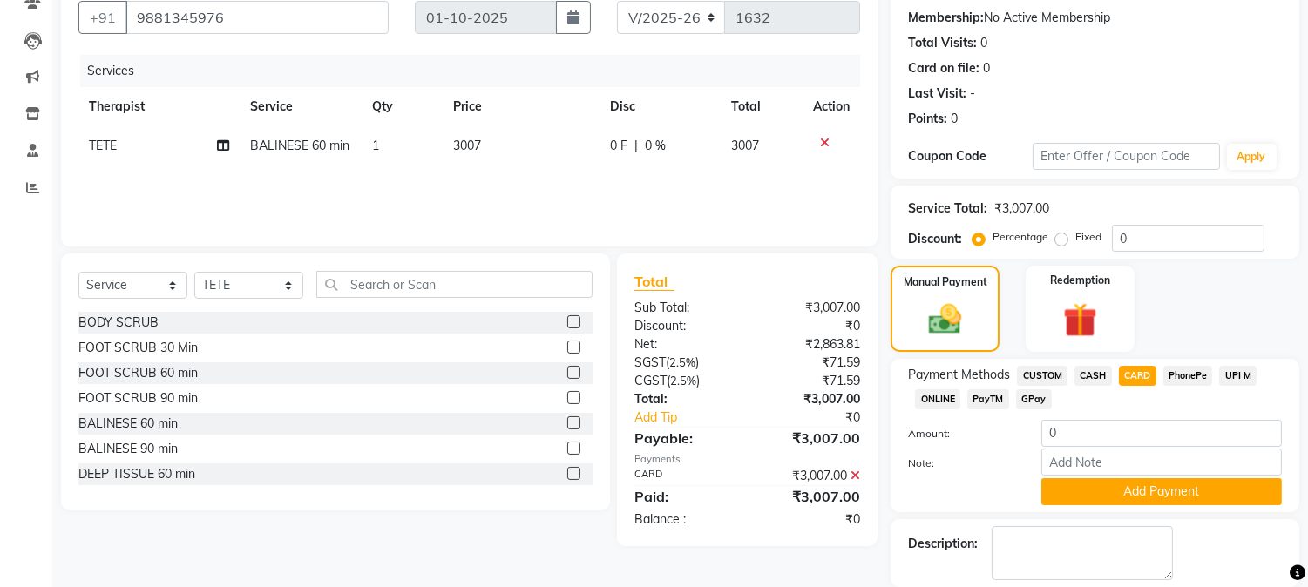
scroll to position [247, 0]
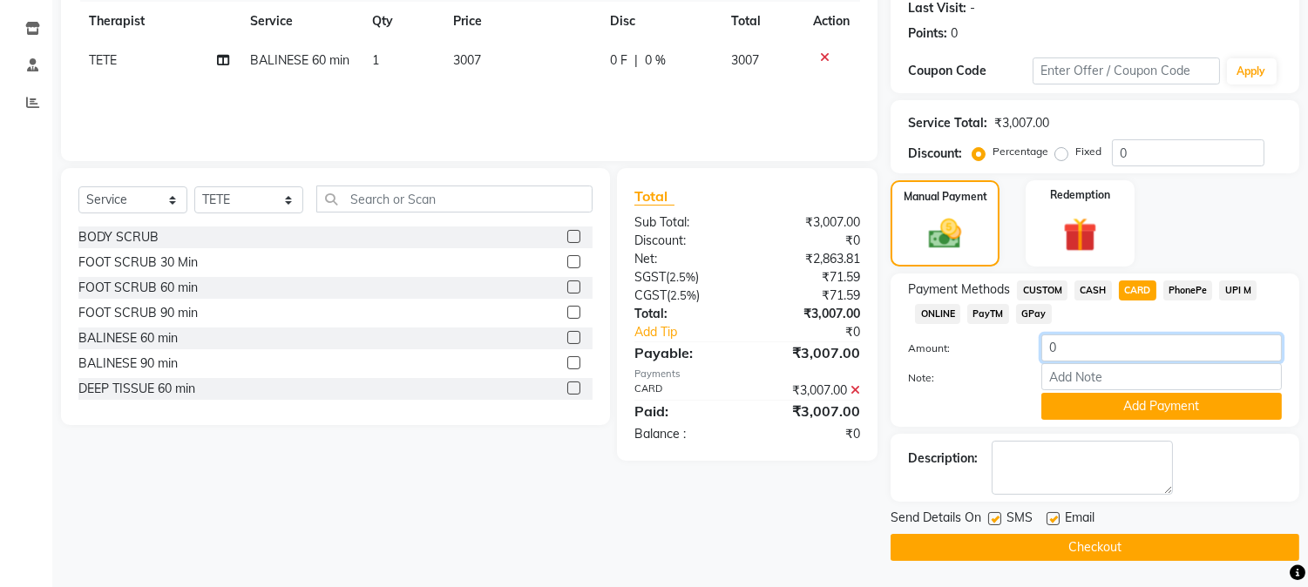
click at [1110, 351] on input "0" at bounding box center [1162, 348] width 241 height 27
type input "3007"
drag, startPoint x: 1137, startPoint y: 404, endPoint x: 1113, endPoint y: 406, distance: 23.7
click at [1131, 404] on button "Add Payment" at bounding box center [1162, 406] width 241 height 27
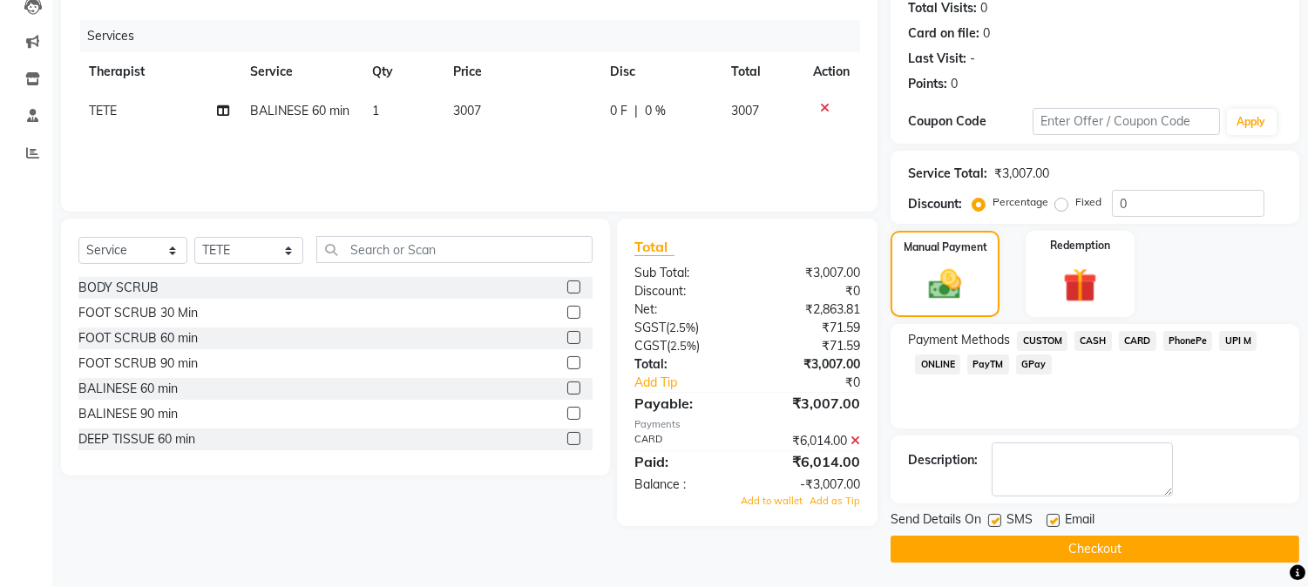
click at [857, 440] on icon at bounding box center [856, 441] width 10 height 12
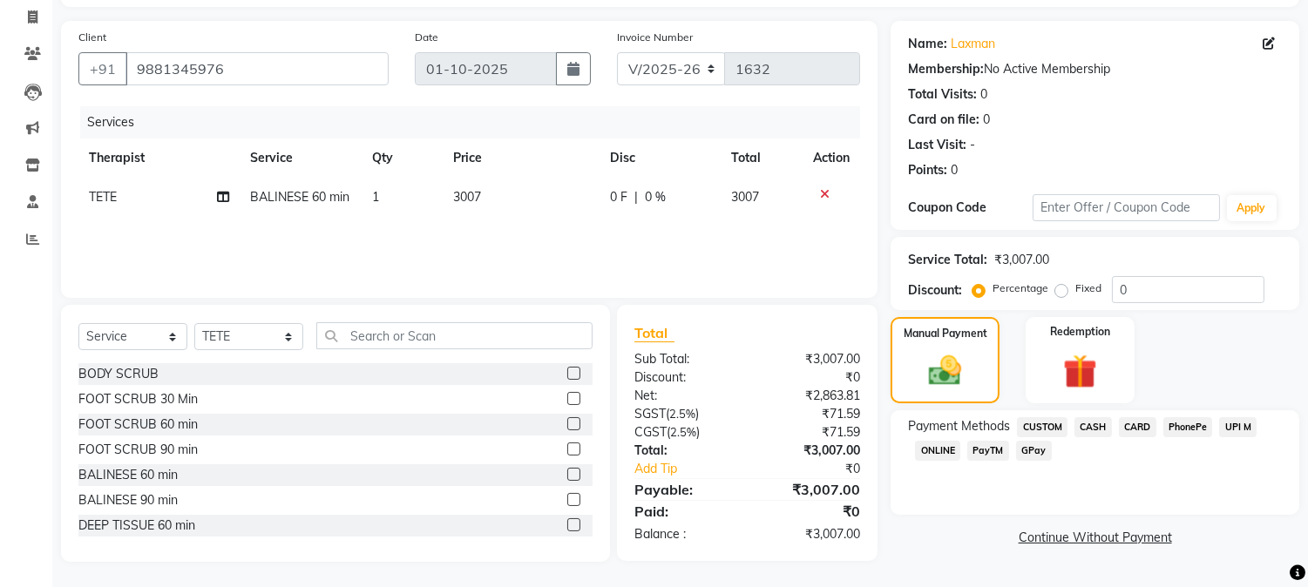
click at [1128, 417] on div "CARD" at bounding box center [1134, 429] width 44 height 24
click at [1137, 424] on span "CARD" at bounding box center [1137, 427] width 37 height 20
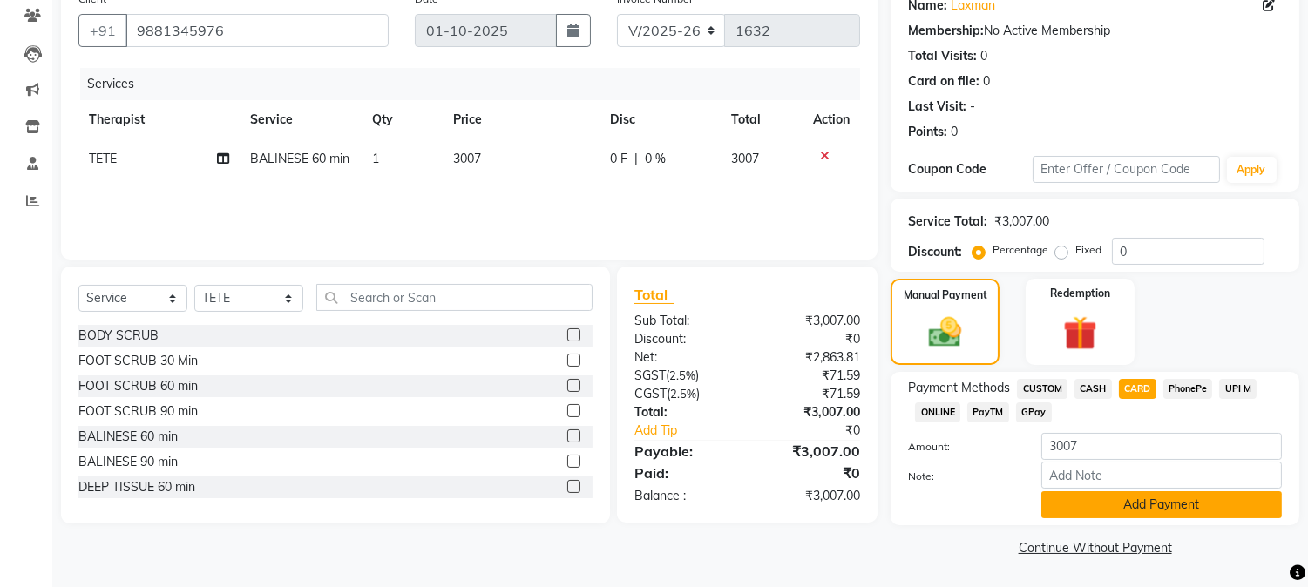
click at [1147, 499] on button "Add Payment" at bounding box center [1162, 505] width 241 height 27
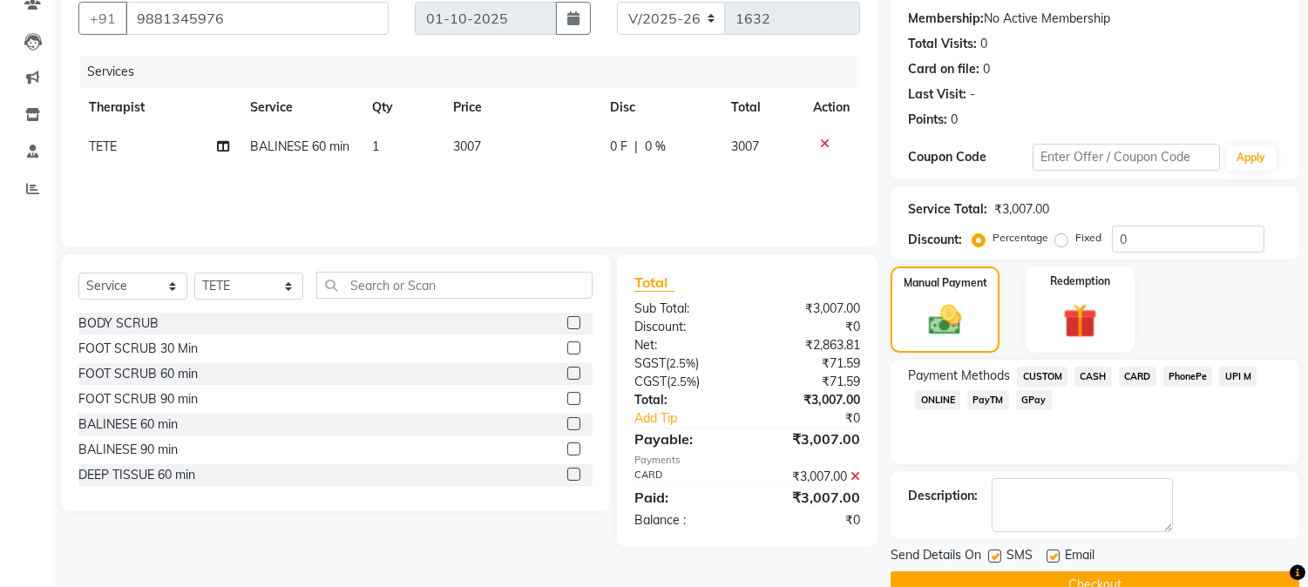
scroll to position [196, 0]
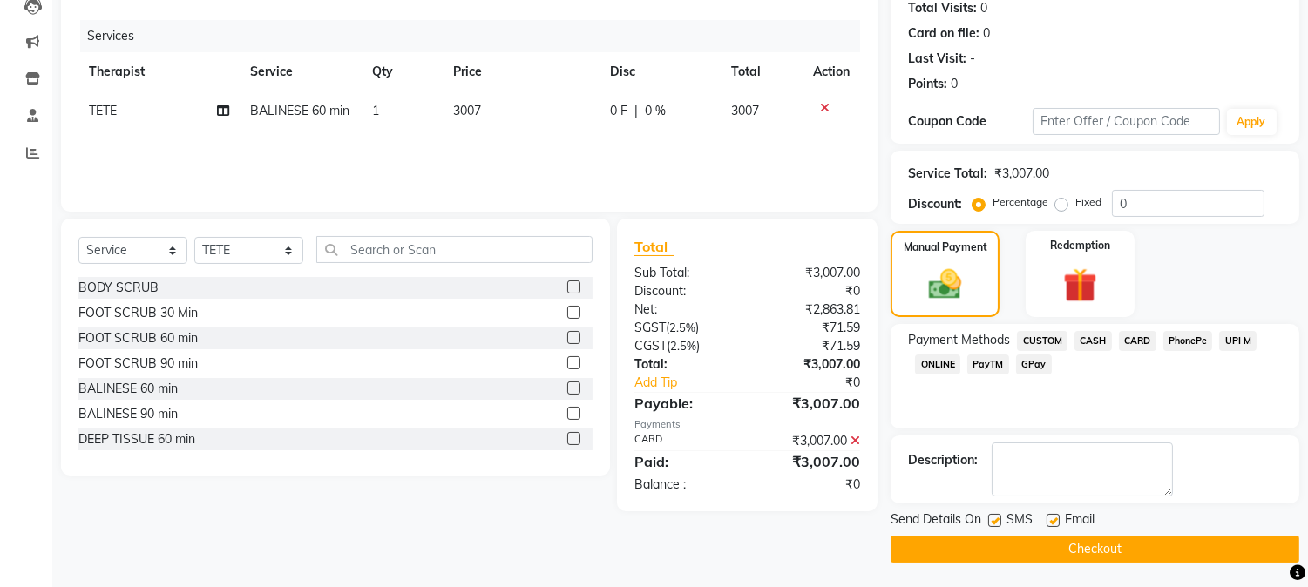
click at [1049, 542] on button "Checkout" at bounding box center [1095, 549] width 409 height 27
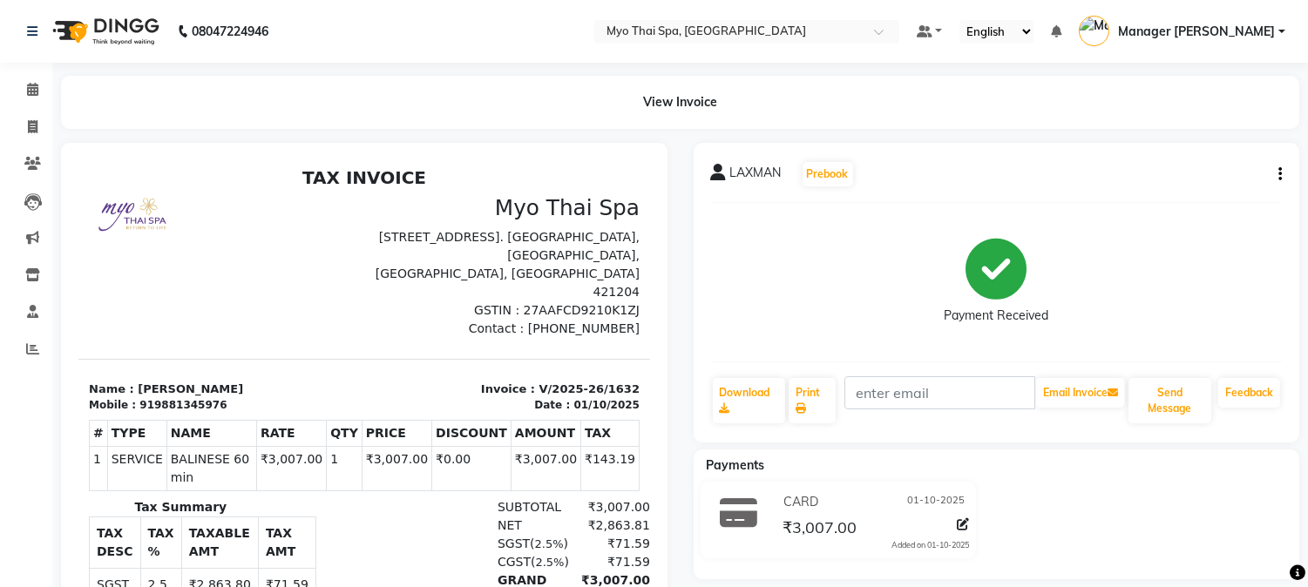
click at [1259, 18] on link "Manager [PERSON_NAME]" at bounding box center [1182, 31] width 207 height 29
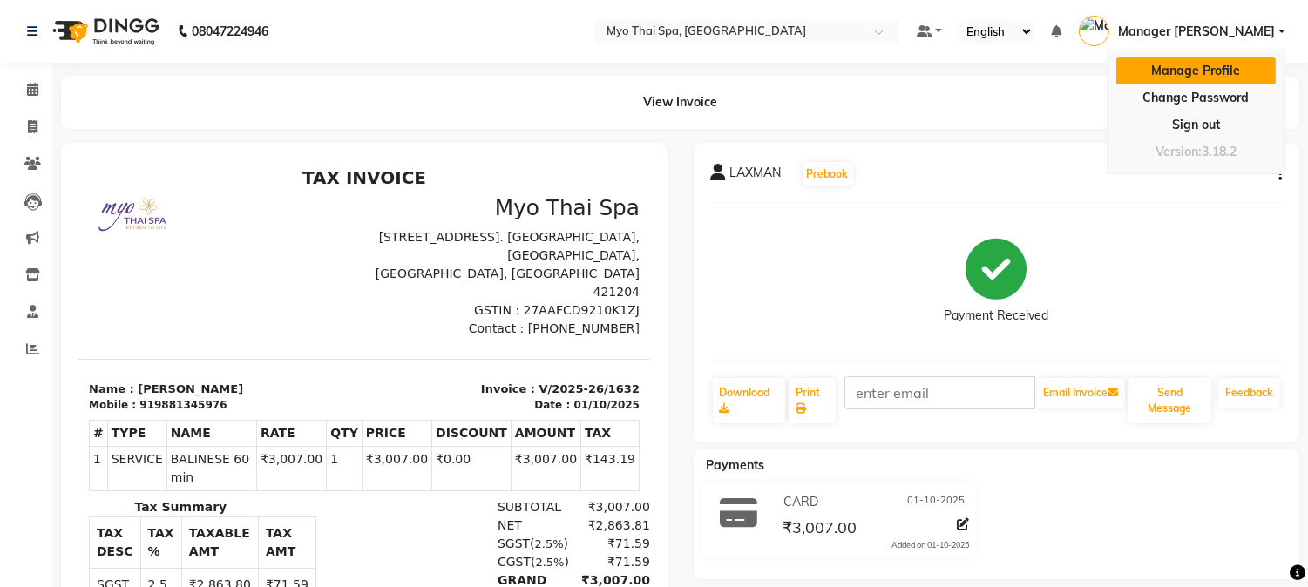
click at [1221, 67] on link "Manage Profile" at bounding box center [1195, 71] width 159 height 27
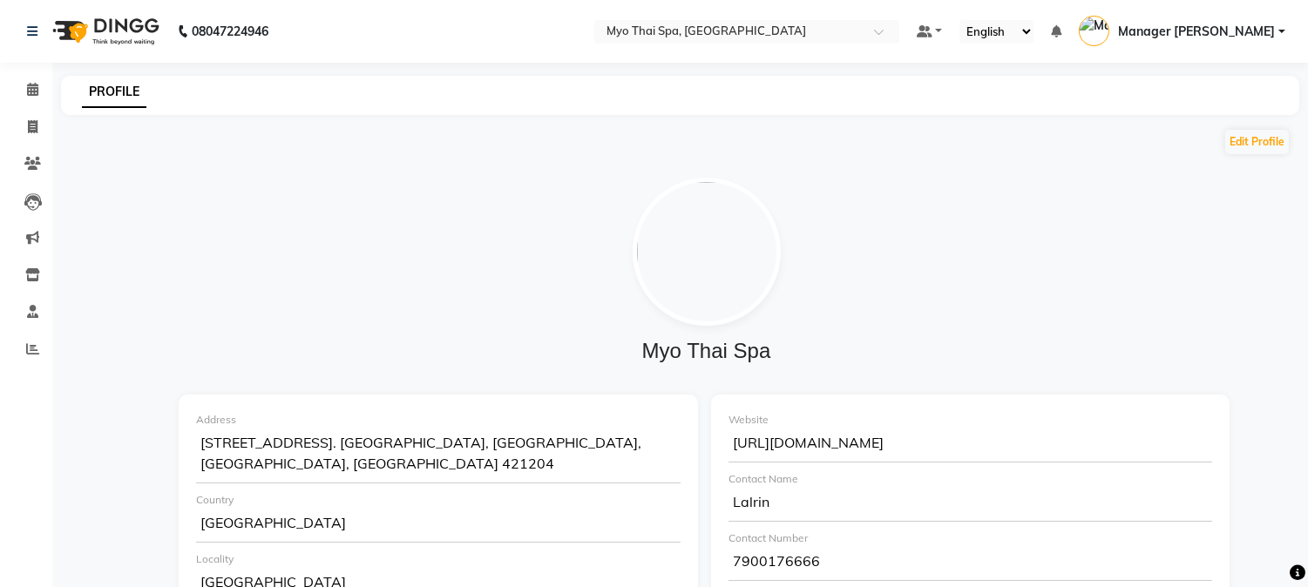
click at [1247, 31] on span "Manager [PERSON_NAME]" at bounding box center [1196, 32] width 157 height 18
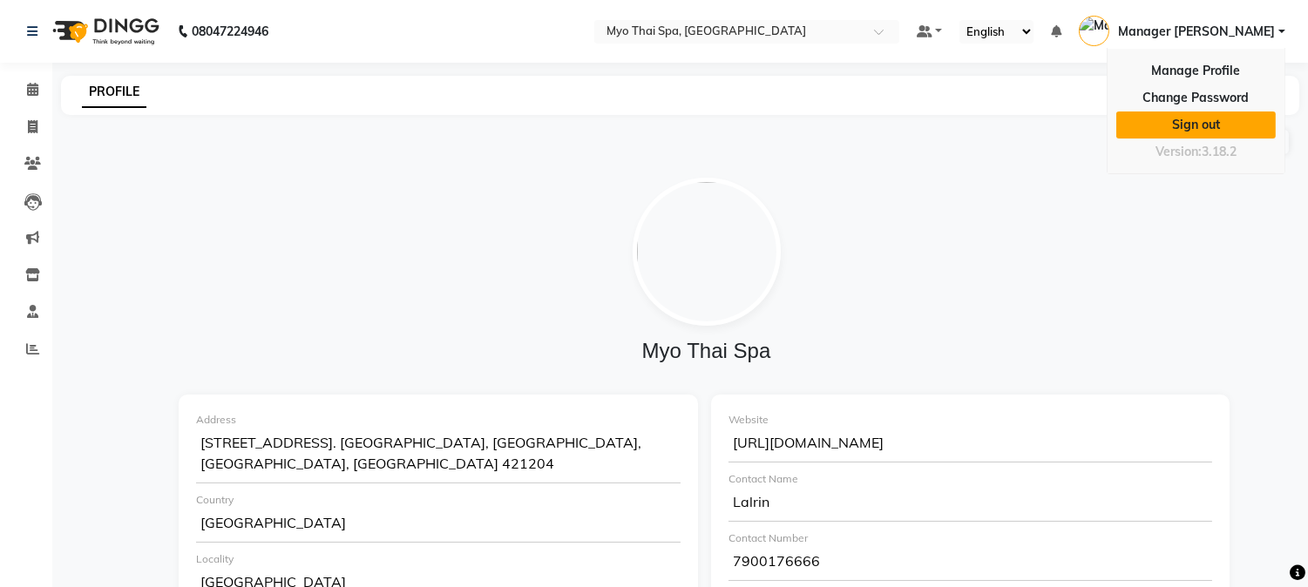
click at [1212, 114] on link "Sign out" at bounding box center [1195, 125] width 159 height 27
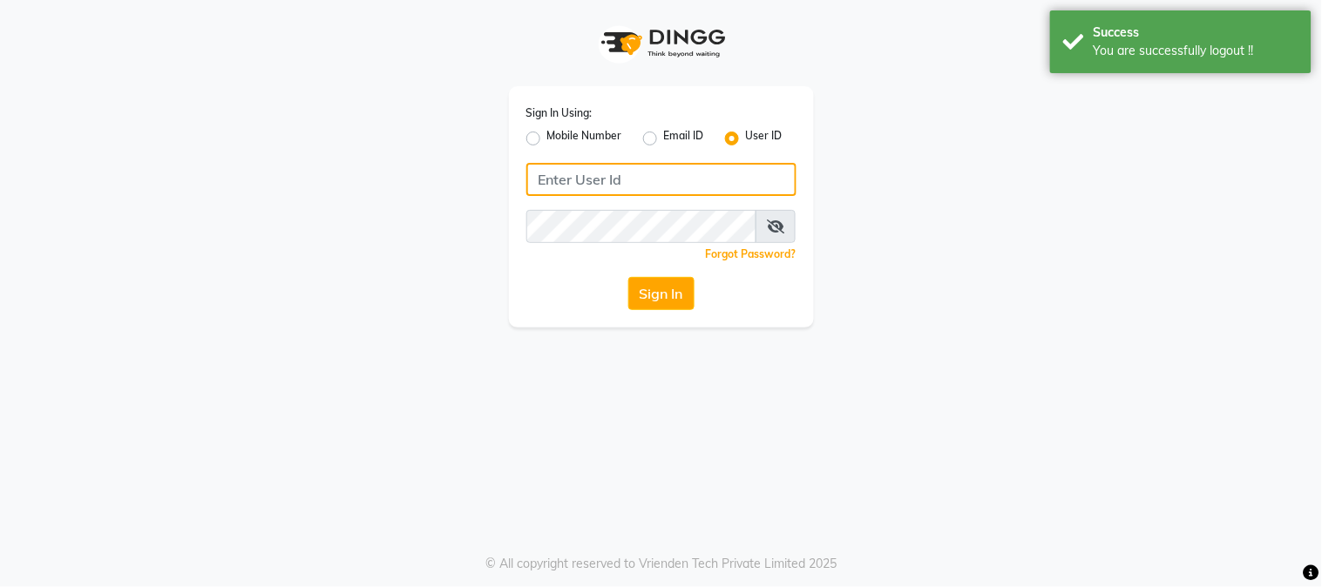
click at [639, 178] on input "Username" at bounding box center [661, 179] width 270 height 33
type input "siamspa"
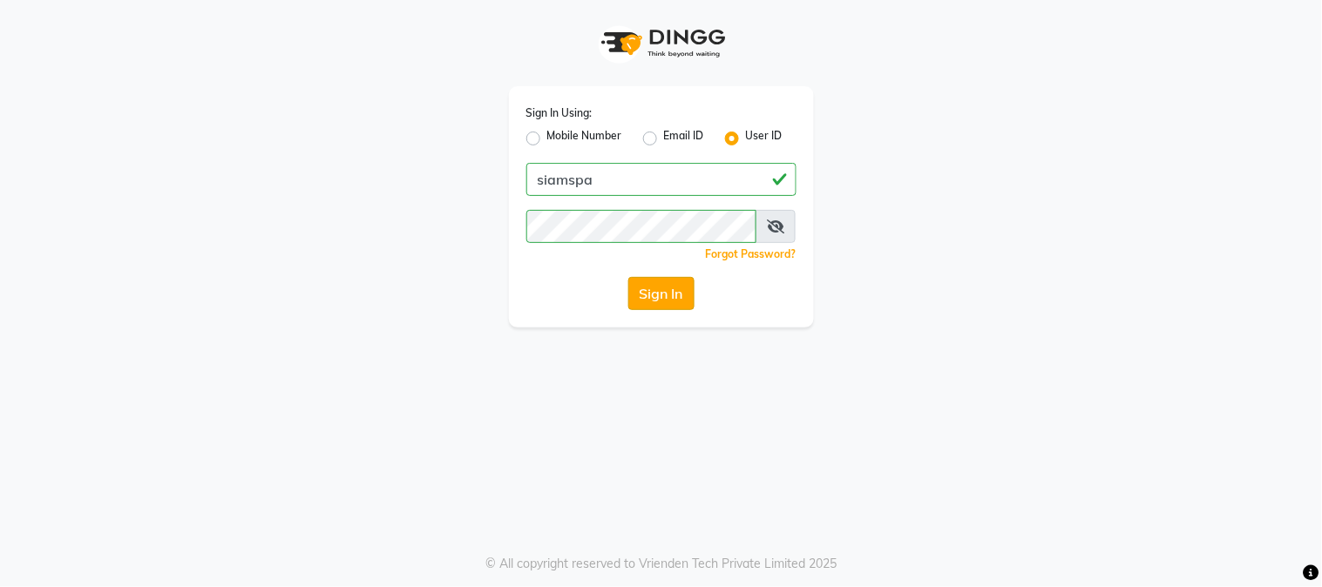
click at [685, 288] on button "Sign In" at bounding box center [661, 293] width 66 height 33
click at [776, 225] on icon at bounding box center [775, 227] width 17 height 14
click at [681, 286] on button "Sign In" at bounding box center [661, 293] width 66 height 33
click at [643, 302] on button "Sign In" at bounding box center [661, 293] width 66 height 33
click at [682, 297] on button "Sign In" at bounding box center [661, 293] width 66 height 33
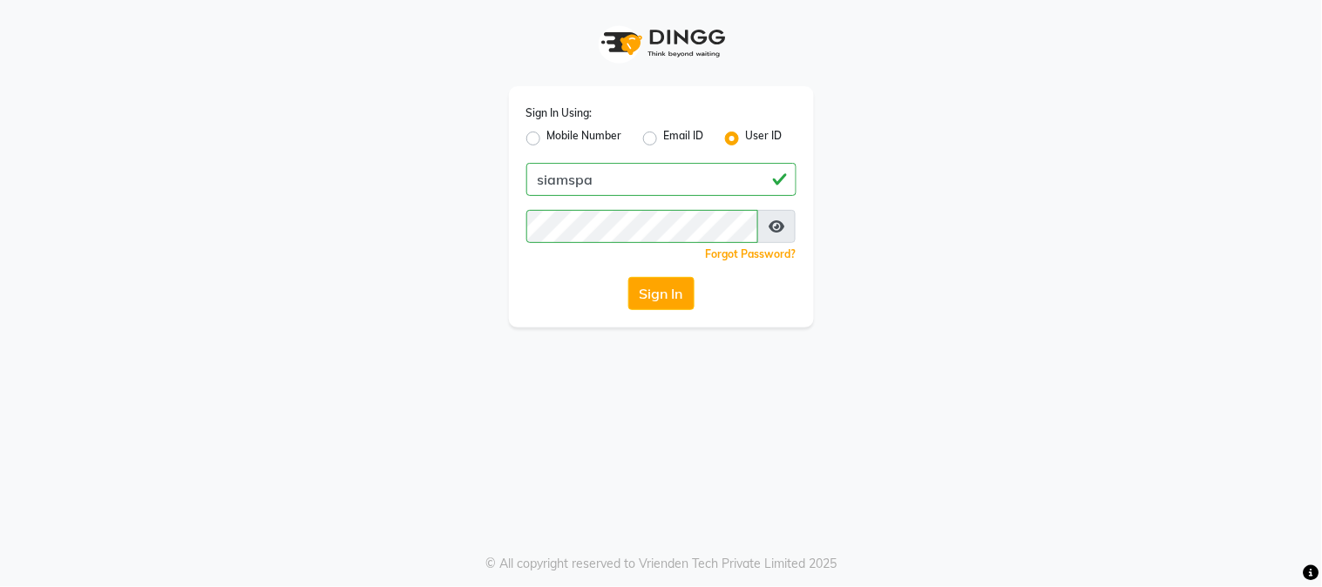
click at [785, 229] on span at bounding box center [776, 226] width 38 height 33
drag, startPoint x: 786, startPoint y: 231, endPoint x: 774, endPoint y: 227, distance: 12.7
click at [785, 231] on span at bounding box center [776, 226] width 38 height 33
click at [774, 227] on icon at bounding box center [777, 227] width 16 height 14
